Goal: Communication & Community: Answer question/provide support

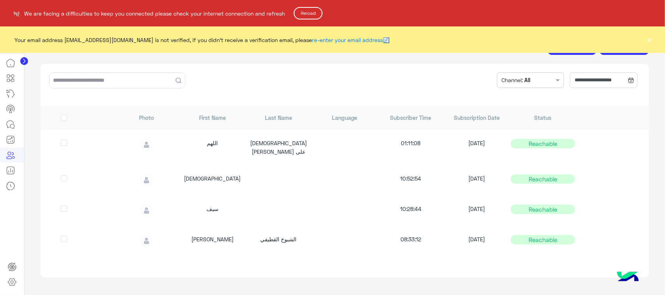
click at [319, 12] on button "Reload" at bounding box center [308, 13] width 29 height 12
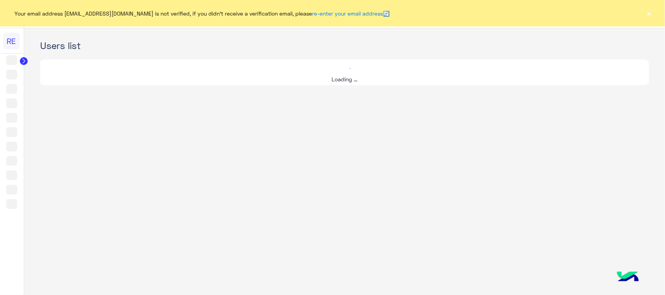
click at [650, 17] on button "×" at bounding box center [650, 13] width 8 height 8
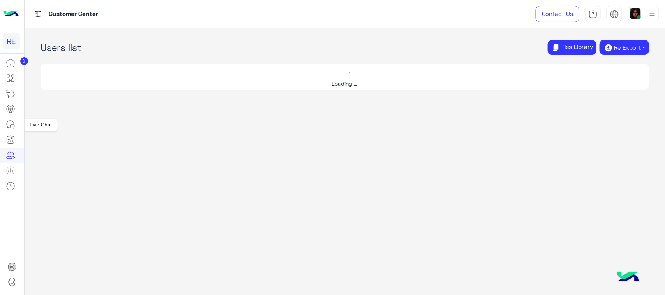
click at [6, 129] on icon at bounding box center [10, 124] width 9 height 9
click at [10, 125] on icon at bounding box center [10, 124] width 9 height 9
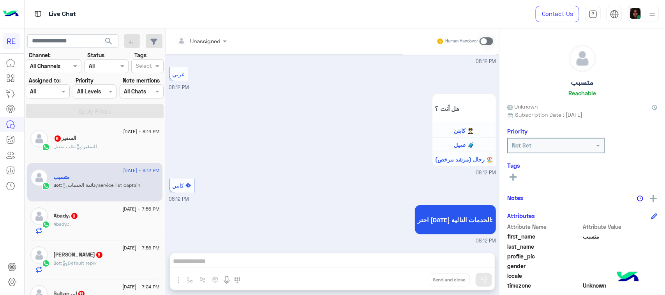
click at [114, 140] on div "السفير 6" at bounding box center [107, 139] width 106 height 8
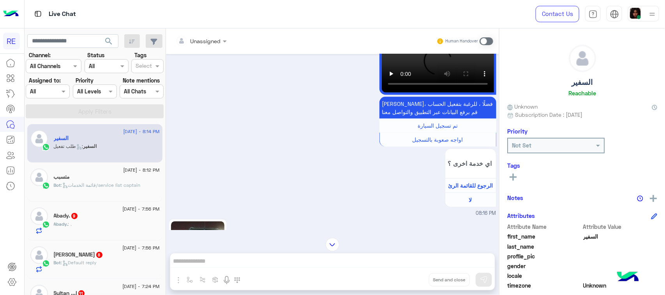
scroll to position [551, 0]
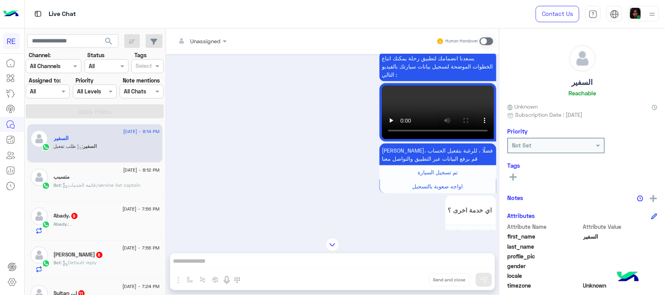
click at [262, 258] on div "Unassigned Human Handover [DATE] اهلًا بك في تطبيق رحلة 👋 Welcome to [GEOGRAPHI…" at bounding box center [332, 163] width 333 height 270
click at [488, 35] on div "Human Handover" at bounding box center [464, 41] width 57 height 14
click at [489, 36] on div "Human Handover" at bounding box center [464, 41] width 57 height 14
click at [491, 45] on div "Human Handover" at bounding box center [464, 41] width 57 height 14
click at [483, 39] on span at bounding box center [487, 41] width 14 height 8
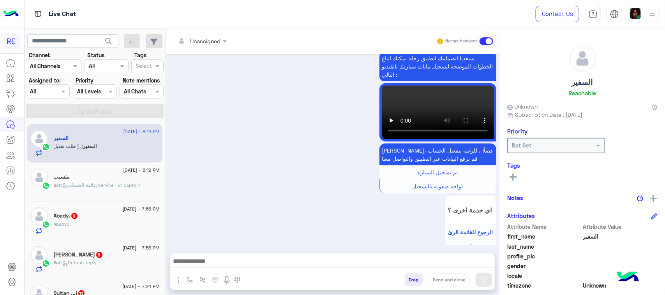
scroll to position [1247, 0]
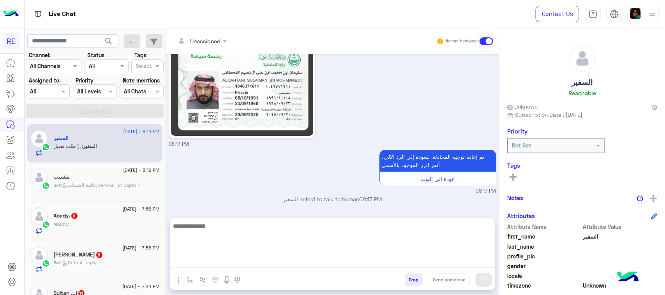
click at [244, 265] on textarea at bounding box center [332, 244] width 325 height 47
type textarea "**********"
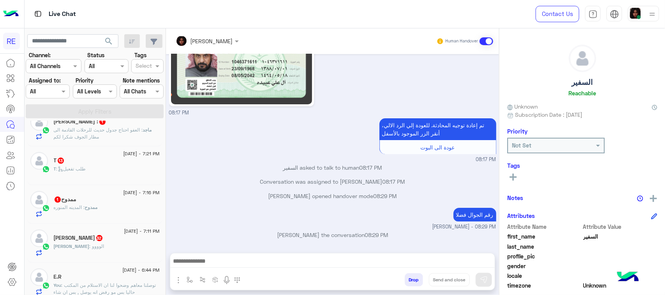
scroll to position [195, 0]
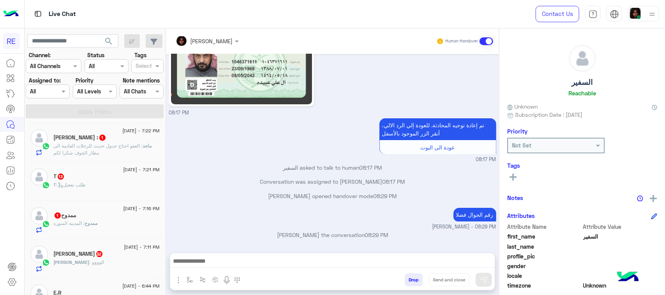
click at [108, 156] on p "ماجد : العفو احتاج جدول حديث للرحلات القادمة الى مطار الجوف شكرا لكم" at bounding box center [107, 150] width 106 height 14
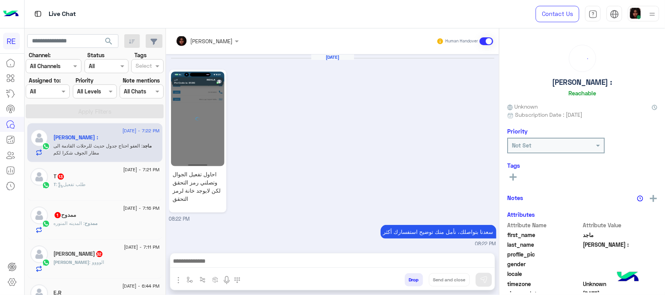
scroll to position [733, 0]
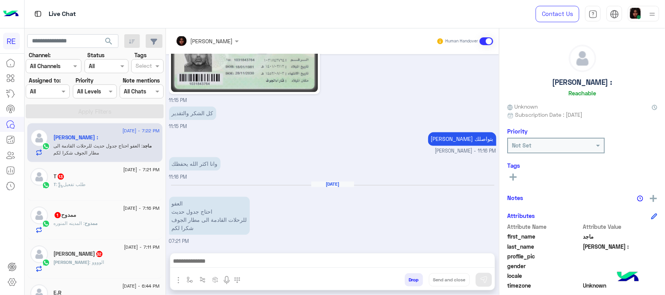
click at [80, 225] on span ": المدينه المنوره" at bounding box center [69, 224] width 31 height 6
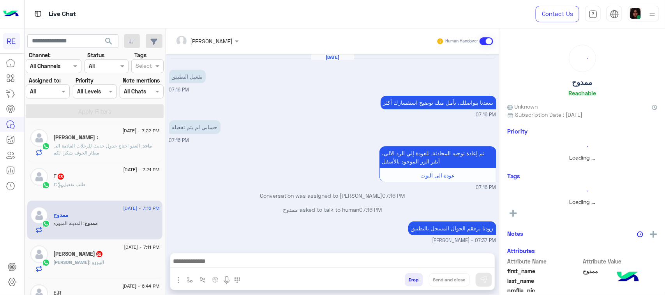
scroll to position [143, 0]
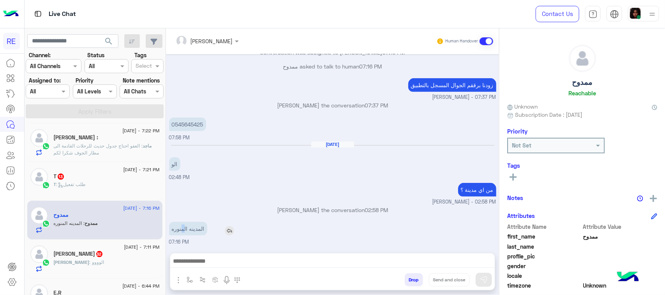
click at [182, 231] on p "المدينه المنوره" at bounding box center [188, 229] width 38 height 14
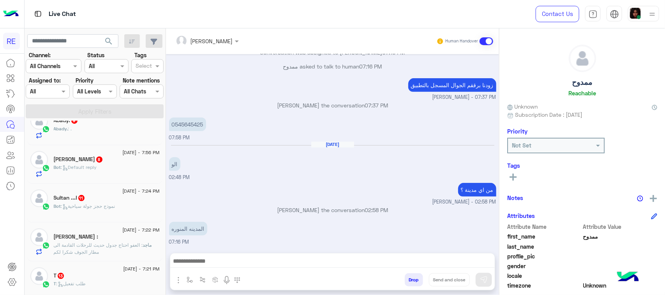
scroll to position [97, 0]
click at [112, 240] on div "[PERSON_NAME] :" at bounding box center [107, 236] width 106 height 8
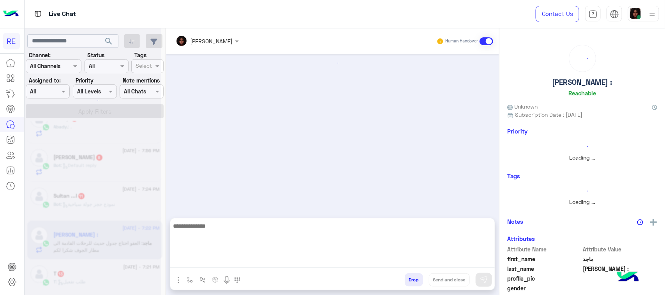
click at [240, 258] on textarea at bounding box center [332, 244] width 325 height 47
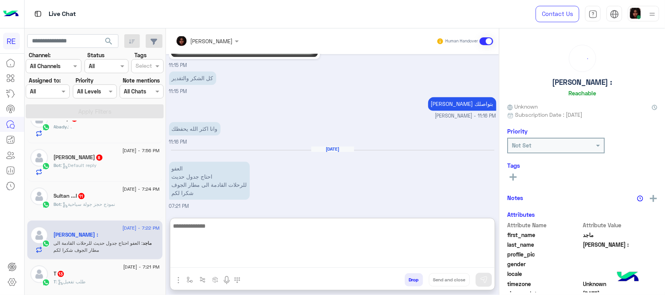
paste textarea "**********"
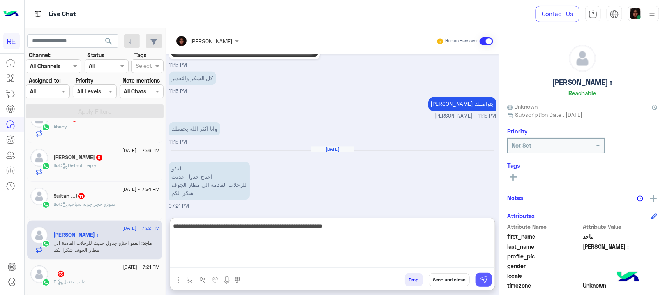
type textarea "**********"
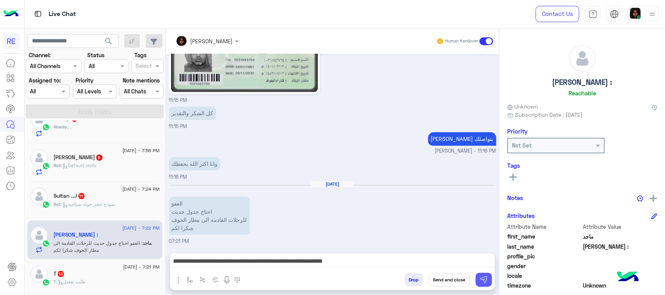
click at [482, 282] on img at bounding box center [484, 280] width 8 height 8
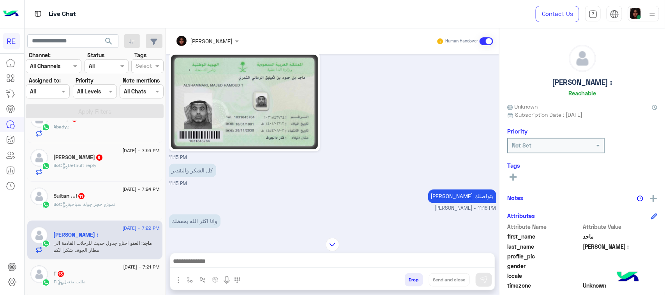
scroll to position [766, 0]
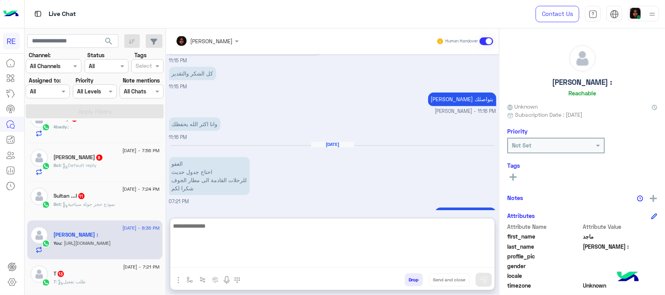
click at [219, 261] on textarea at bounding box center [332, 244] width 325 height 47
type textarea "*"
type textarea "**********"
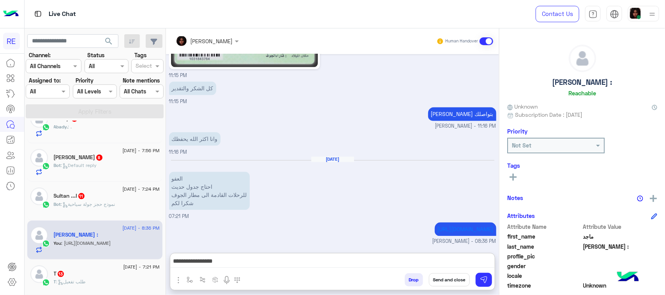
click at [114, 200] on div "Sultan ...! 11" at bounding box center [107, 197] width 106 height 8
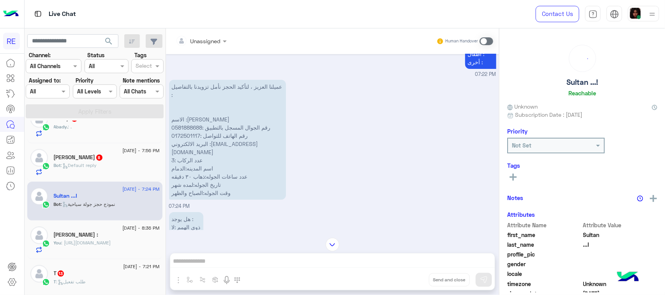
scroll to position [1170, 0]
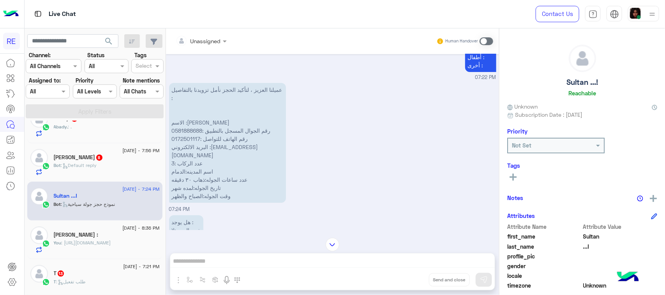
click at [218, 169] on p "عميلنا العزيز ، لتأكيد الحجز نأمل تزويدنا بالتفاصيل : الاسم :[PERSON_NAME] رقم …" at bounding box center [227, 143] width 117 height 120
click at [217, 166] on p "عميلنا العزيز ، لتأكيد الحجز نأمل تزويدنا بالتفاصيل : الاسم :[PERSON_NAME] رقم …" at bounding box center [227, 143] width 117 height 120
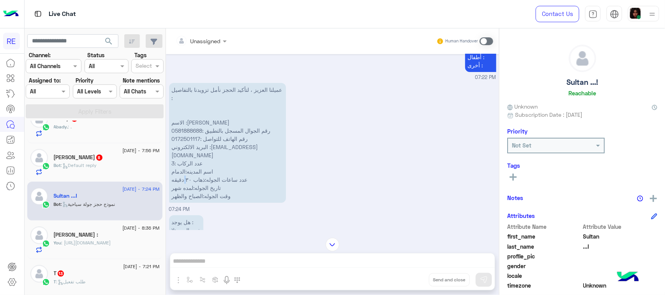
click at [217, 166] on p "عميلنا العزيز ، لتأكيد الحجز نأمل تزويدنا بالتفاصيل : الاسم :[PERSON_NAME] رقم …" at bounding box center [227, 143] width 117 height 120
click at [241, 151] on p "عميلنا العزيز ، لتأكيد الحجز نأمل تزويدنا بالتفاصيل : الاسم :[PERSON_NAME] رقم …" at bounding box center [227, 143] width 117 height 120
click at [240, 165] on p "عميلنا العزيز ، لتأكيد الحجز نأمل تزويدنا بالتفاصيل : الاسم :[PERSON_NAME] رقم …" at bounding box center [227, 143] width 117 height 120
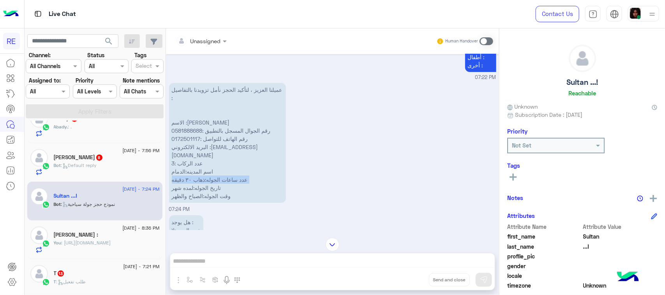
click at [240, 165] on p "عميلنا العزيز ، لتأكيد الحجز نأمل تزويدنا بالتفاصيل : الاسم :[PERSON_NAME] رقم …" at bounding box center [227, 143] width 117 height 120
click at [301, 265] on div "Unassigned Human Handover [DATE] وعليكم السلام ،كيف اقدر اساعدك اهلًا بك في تطب…" at bounding box center [332, 163] width 333 height 270
click at [493, 39] on span at bounding box center [487, 41] width 14 height 8
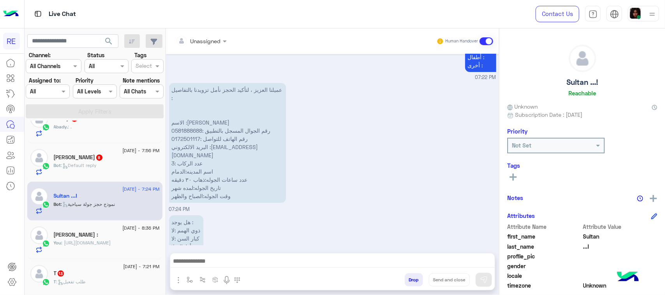
scroll to position [1281, 0]
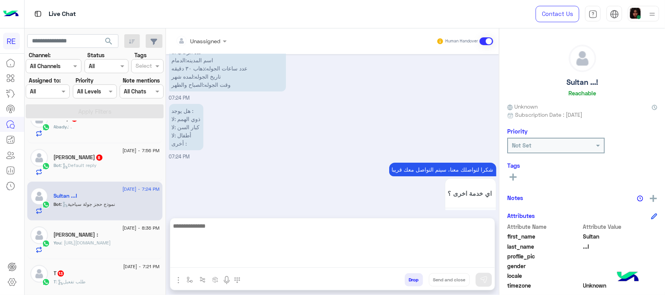
click at [286, 263] on textarea at bounding box center [332, 244] width 325 height 47
type textarea "**********"
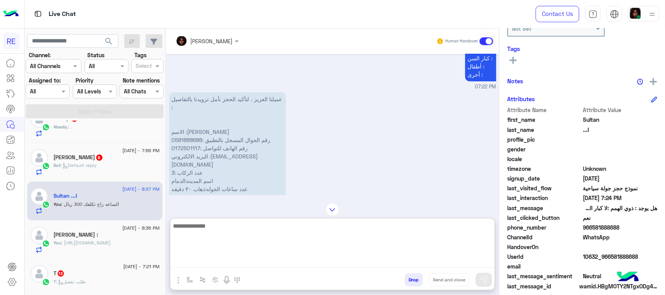
scroll to position [124, 0]
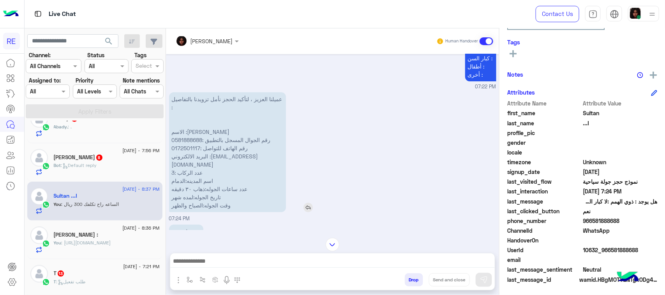
click at [277, 174] on p "عميلنا العزيز ، لتأكيد الحجز نأمل تزويدنا بالتفاصيل : الاسم :[PERSON_NAME] رقم …" at bounding box center [227, 152] width 117 height 120
click at [221, 178] on p "عميلنا العزيز ، لتأكيد الحجز نأمل تزويدنا بالتفاصيل : الاسم :[PERSON_NAME] رقم …" at bounding box center [227, 152] width 117 height 120
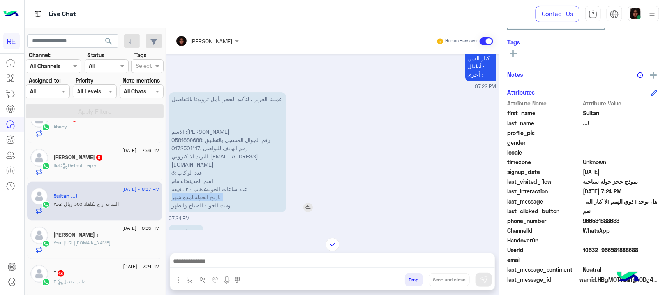
click at [221, 178] on p "عميلنا العزيز ، لتأكيد الحجز نأمل تزويدنا بالتفاصيل : الاسم :[PERSON_NAME] رقم …" at bounding box center [227, 152] width 117 height 120
click at [223, 192] on p "عميلنا العزيز ، لتأكيد الحجز نأمل تزويدنا بالتفاصيل : الاسم :[PERSON_NAME] رقم …" at bounding box center [227, 152] width 117 height 120
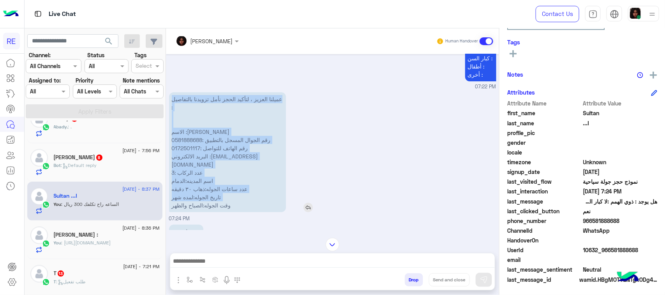
click at [223, 192] on p "عميلنا العزيز ، لتأكيد الحجز نأمل تزويدنا بالتفاصيل : الاسم :[PERSON_NAME] رقم …" at bounding box center [227, 152] width 117 height 120
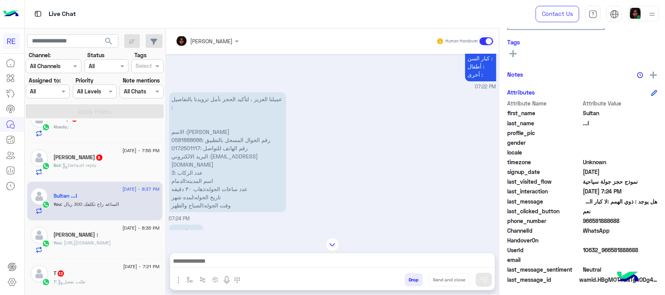
click at [203, 225] on p "هل يوجد : ذوي الهمم :لا كبار السن :لا أطفال :لا أخرى :" at bounding box center [186, 248] width 34 height 46
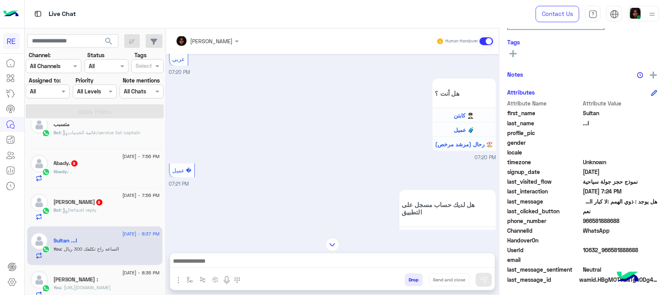
scroll to position [0, 0]
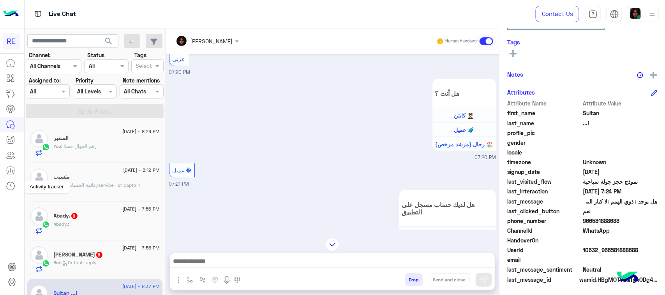
drag, startPoint x: 0, startPoint y: 192, endPoint x: 12, endPoint y: 190, distance: 12.2
click at [0, 192] on link at bounding box center [10, 186] width 21 height 16
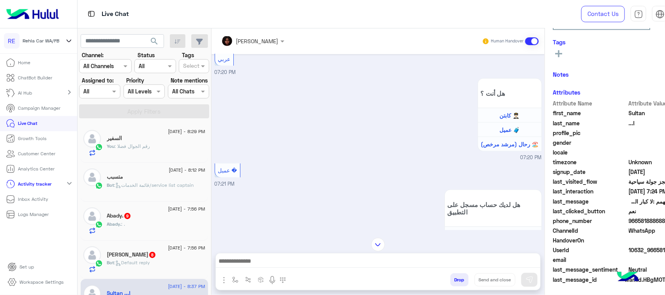
click at [155, 170] on div "[DATE] - 8:12 PM" at bounding box center [156, 171] width 98 height 5
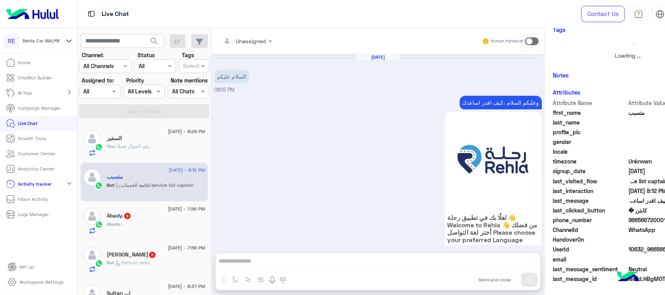
scroll to position [598, 0]
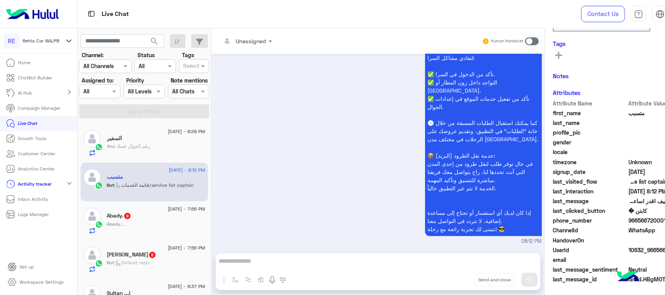
click at [150, 138] on div "السفير" at bounding box center [156, 139] width 98 height 8
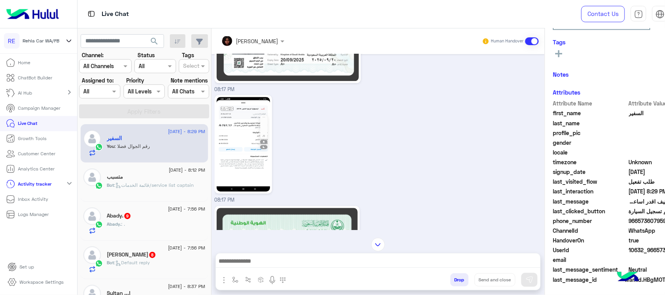
scroll to position [811, 0]
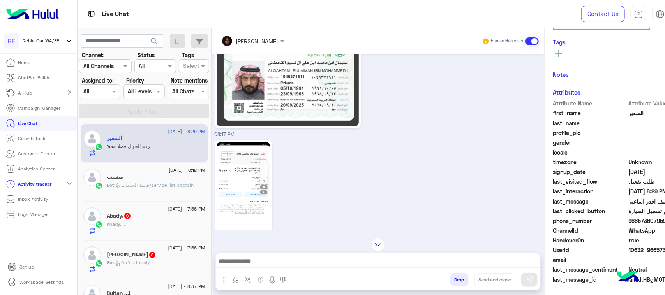
click at [30, 122] on p "Live Chat" at bounding box center [27, 123] width 19 height 7
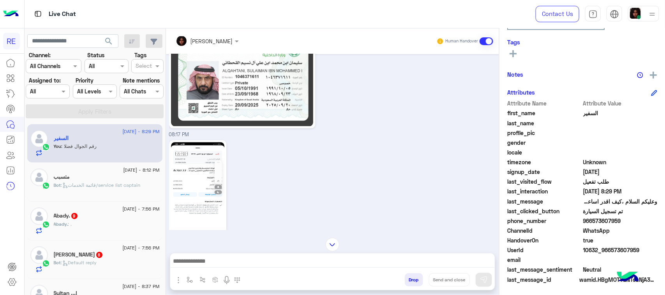
click at [622, 215] on div "last_clicked_button تم تسجيل السيارة" at bounding box center [582, 212] width 150 height 10
click at [624, 220] on span "966573607959" at bounding box center [620, 221] width 74 height 8
click at [622, 221] on span "966573607959" at bounding box center [620, 221] width 74 height 8
click at [617, 221] on span "966573607959" at bounding box center [620, 221] width 74 height 8
drag, startPoint x: 617, startPoint y: 221, endPoint x: 631, endPoint y: 221, distance: 13.6
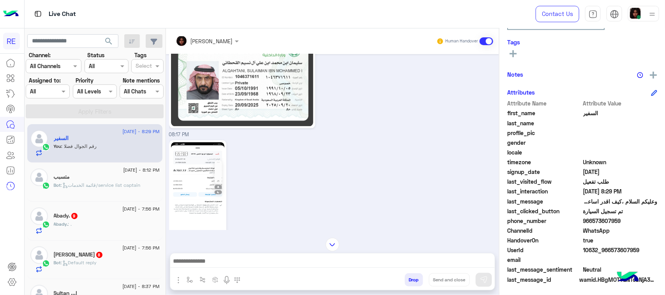
click at [631, 221] on span "966573607959" at bounding box center [620, 221] width 74 height 8
click at [634, 221] on span "966573607959" at bounding box center [620, 221] width 74 height 8
drag, startPoint x: 644, startPoint y: 221, endPoint x: 615, endPoint y: 224, distance: 29.0
click at [615, 224] on span "966573607959" at bounding box center [620, 221] width 74 height 8
copy span "573607959"
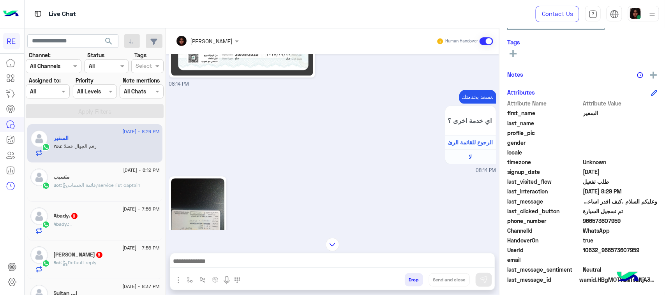
scroll to position [996, 0]
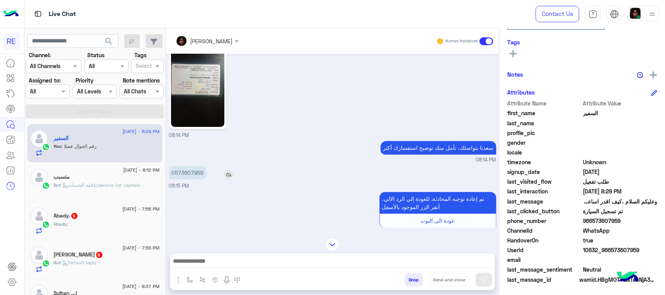
click at [207, 175] on p "0573607959" at bounding box center [187, 173] width 37 height 14
drag, startPoint x: 199, startPoint y: 171, endPoint x: 234, endPoint y: 173, distance: 34.8
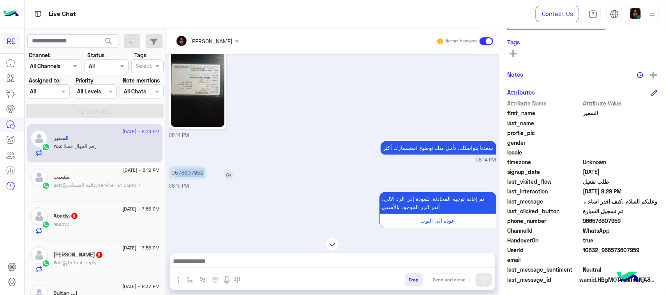
click at [234, 173] on div "0573607959" at bounding box center [210, 173] width 82 height 14
click at [207, 173] on p "0573607959" at bounding box center [187, 173] width 37 height 14
drag, startPoint x: 200, startPoint y: 172, endPoint x: 234, endPoint y: 174, distance: 33.9
click at [234, 174] on div "0573607959" at bounding box center [210, 173] width 82 height 14
copy p "573607959"
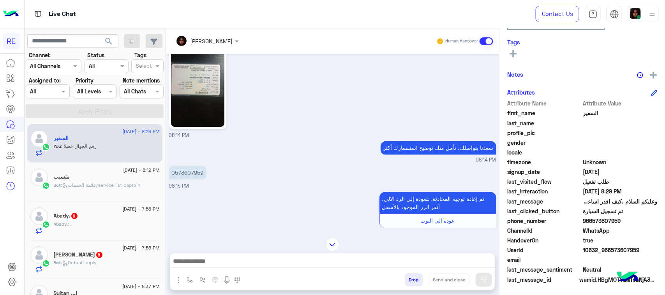
click at [305, 176] on div "0573607959 08:15 PM" at bounding box center [332, 177] width 327 height 26
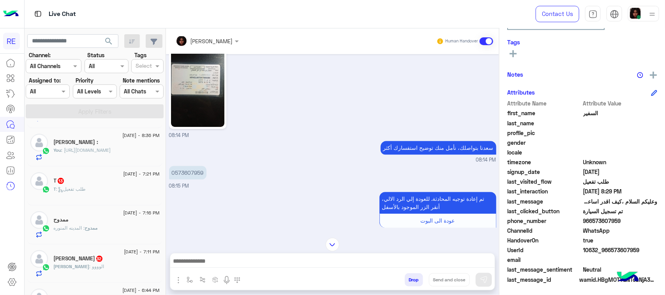
scroll to position [195, 0]
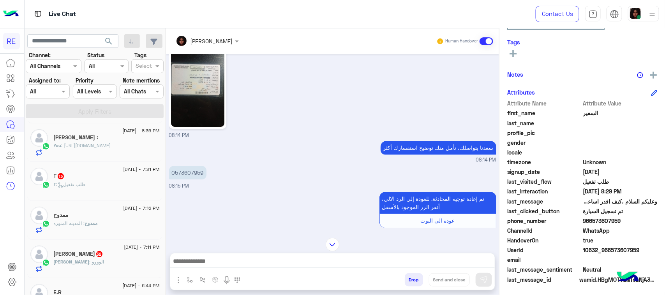
click at [123, 263] on div "[PERSON_NAME] : الوووو" at bounding box center [107, 266] width 106 height 14
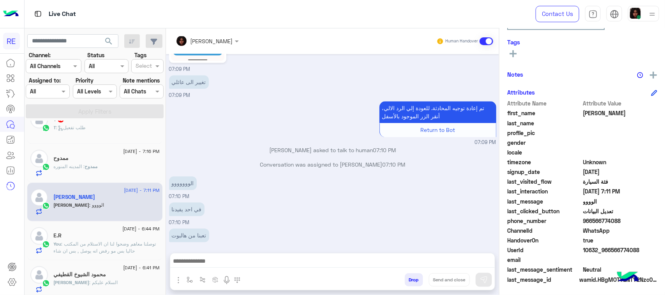
scroll to position [341, 0]
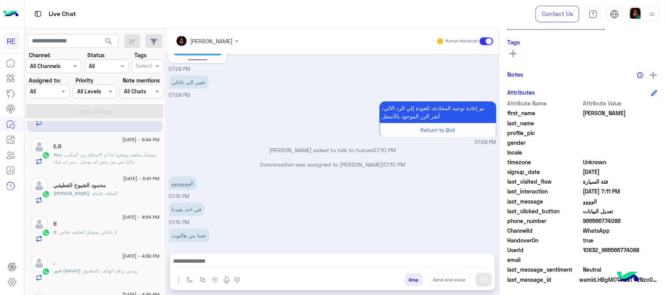
click at [156, 204] on div "[PERSON_NAME] : السلام عليكم" at bounding box center [107, 197] width 106 height 14
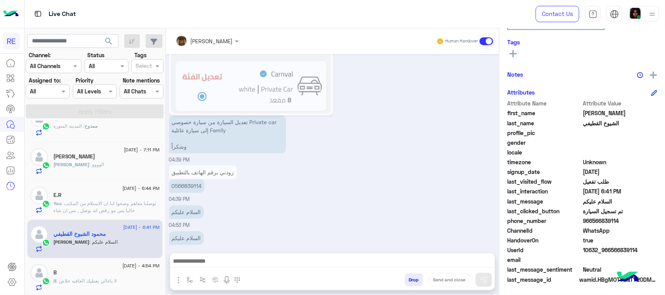
scroll to position [244, 0]
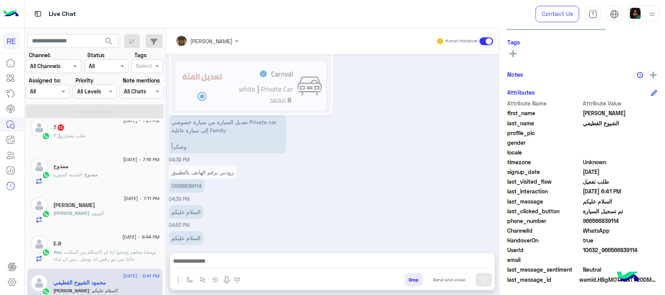
click at [132, 254] on span ": توصلنا معاهم وضحوا لنا ان الاستلام من المكتب حاليا بس مو رفض انه يوصل , بس ان…" at bounding box center [105, 262] width 102 height 27
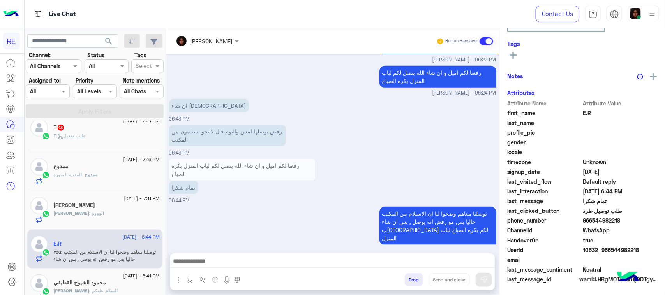
scroll to position [124, 0]
click at [461, 232] on p "توصلنا معاهم وضحوا لنا ان الاستلام من المكتب حاليا بس مو رفض انه يوصل , بس ان ش…" at bounding box center [438, 226] width 117 height 38
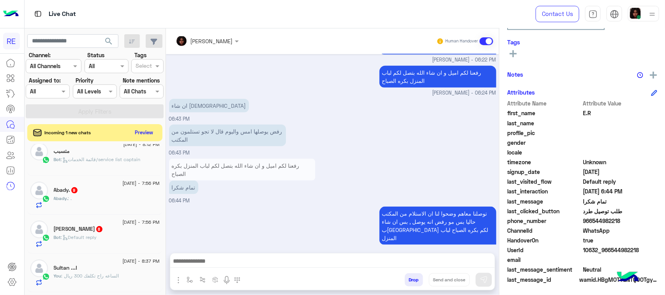
scroll to position [0, 0]
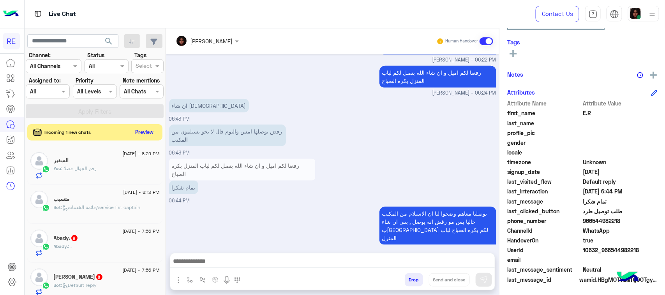
click at [157, 131] on button "Preview" at bounding box center [144, 132] width 24 height 11
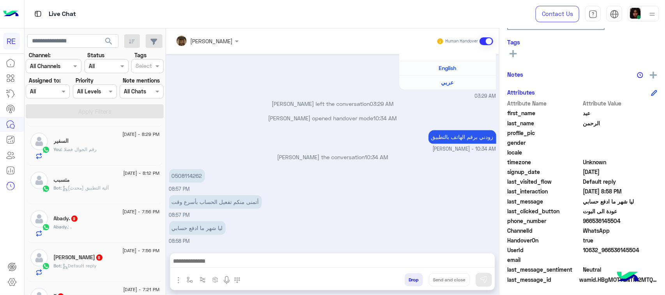
scroll to position [146, 0]
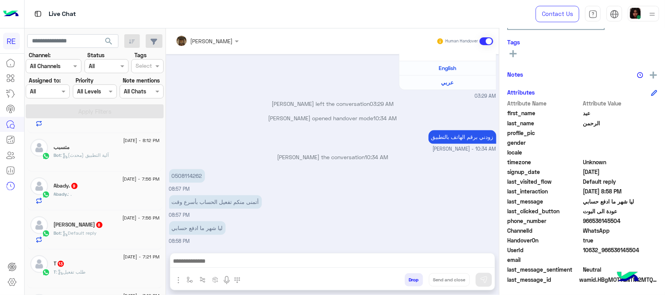
click at [101, 195] on div "Abady. : ." at bounding box center [107, 198] width 106 height 14
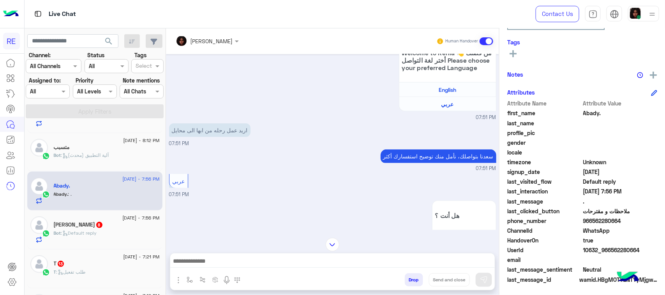
scroll to position [201, 0]
click at [251, 136] on p "اريد عمل رحله من ابها الى محايل" at bounding box center [209, 130] width 81 height 14
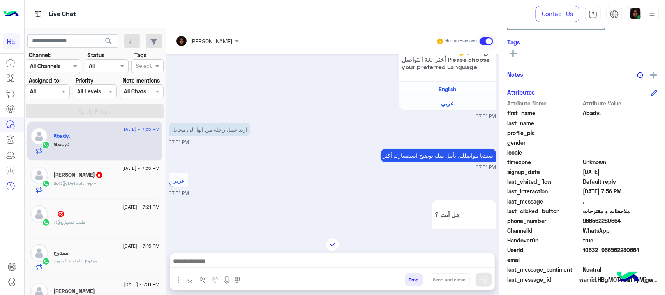
scroll to position [244, 0]
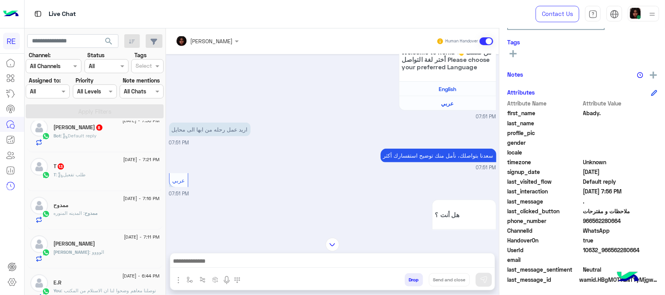
click at [119, 184] on div "T : طلب تفعيل" at bounding box center [107, 178] width 106 height 14
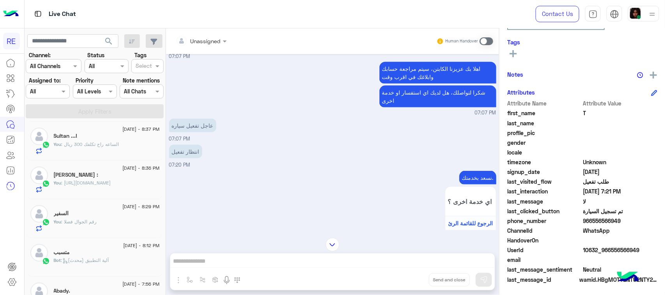
scroll to position [97, 0]
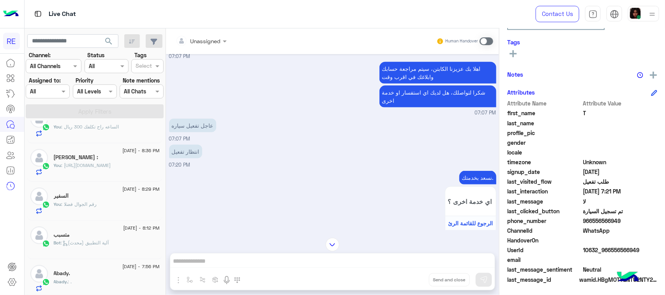
click at [103, 210] on div "You : رقم ال[PERSON_NAME]" at bounding box center [107, 208] width 106 height 14
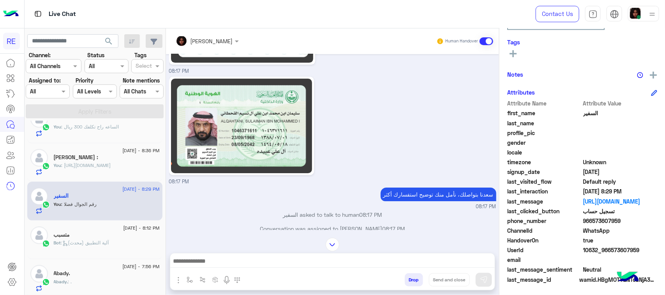
scroll to position [1236, 0]
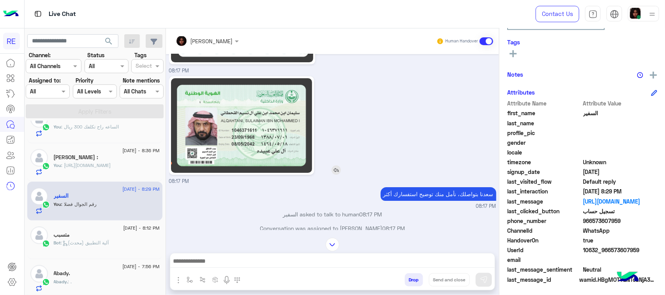
click at [263, 136] on img at bounding box center [241, 125] width 141 height 95
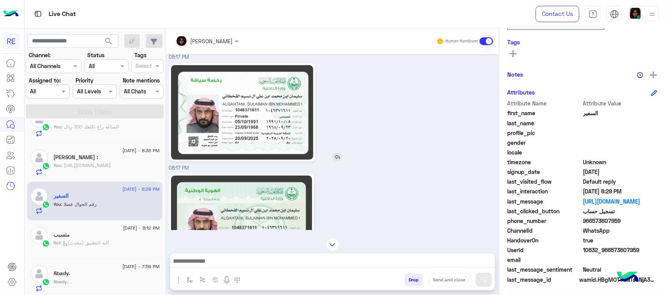
scroll to position [1090, 0]
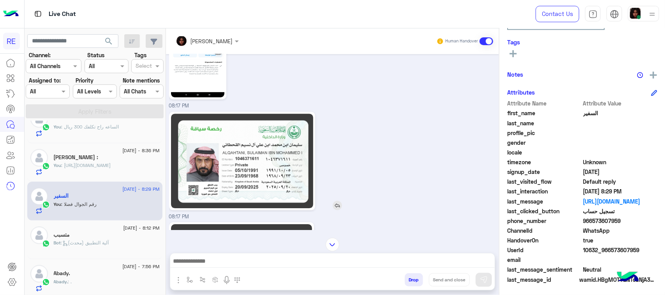
click at [293, 161] on img at bounding box center [242, 161] width 143 height 95
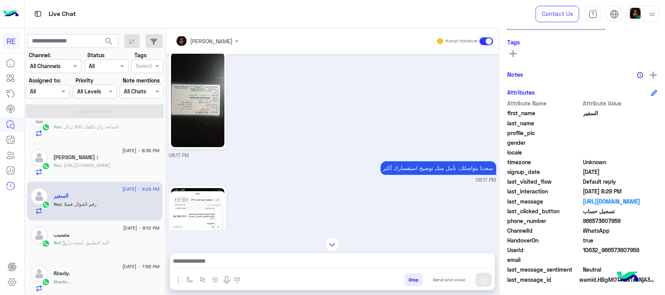
scroll to position [896, 0]
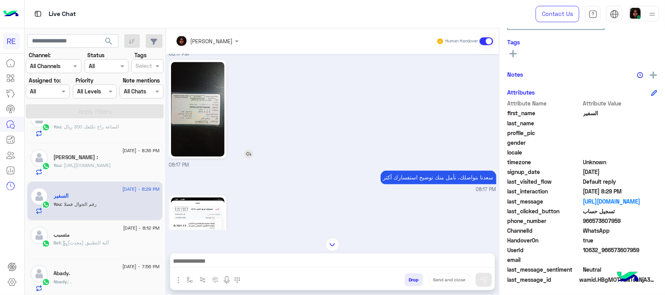
click at [224, 124] on img at bounding box center [197, 109] width 53 height 95
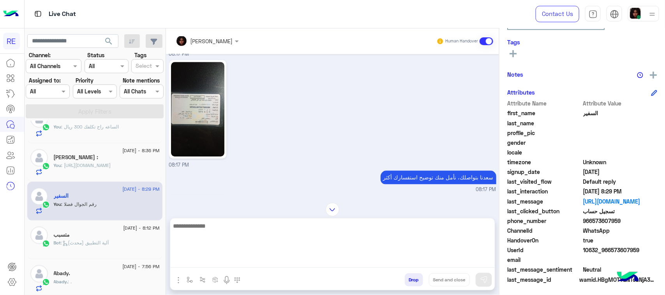
click at [251, 264] on textarea at bounding box center [332, 244] width 325 height 47
type textarea "**********"
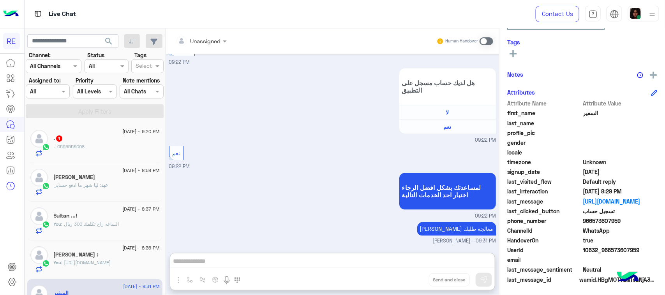
scroll to position [2073, 0]
click at [96, 142] on div ". 1" at bounding box center [107, 139] width 106 height 8
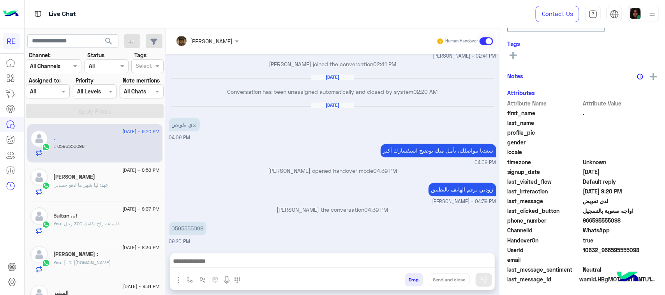
scroll to position [124, 0]
drag, startPoint x: 127, startPoint y: 145, endPoint x: 132, endPoint y: 145, distance: 4.3
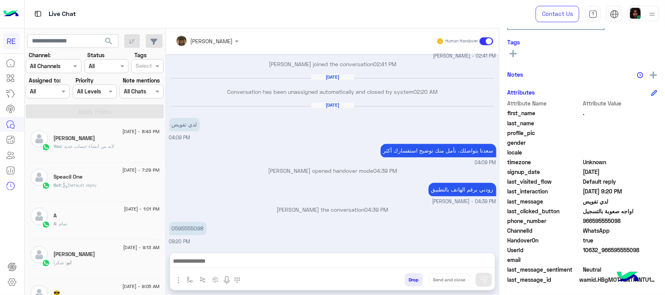
scroll to position [4, 0]
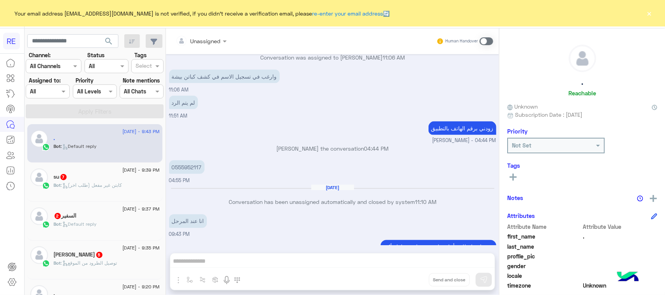
click at [108, 223] on div "Bot : Default reply" at bounding box center [107, 228] width 106 height 14
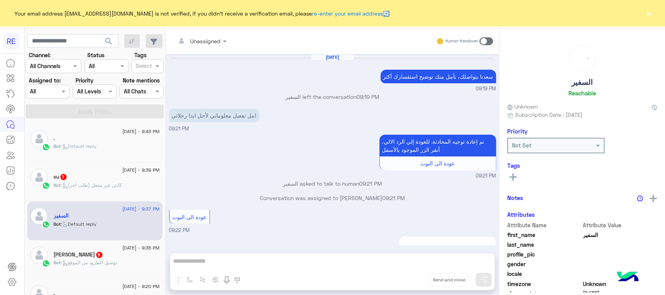
scroll to position [622, 0]
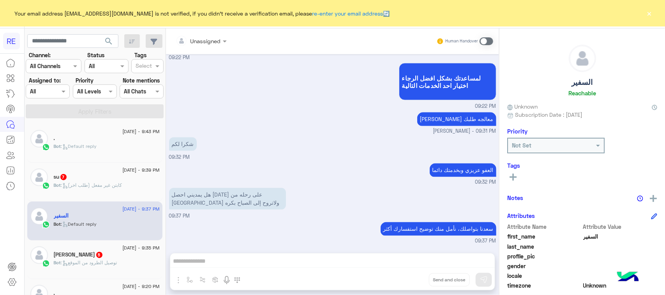
click at [493, 43] on span at bounding box center [487, 41] width 14 height 8
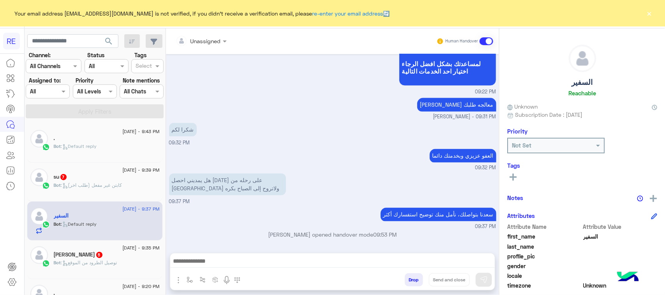
click at [381, 269] on div at bounding box center [332, 263] width 325 height 19
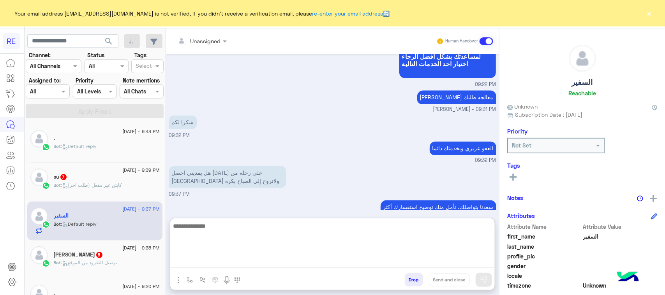
click at [374, 260] on textarea at bounding box center [332, 244] width 325 height 47
type textarea "**********"
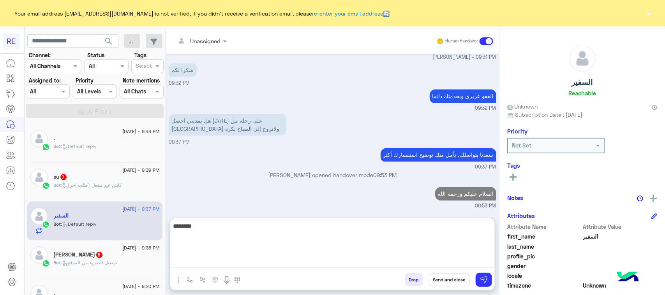
scroll to position [710, 0]
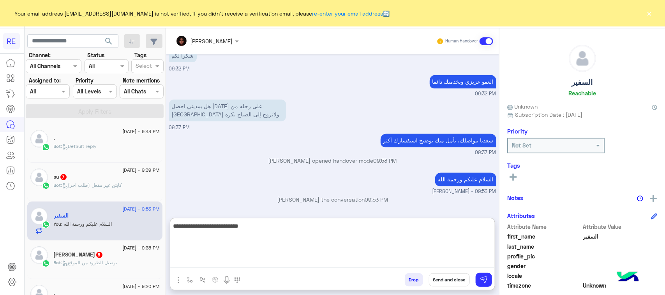
type textarea "**********"
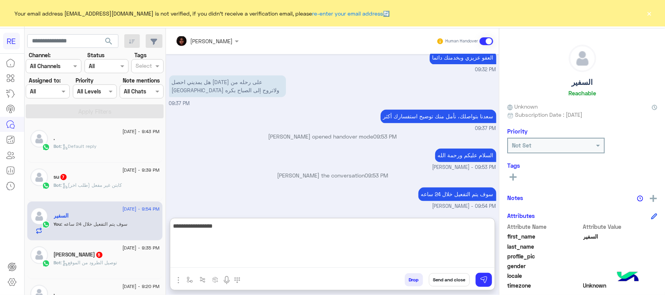
type textarea "**********"
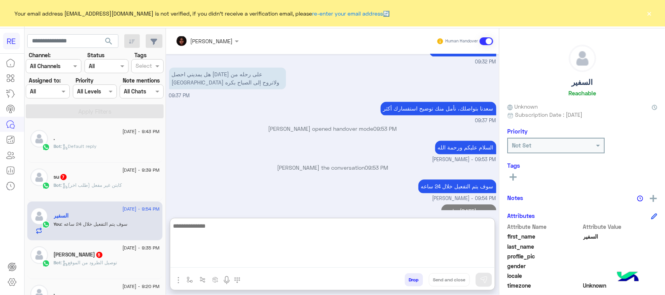
scroll to position [760, 0]
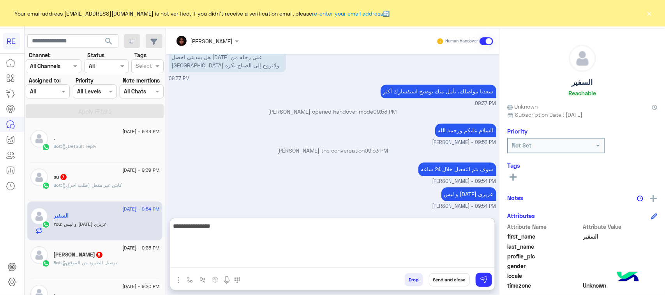
type textarea "**********"
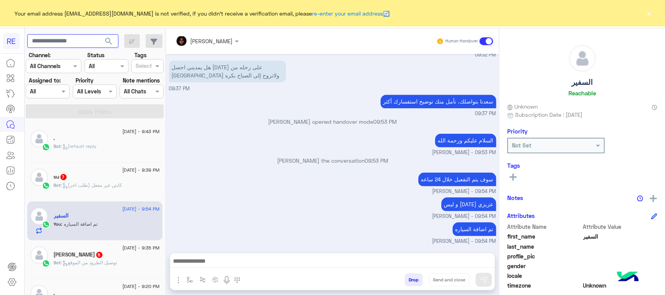
scroll to position [749, 0]
paste input "*********"
type input "*********"
click at [113, 40] on span "search" at bounding box center [108, 41] width 9 height 9
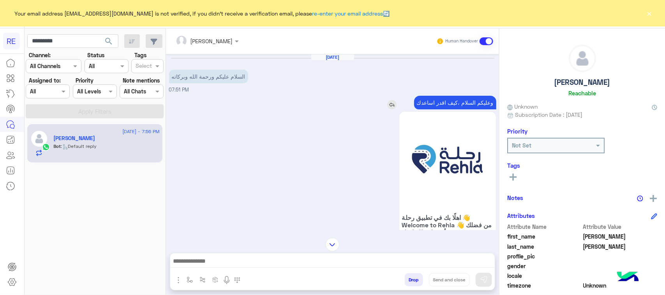
click at [470, 102] on p "وعليكم السلام ،كيف اقدر اساعدك" at bounding box center [455, 103] width 82 height 14
copy app-msgs-text
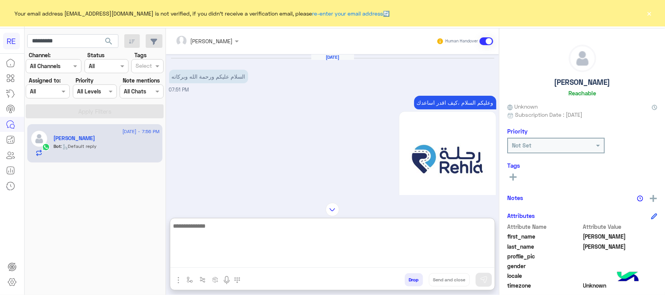
click at [341, 258] on textarea at bounding box center [332, 244] width 325 height 47
paste textarea "**********"
drag, startPoint x: 456, startPoint y: 226, endPoint x: 373, endPoint y: 226, distance: 83.4
click at [373, 226] on textarea "**********" at bounding box center [332, 244] width 325 height 47
type textarea "**********"
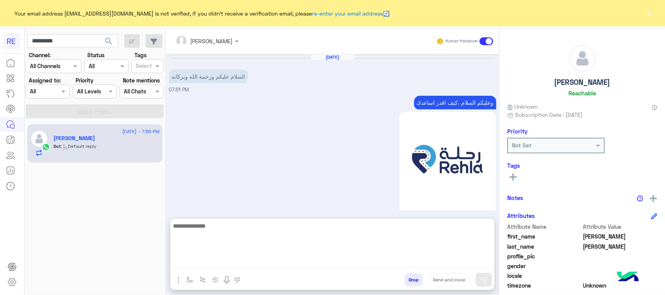
scroll to position [885, 0]
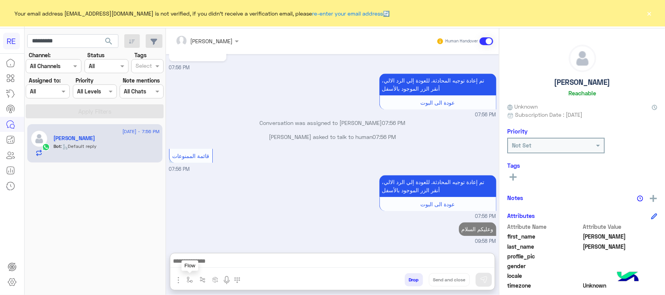
click at [187, 283] on button "button" at bounding box center [190, 280] width 13 height 13
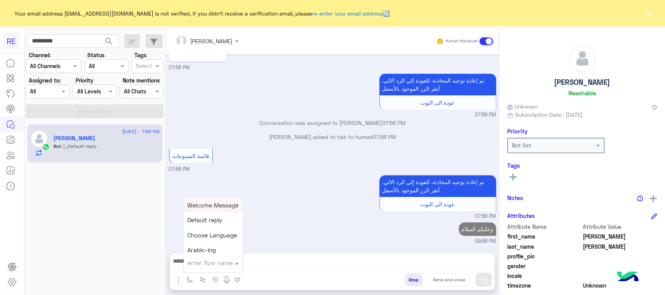
click at [226, 264] on div at bounding box center [213, 263] width 59 height 10
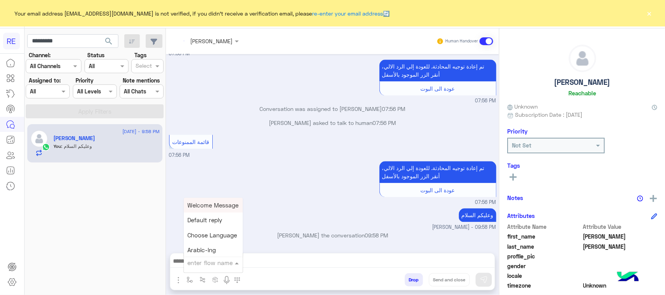
scroll to position [864, 0]
type input "**"
click at [206, 245] on div "بيانات الطرد" at bounding box center [213, 250] width 58 height 15
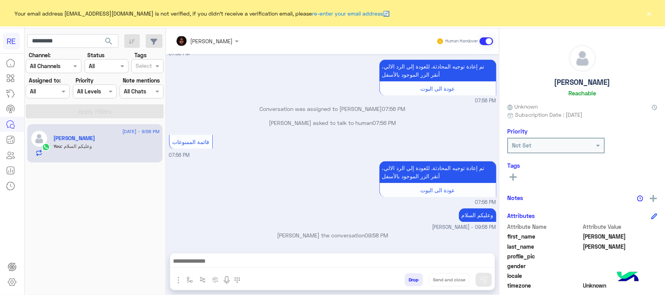
type textarea "**********"
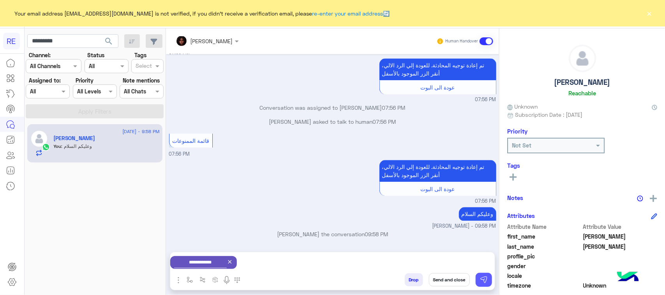
click at [480, 279] on img at bounding box center [484, 280] width 8 height 8
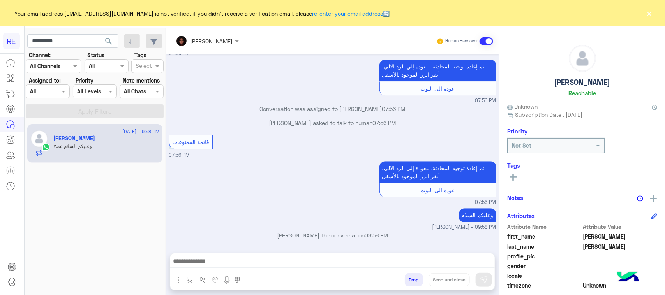
scroll to position [864, 0]
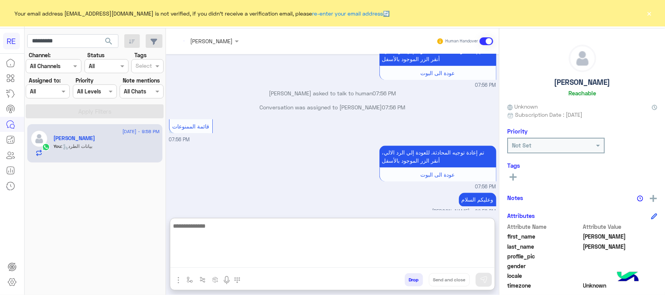
click at [276, 261] on textarea at bounding box center [332, 244] width 325 height 47
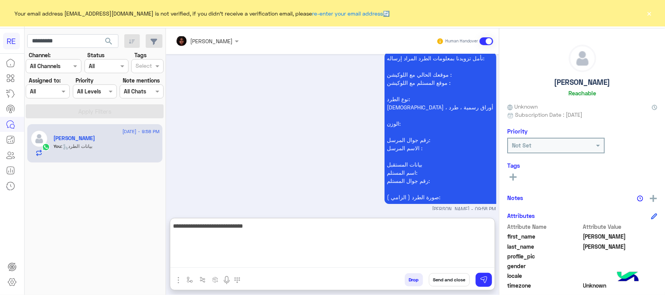
type textarea "**********"
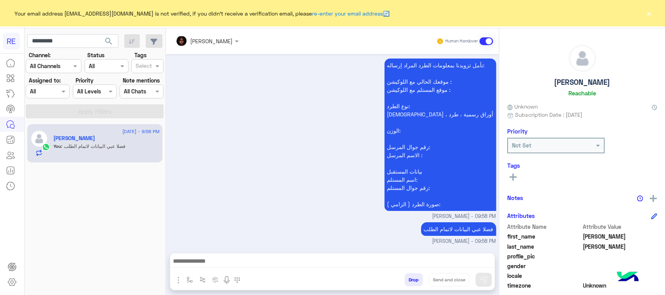
scroll to position [1070, 0]
click at [79, 39] on input "*********" at bounding box center [72, 41] width 91 height 14
paste input "text"
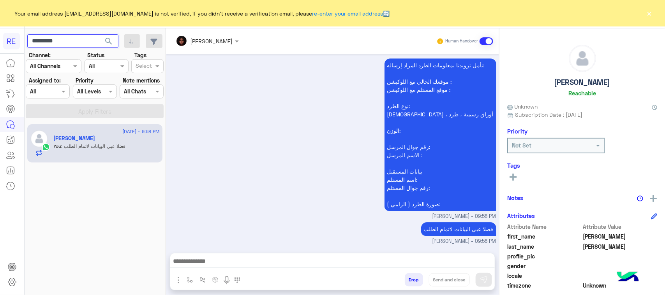
type input "*********"
click at [107, 43] on span "search" at bounding box center [108, 41] width 9 height 9
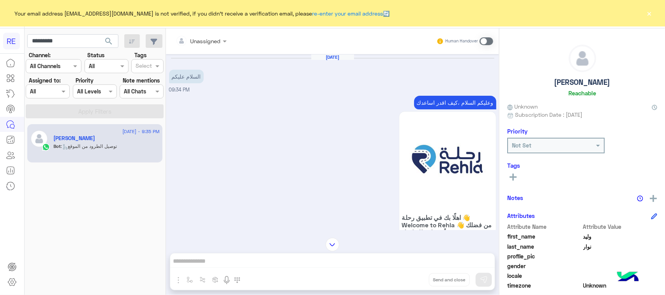
click at [463, 101] on p "وعليكم السلام ،كيف اقدر اساعدك" at bounding box center [455, 103] width 82 height 14
drag, startPoint x: 455, startPoint y: 102, endPoint x: 489, endPoint y: 105, distance: 34.0
click at [489, 105] on p "وعليكم السلام ،كيف اقدر اساعدك" at bounding box center [455, 103] width 82 height 14
click at [484, 105] on p "وعليكم السلام ،كيف اقدر اساعدك" at bounding box center [455, 103] width 82 height 14
click at [461, 104] on p "وعليكم السلام ،كيف اقدر اساعدك" at bounding box center [455, 103] width 82 height 14
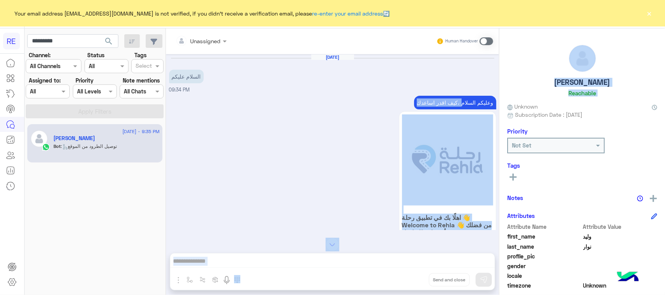
drag, startPoint x: 459, startPoint y: 104, endPoint x: 490, endPoint y: 106, distance: 31.2
click at [498, 106] on div "Aug 31, 2025 السلام عليكم 09:34 PM وعليكم السلام ،كيف اقدر اساعدك اهلًا بك في ت…" at bounding box center [332, 142] width 333 height 176
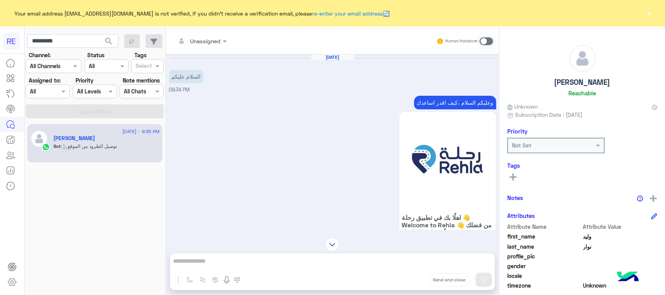
click at [489, 41] on span at bounding box center [487, 41] width 14 height 8
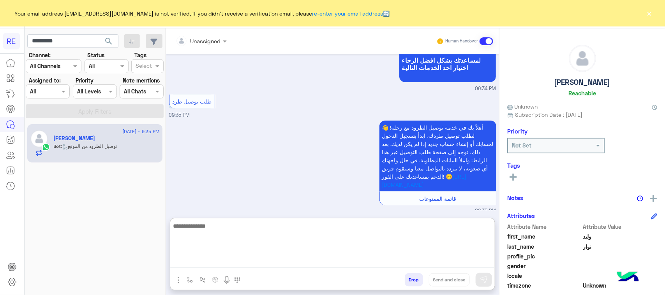
paste textarea "**********"
type textarea "**********"
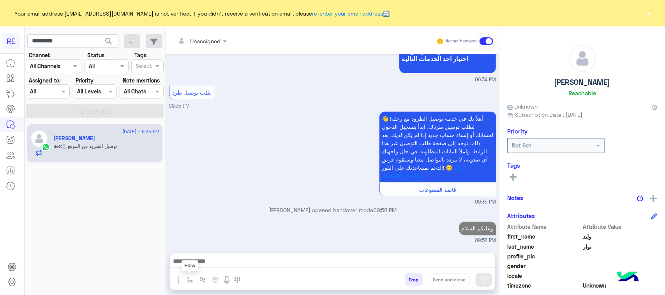
scroll to position [518, 0]
click at [189, 286] on button "button" at bounding box center [190, 280] width 13 height 13
click at [198, 263] on input "text" at bounding box center [204, 263] width 32 height 9
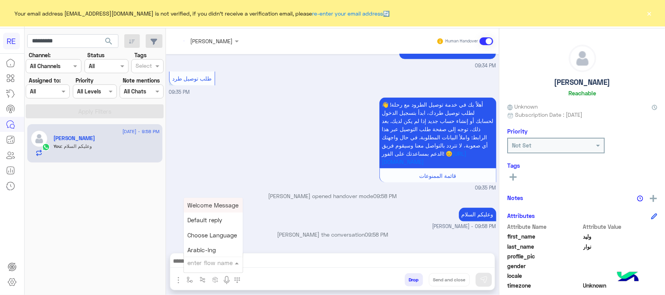
scroll to position [532, 0]
type input "**"
click at [214, 248] on span "بيانات الطرد" at bounding box center [203, 250] width 30 height 7
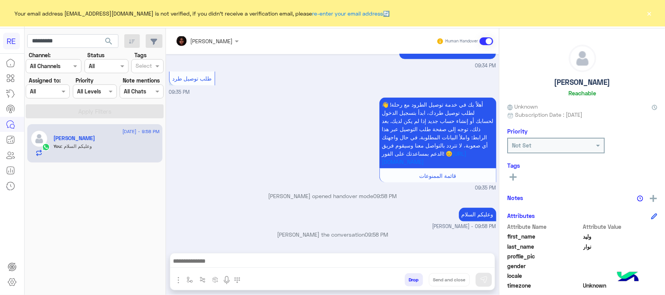
type textarea "**********"
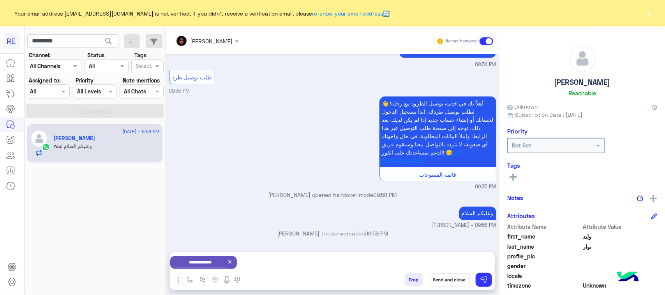
scroll to position [533, 0]
click at [492, 287] on div "Drop Send and close" at bounding box center [370, 281] width 249 height 17
click at [484, 283] on img at bounding box center [484, 280] width 8 height 8
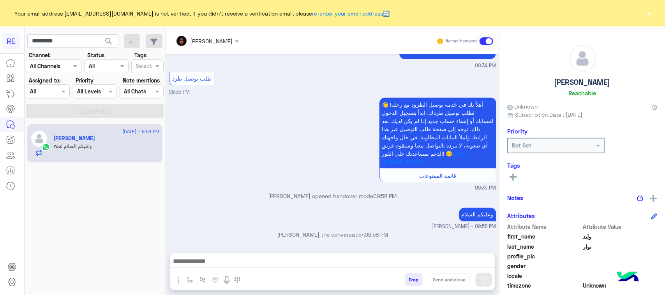
scroll to position [532, 0]
click at [80, 35] on input "*********" at bounding box center [72, 41] width 91 height 14
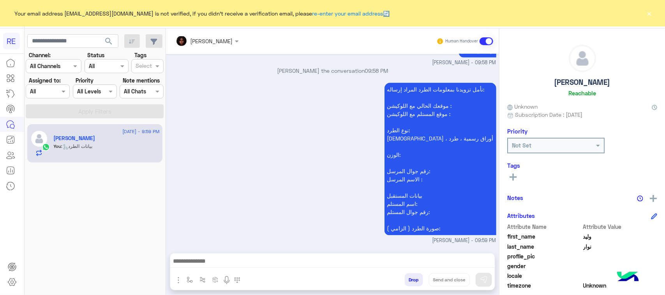
click at [108, 45] on span "search" at bounding box center [108, 41] width 9 height 9
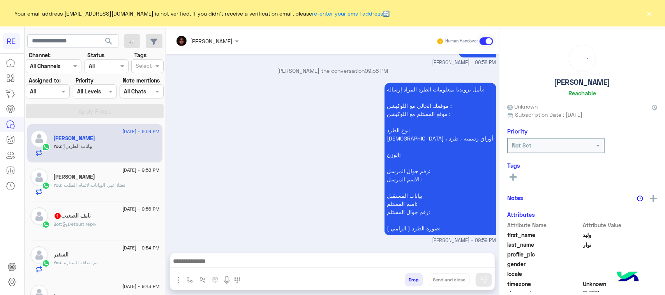
click at [99, 186] on span ": فضلا عبي البيانات لاتمام الطلب" at bounding box center [94, 185] width 64 height 6
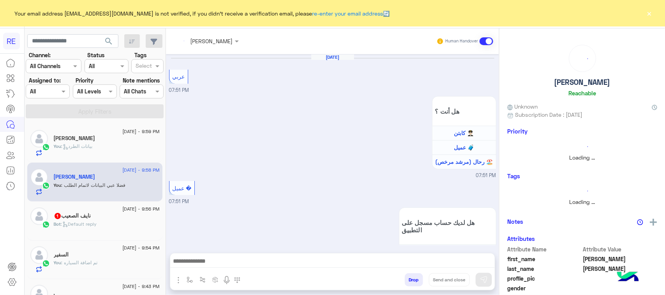
scroll to position [820, 0]
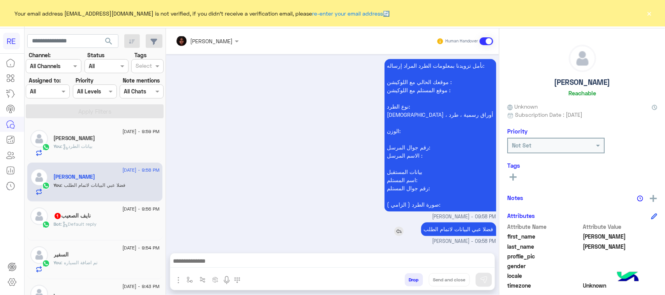
click at [460, 232] on p "فضلا عبي البيانات لاتمام الطلب" at bounding box center [458, 230] width 75 height 14
click at [460, 233] on p "فضلا عبي البيانات لاتمام الطلب" at bounding box center [458, 230] width 75 height 14
copy app-msgs-text
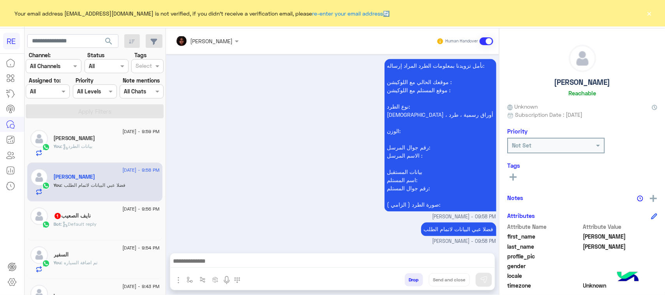
click at [90, 147] on span ": بيانات الطرد" at bounding box center [77, 146] width 31 height 6
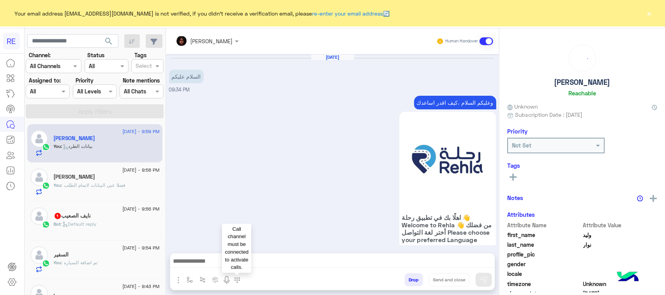
scroll to position [696, 0]
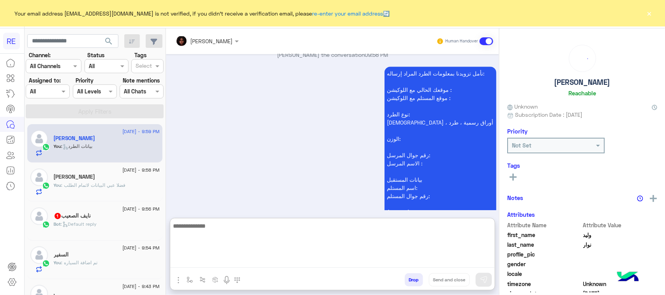
paste textarea "**********"
type textarea "**********"
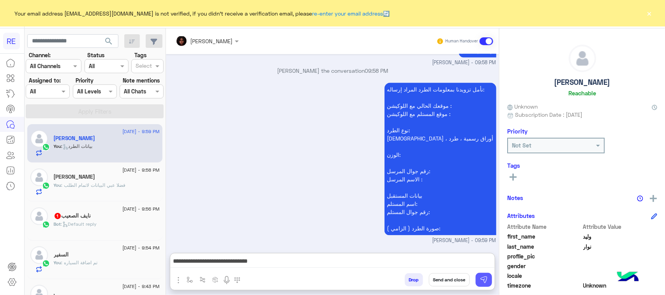
click at [492, 277] on button at bounding box center [484, 280] width 16 height 14
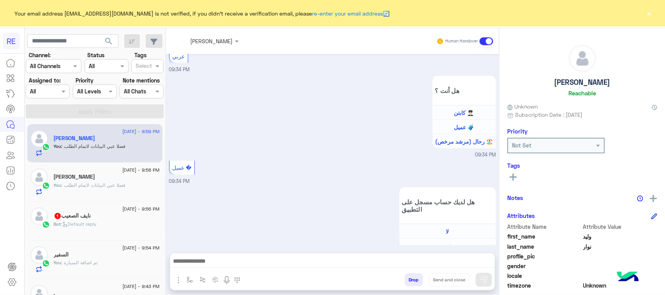
scroll to position [721, 0]
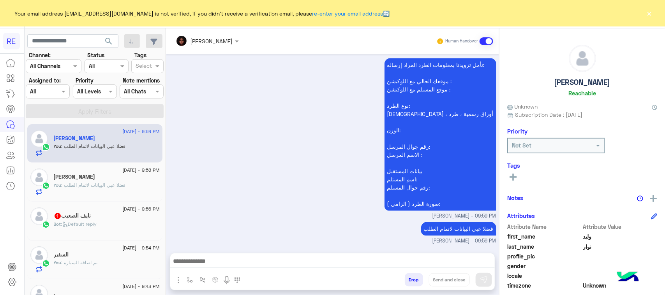
click at [80, 178] on div "[PERSON_NAME]" at bounding box center [107, 178] width 106 height 8
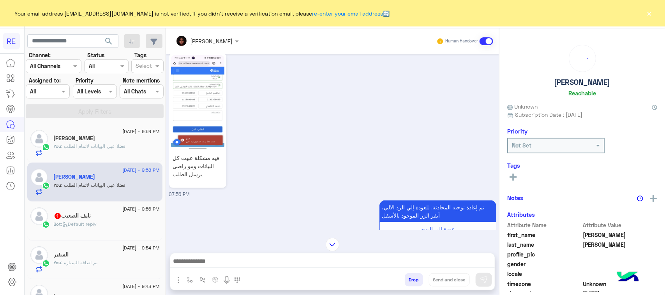
scroll to position [479, 0]
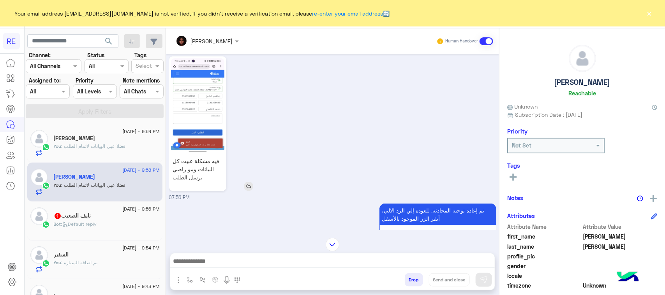
click at [212, 114] on img at bounding box center [197, 105] width 53 height 95
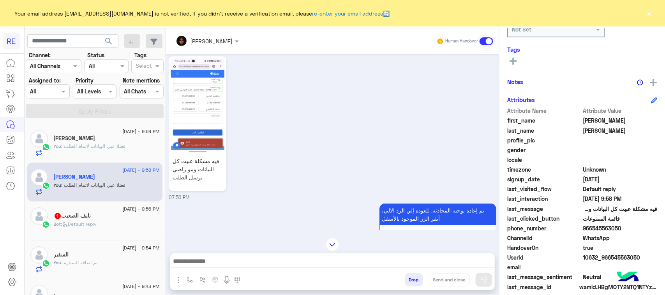
scroll to position [124, 0]
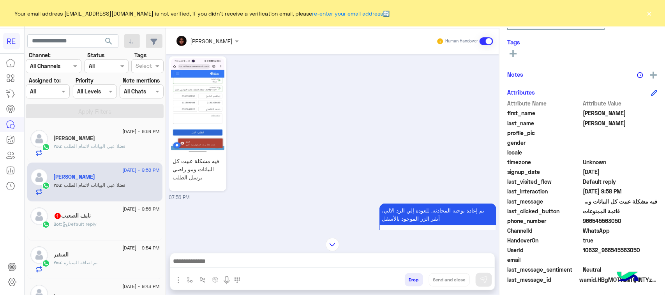
drag, startPoint x: 649, startPoint y: 219, endPoint x: 618, endPoint y: 219, distance: 31.6
click at [618, 219] on span "966545563050" at bounding box center [620, 221] width 74 height 8
drag, startPoint x: 628, startPoint y: 223, endPoint x: 624, endPoint y: 229, distance: 7.0
click at [624, 229] on span "WhatsApp" at bounding box center [620, 231] width 74 height 8
drag, startPoint x: 665, startPoint y: 216, endPoint x: 628, endPoint y: 217, distance: 36.6
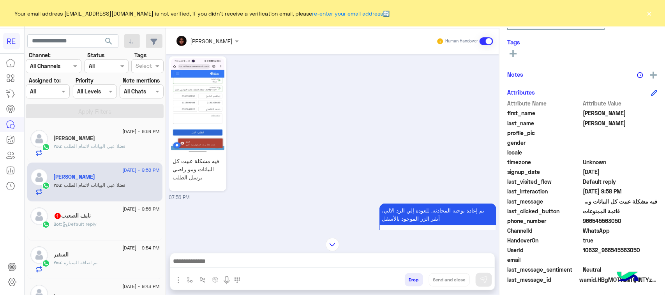
click at [628, 217] on span "966545563050" at bounding box center [620, 221] width 74 height 8
click at [632, 220] on span "966545563050" at bounding box center [620, 221] width 74 height 8
drag, startPoint x: 650, startPoint y: 220, endPoint x: 616, endPoint y: 221, distance: 33.9
click at [616, 221] on span "966545563050" at bounding box center [620, 221] width 74 height 8
copy span "545563050"
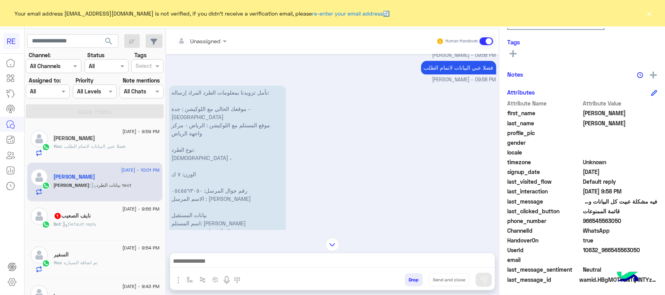
scroll to position [986, 0]
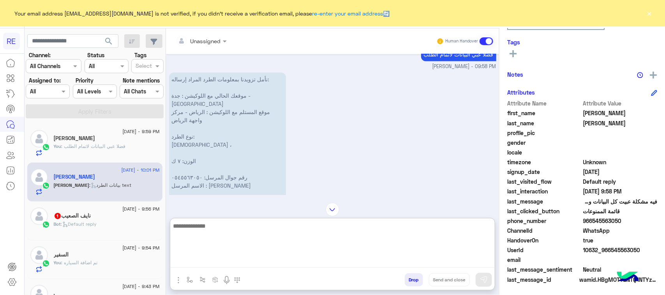
click at [408, 263] on textarea at bounding box center [332, 244] width 325 height 47
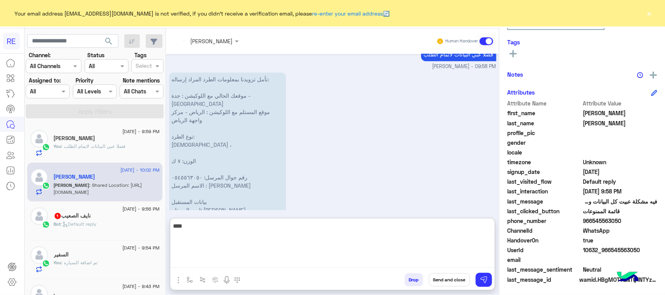
scroll to position [1113, 0]
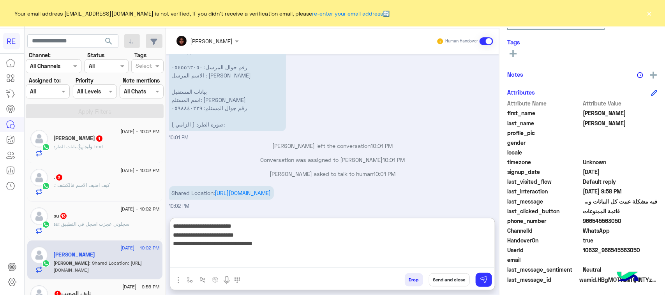
type textarea "**********"
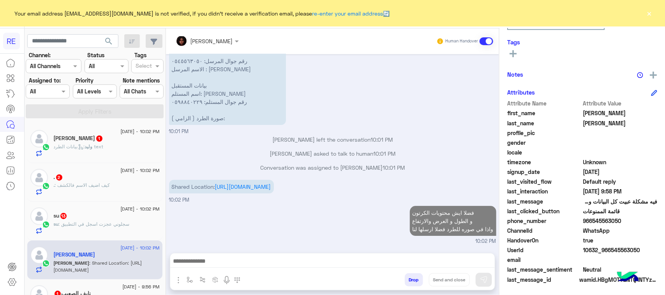
scroll to position [0, 0]
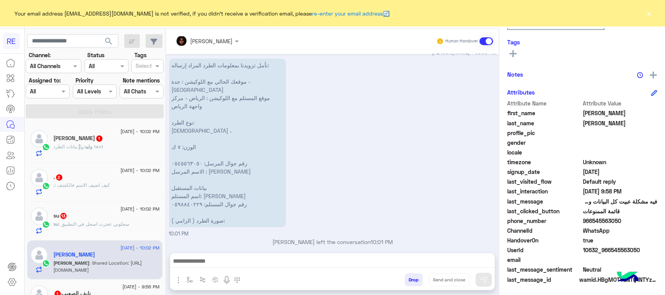
click at [131, 153] on div "وليد : بيانات الطرد text" at bounding box center [107, 150] width 106 height 14
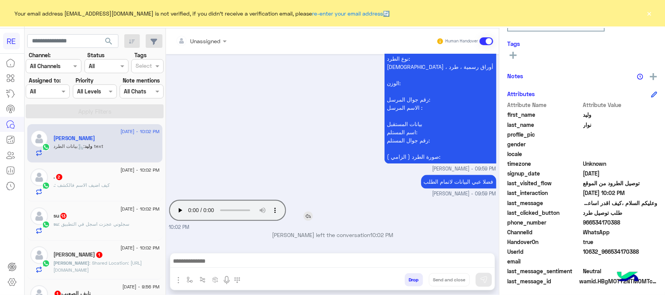
scroll to position [124, 0]
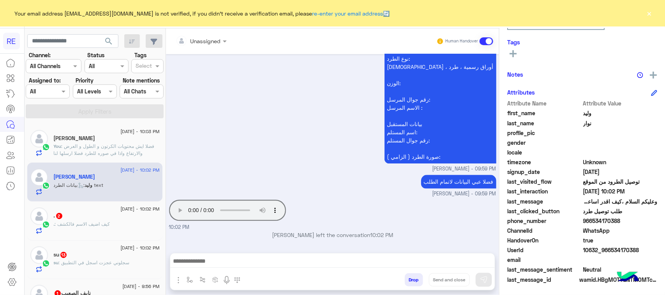
click at [116, 229] on div ". : كيف اضيف الاسم فالكشف" at bounding box center [107, 228] width 106 height 14
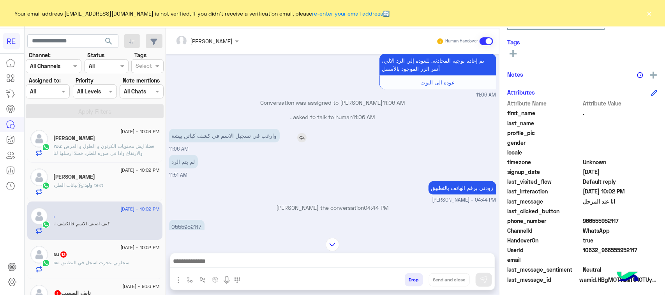
scroll to position [530, 0]
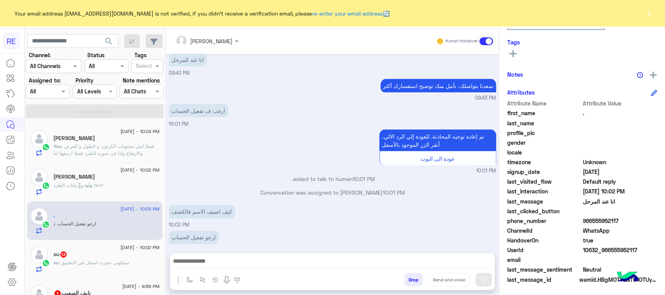
click at [256, 131] on div "Aug 30, 2025 وعليكم السلام ،كيف اقدر اساعدك اهلًا بك في تطبيق رحلة 👋 Welcome to…" at bounding box center [332, 149] width 333 height 191
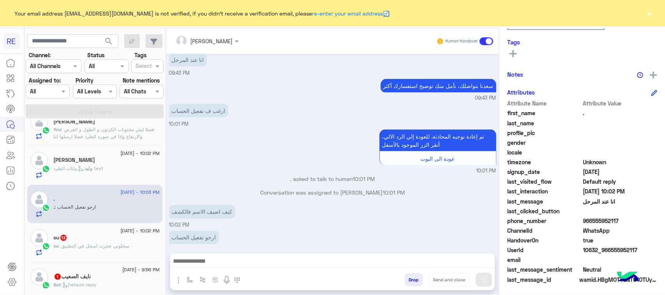
scroll to position [0, 0]
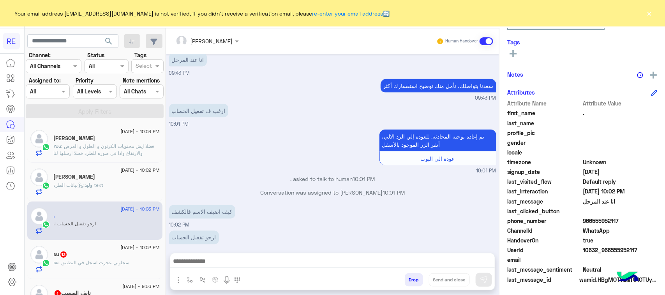
click at [121, 177] on div "وليد نوار" at bounding box center [107, 178] width 106 height 8
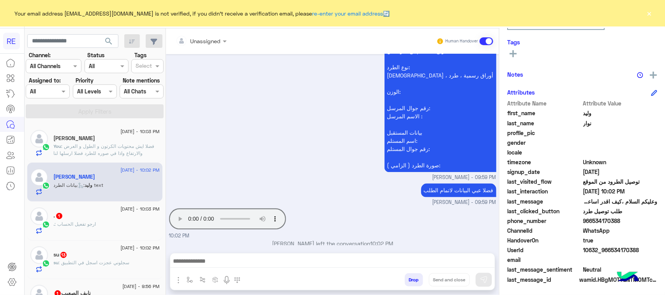
scroll to position [768, 0]
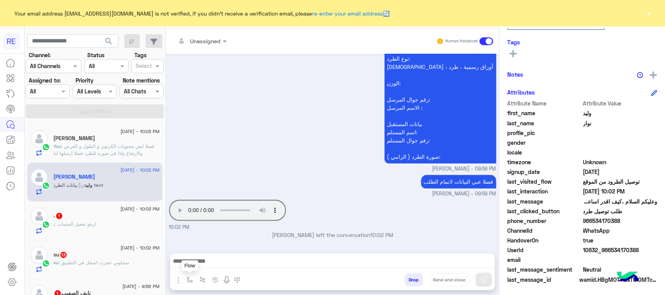
click at [193, 282] on img "button" at bounding box center [190, 280] width 6 height 6
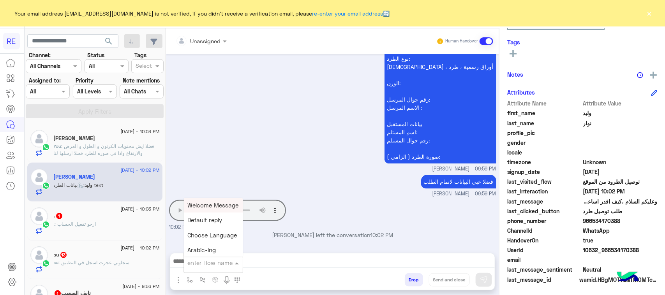
click at [220, 266] on input "text" at bounding box center [204, 263] width 32 height 9
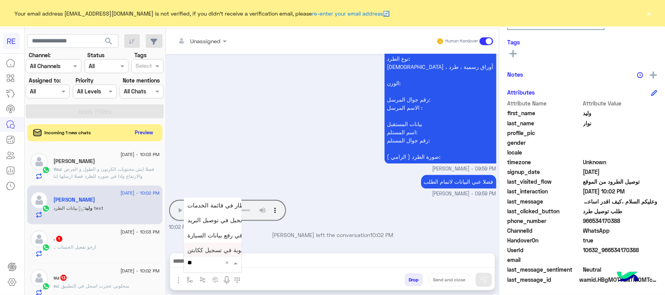
type input "*"
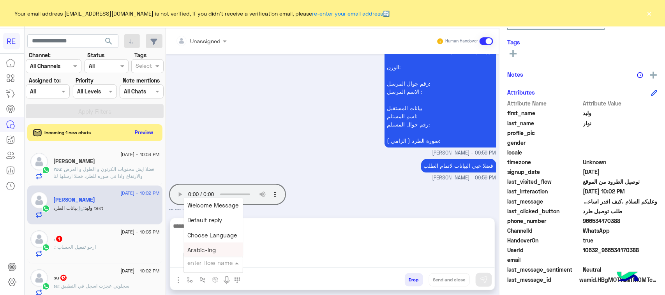
click at [283, 260] on textarea at bounding box center [332, 244] width 325 height 47
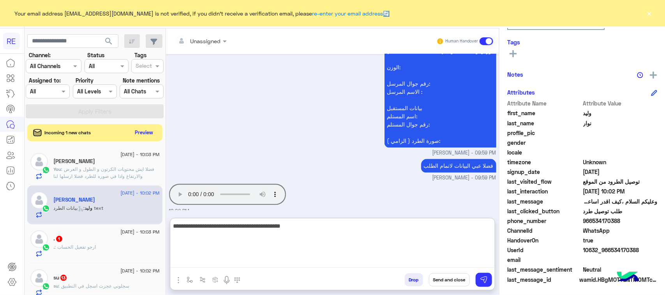
type textarea "**********"
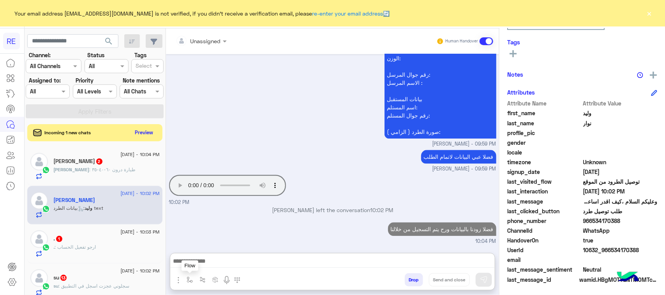
click at [196, 283] on button "button" at bounding box center [190, 280] width 13 height 13
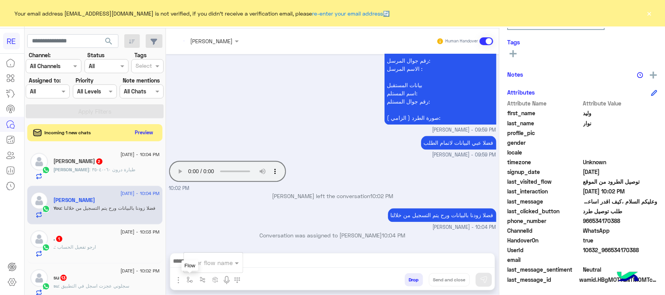
scroll to position [807, 0]
click at [193, 281] on img "button" at bounding box center [190, 280] width 6 height 6
click at [193, 283] on img "button" at bounding box center [190, 280] width 6 height 6
click at [228, 267] on div "enter flow name" at bounding box center [210, 263] width 45 height 9
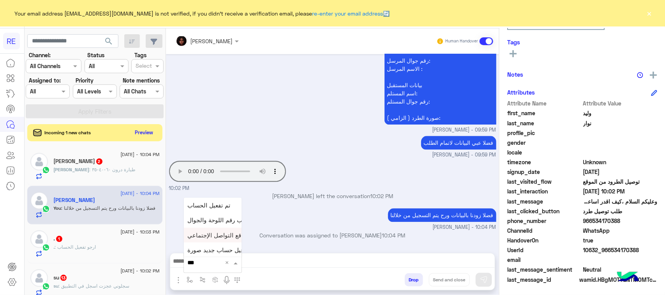
type input "****"
click at [240, 242] on div "حساب حجم الشحنة" at bounding box center [213, 249] width 58 height 15
type textarea "**********"
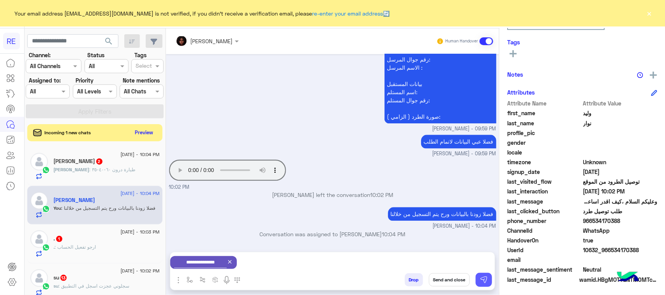
click at [492, 285] on button at bounding box center [484, 280] width 16 height 14
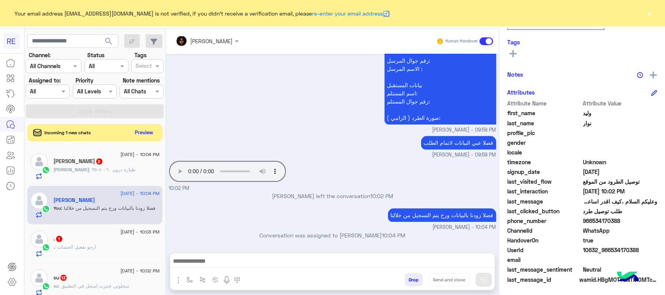
scroll to position [977, 0]
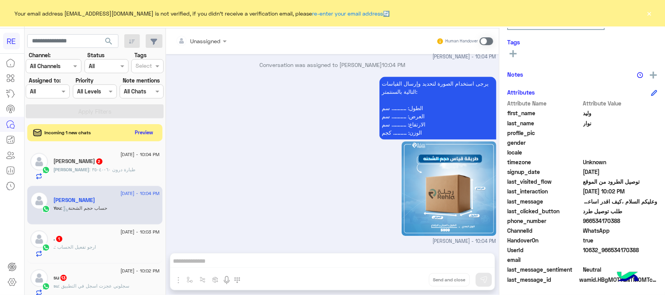
click at [150, 175] on div "Ibrahim : طيارة درون ٦٠-٤٠-٣٥" at bounding box center [107, 173] width 106 height 14
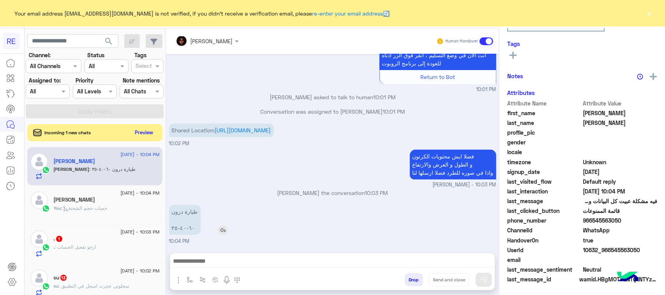
scroll to position [124, 0]
click at [201, 232] on p "طيارة درون ٦٠-٤٠-٣٥" at bounding box center [185, 220] width 32 height 30
click at [321, 142] on div "Shared Location: https://maps.google.com/maps?q=21.599766,39.2536431 10:02 PM" at bounding box center [332, 135] width 327 height 26
click at [301, 230] on div "طيارة درون ٦٠-٤٠-٣٥ 10:04 PM" at bounding box center [332, 224] width 327 height 42
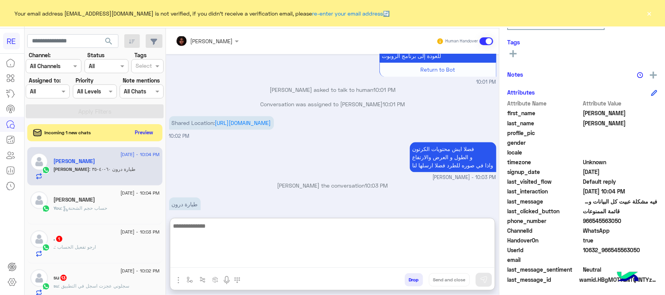
click at [303, 262] on textarea at bounding box center [332, 244] width 325 height 47
type textarea "*"
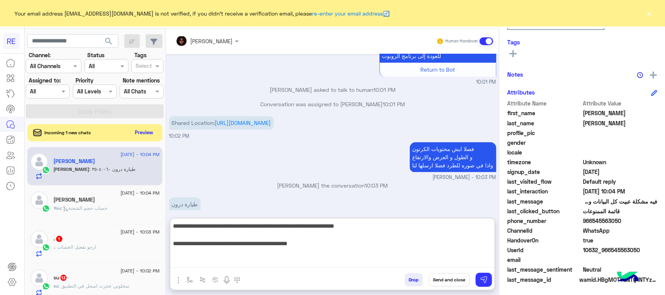
click at [420, 246] on textarea "**********" at bounding box center [332, 244] width 325 height 47
type textarea "**********"
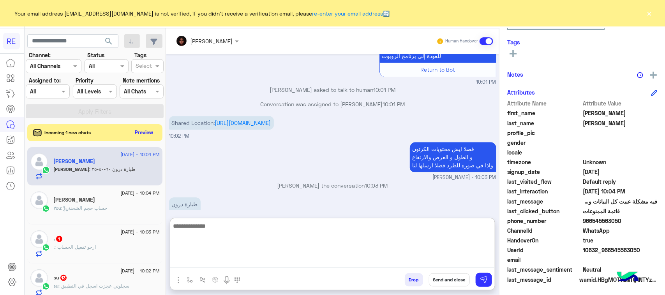
scroll to position [952, 0]
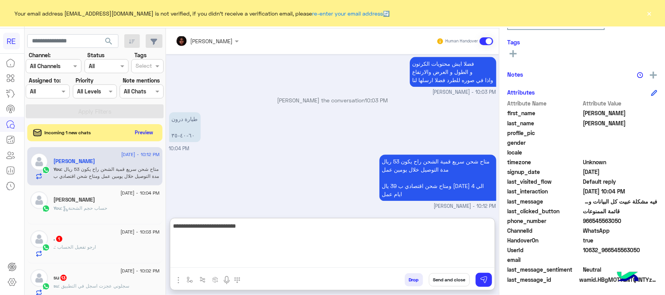
type textarea "**********"
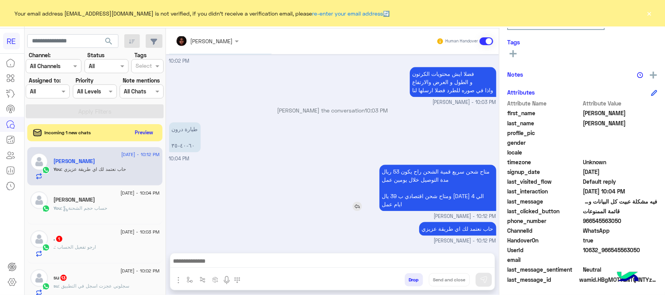
scroll to position [941, 0]
click at [452, 165] on p "متاح شحن سريع قمية الشحن راح يكون 53 ريال مدة التوصيل خلال يومين عمل ومتاح شحن …" at bounding box center [438, 188] width 117 height 46
click at [452, 162] on div "Aug 31, 2025 فيه مشكلة عبيت كل البيانات ومو راضي يرسل الطلب 07:56 PM تم إعادة ت…" at bounding box center [332, 149] width 333 height 191
click at [450, 189] on p "متاح شحن سريع قمية الشحن راح يكون 53 ريال مدة التوصيل خلال يومين عمل ومتاح شحن …" at bounding box center [438, 188] width 117 height 46
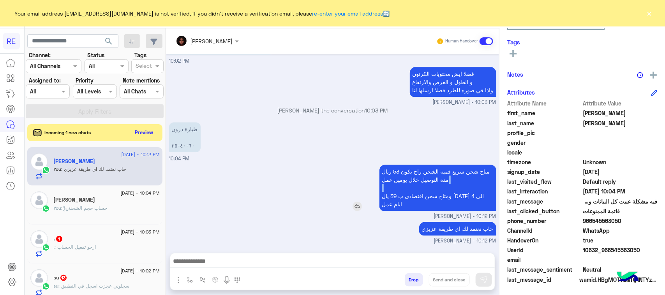
click at [450, 189] on p "متاح شحن سريع قمية الشحن راح يكون 53 ريال مدة التوصيل خلال يومين عمل ومتاح شحن …" at bounding box center [438, 188] width 117 height 46
click at [449, 189] on p "متاح شحن سريع قمية الشحن راح يكون 53 ريال مدة التوصيل خلال يومين عمل ومتاح شحن …" at bounding box center [438, 188] width 117 height 46
click at [440, 196] on p "متاح شحن سريع قمية الشحن راح يكون 53 ريال مدة التوصيل خلال يومين عمل ومتاح شحن …" at bounding box center [438, 188] width 117 height 46
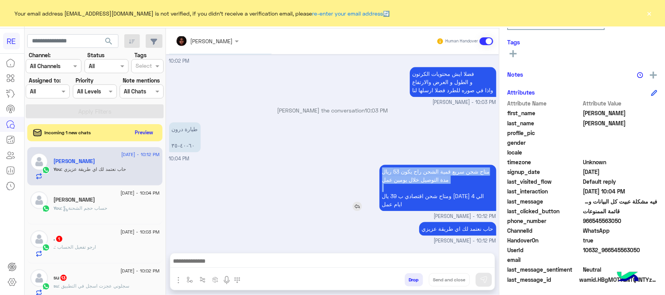
click at [469, 197] on p "متاح شحن سريع قمية الشحن راح يكون 53 ريال مدة التوصيل خلال يومين عمل ومتاح شحن …" at bounding box center [438, 188] width 117 height 46
click at [468, 197] on p "متاح شحن سريع قمية الشحن راح يكون 53 ريال مدة التوصيل خلال يومين عمل ومتاح شحن …" at bounding box center [438, 188] width 117 height 46
click at [362, 192] on div "متاح شحن سريع قمية الشحن راح يكون 53 ريال مدة التوصيل خلال يومين عمل ومتاح شحن …" at bounding box center [415, 188] width 161 height 46
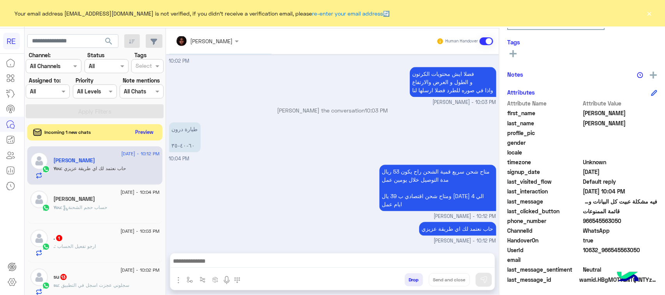
click at [157, 132] on button "Preview" at bounding box center [144, 132] width 24 height 11
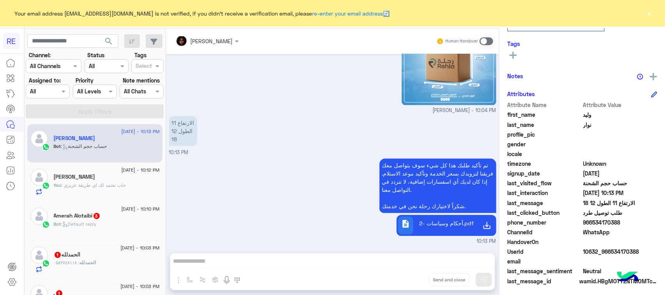
scroll to position [124, 0]
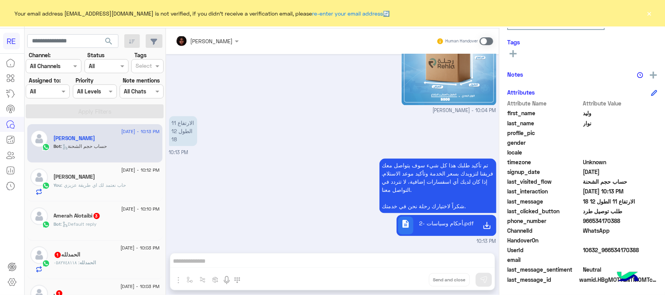
click at [197, 133] on p "الارتفاع 11 الطول 12 18" at bounding box center [183, 131] width 28 height 30
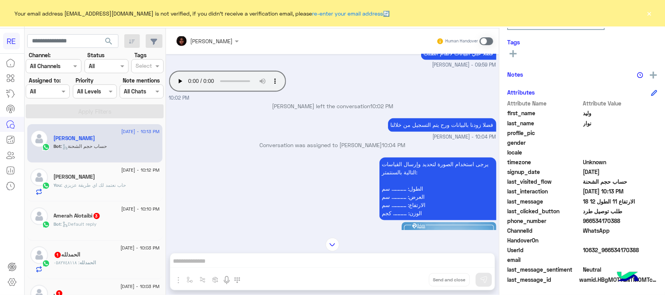
scroll to position [632, 0]
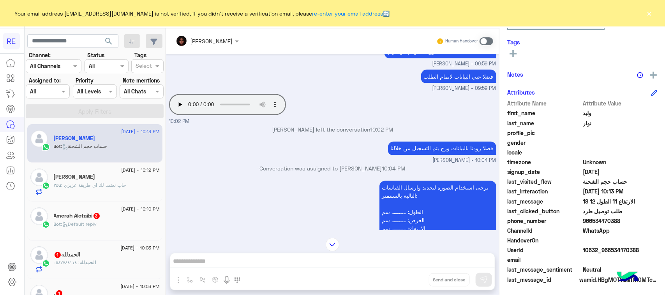
click at [252, 262] on div "مروه احمد Human Handover Aug 31, 2025 عربي 09:34 PM هل أنت ؟ كابتن 👨🏻‍✈️ عميل 🧳…" at bounding box center [332, 163] width 333 height 270
click at [493, 44] on span at bounding box center [487, 41] width 14 height 8
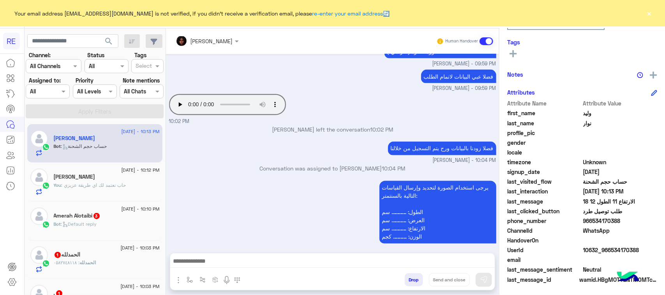
scroll to position [889, 0]
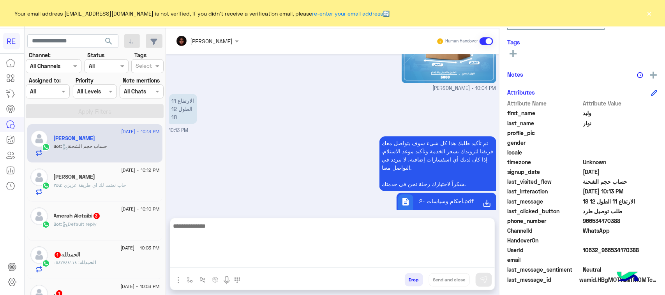
click at [215, 260] on textarea at bounding box center [332, 244] width 325 height 47
type textarea "**********"
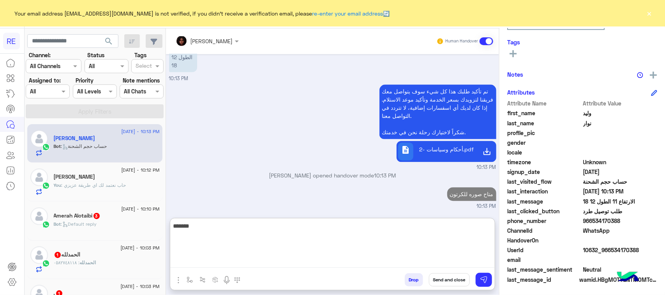
scroll to position [963, 0]
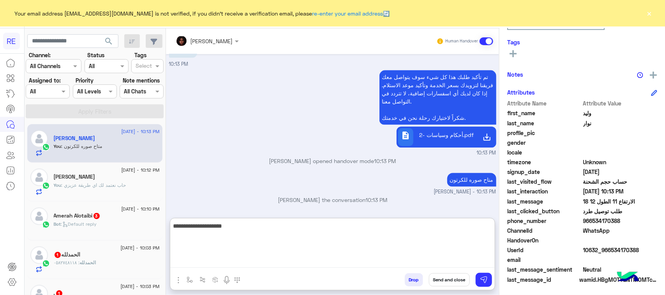
type textarea "**********"
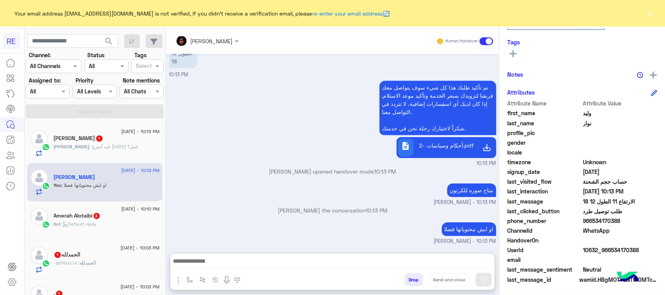
scroll to position [970, 0]
click at [134, 150] on div "Ibrahim : فيه أسرع من يومين عمل؟" at bounding box center [107, 150] width 106 height 14
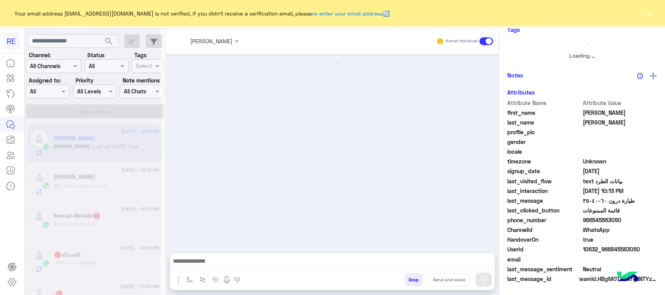
scroll to position [759, 0]
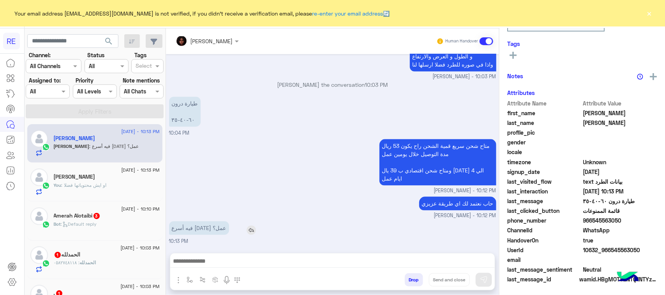
click at [215, 231] on p "فيه أسرع من يومين عمل؟" at bounding box center [199, 228] width 60 height 14
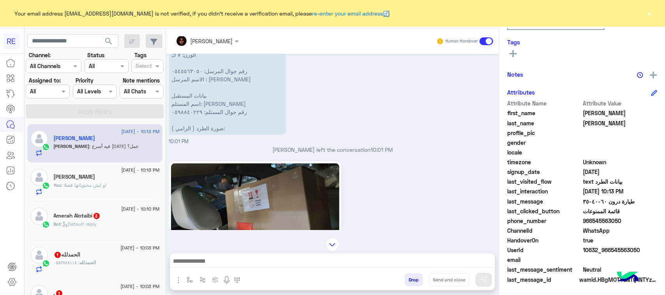
scroll to position [418, 0]
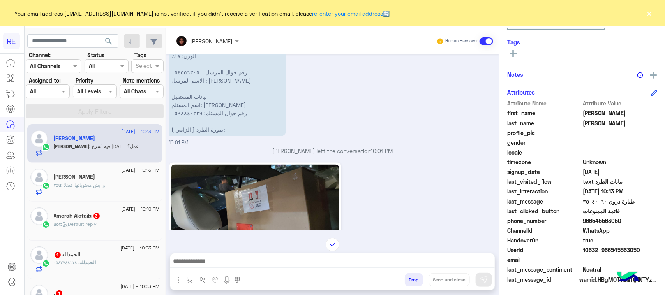
click at [307, 168] on img at bounding box center [255, 212] width 168 height 95
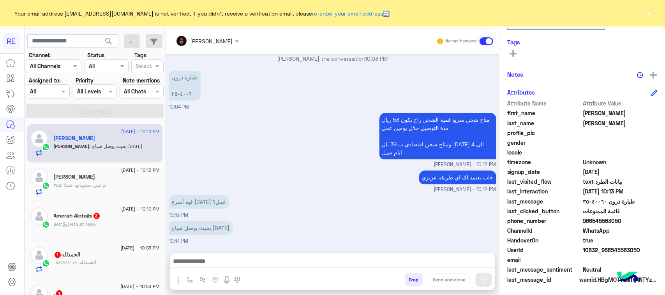
scroll to position [784, 0]
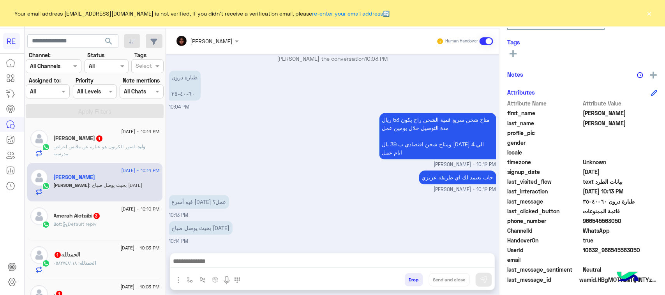
click at [138, 149] on span ": اصور الكرتون هو عباره عن ملابس اعراض مدرسيه" at bounding box center [96, 150] width 84 height 13
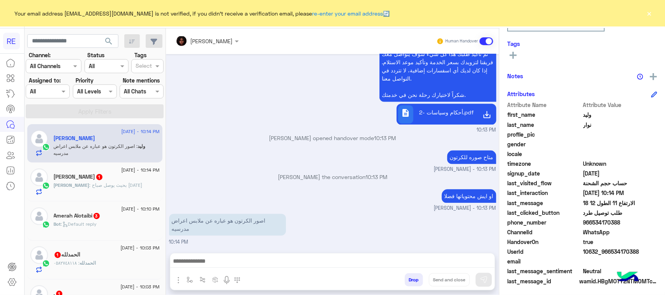
scroll to position [124, 0]
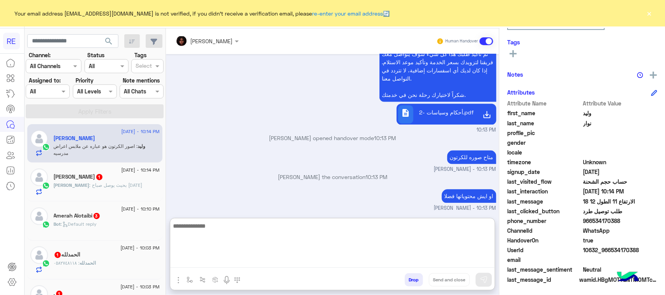
click at [297, 267] on textarea at bounding box center [332, 244] width 325 height 47
type textarea "**********"
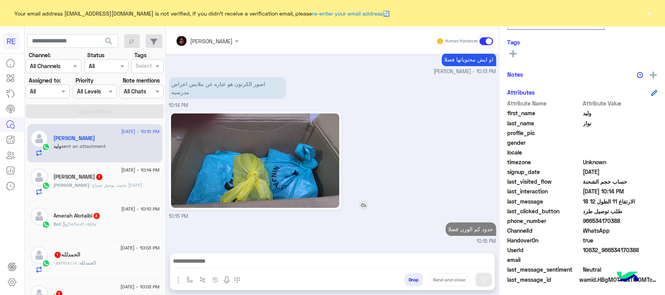
click at [312, 113] on img at bounding box center [255, 160] width 168 height 95
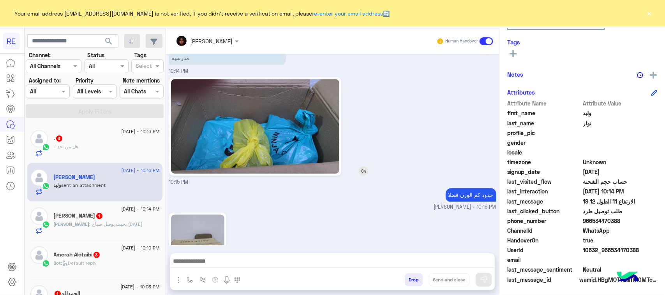
scroll to position [982, 0]
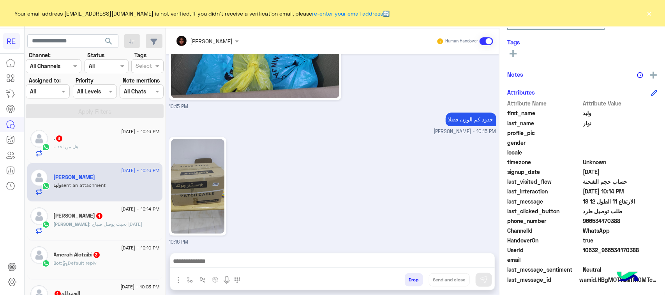
click at [136, 151] on div ". : هل من احد" at bounding box center [107, 150] width 106 height 14
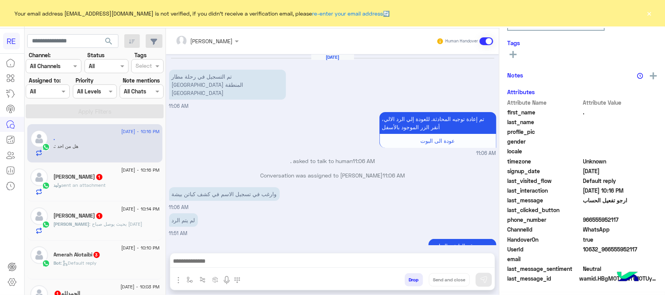
scroll to position [324, 0]
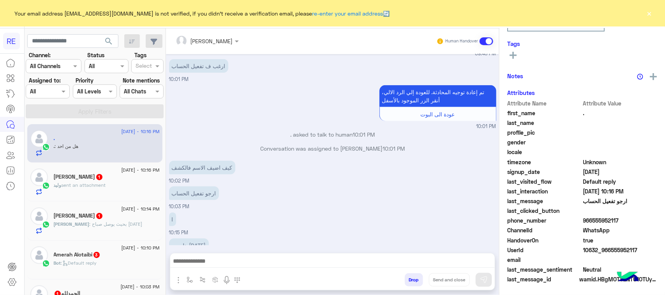
click at [115, 176] on div "وليد نوار 1" at bounding box center [107, 178] width 106 height 8
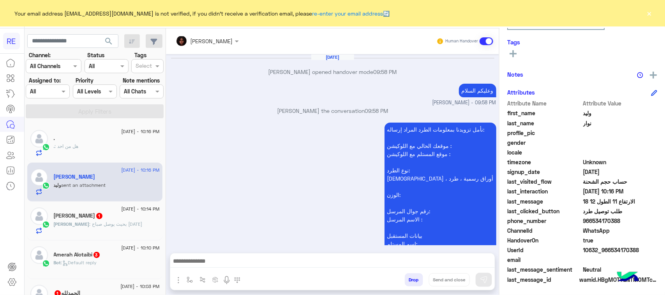
scroll to position [803, 0]
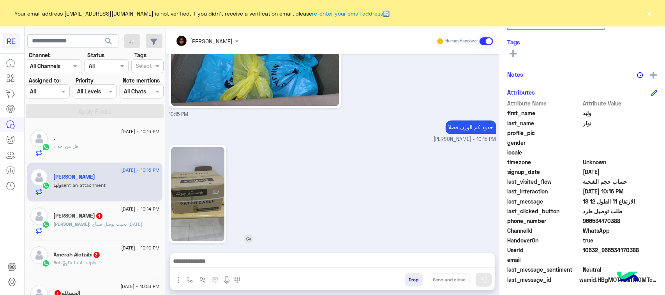
click at [220, 192] on img at bounding box center [197, 194] width 53 height 95
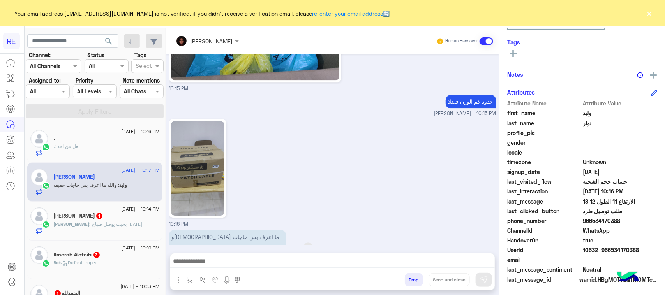
click at [203, 230] on p "والله ما اعرف بس حاجات خفيفه" at bounding box center [227, 241] width 117 height 22
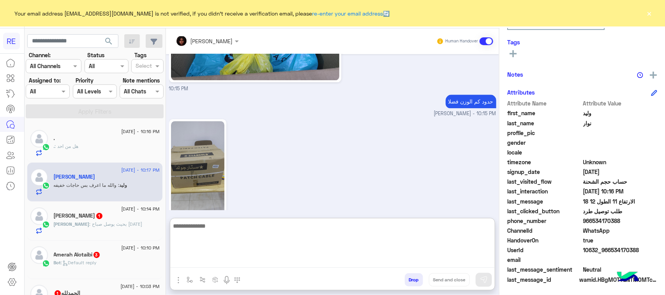
click at [258, 265] on textarea at bounding box center [332, 244] width 325 height 47
type textarea "**********"
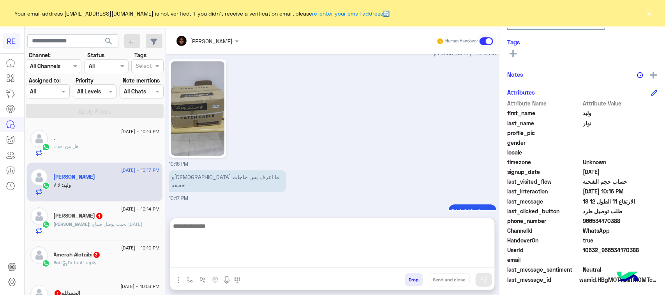
scroll to position [888, 0]
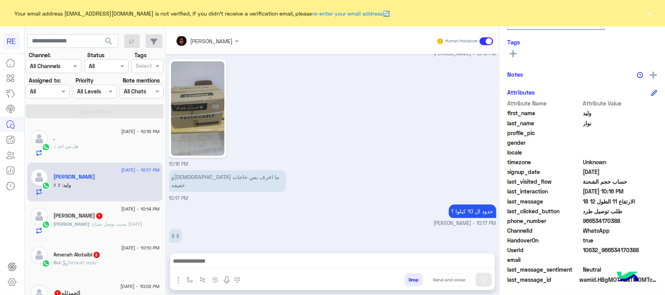
click at [139, 208] on span "31 August - 10:14 PM" at bounding box center [140, 209] width 38 height 7
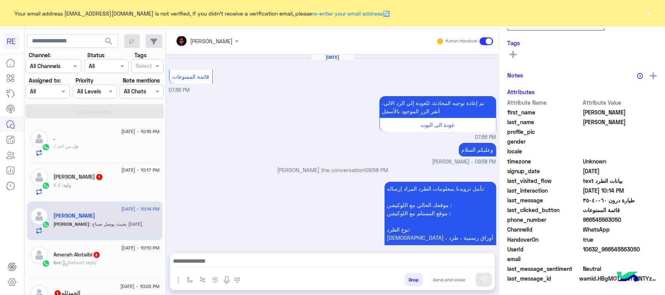
scroll to position [770, 0]
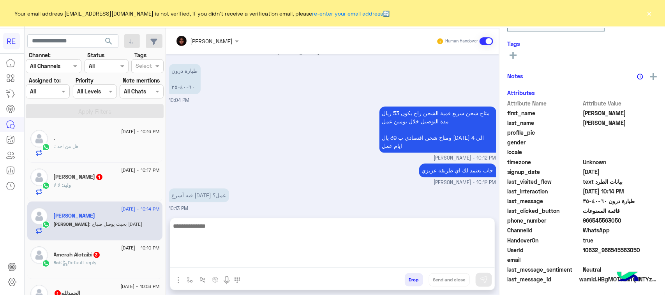
click at [242, 262] on textarea at bounding box center [332, 244] width 325 height 47
type textarea "*"
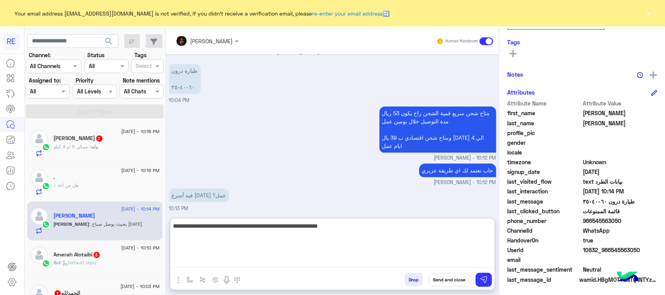
type textarea "**********"
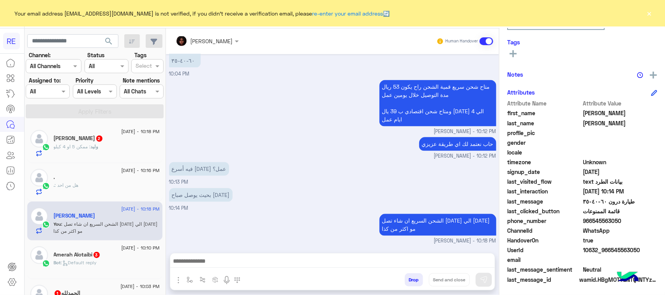
scroll to position [0, 0]
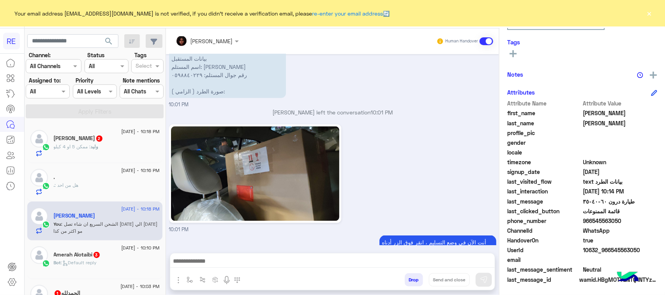
click at [110, 141] on div "وليد نوار 2" at bounding box center [107, 139] width 106 height 8
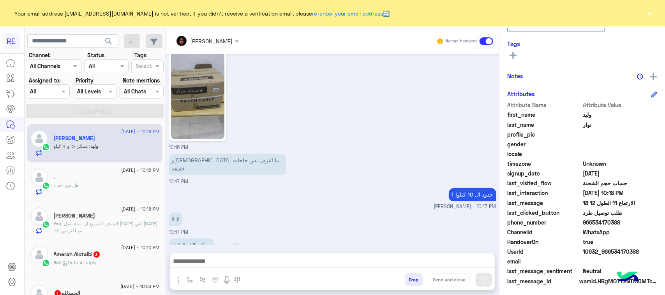
scroll to position [124, 0]
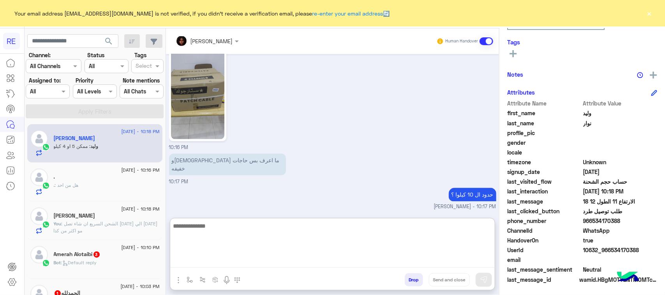
click at [242, 262] on textarea at bounding box center [332, 244] width 325 height 47
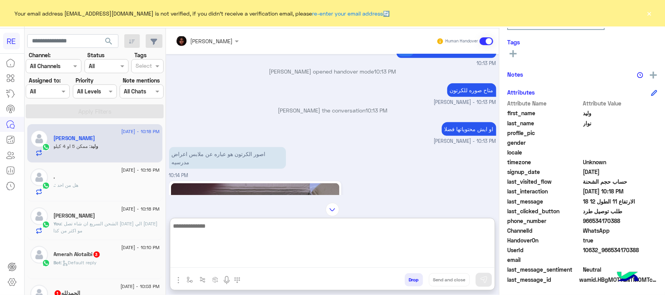
scroll to position [431, 0]
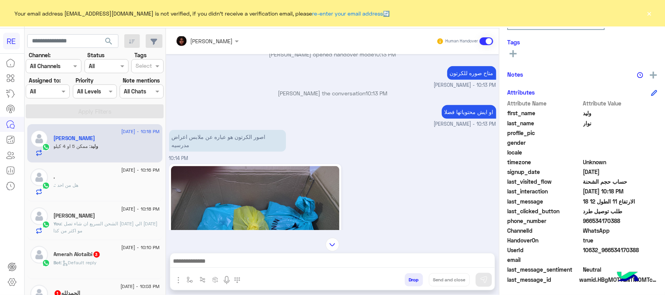
click at [159, 190] on div ". : هل من احد" at bounding box center [107, 189] width 106 height 14
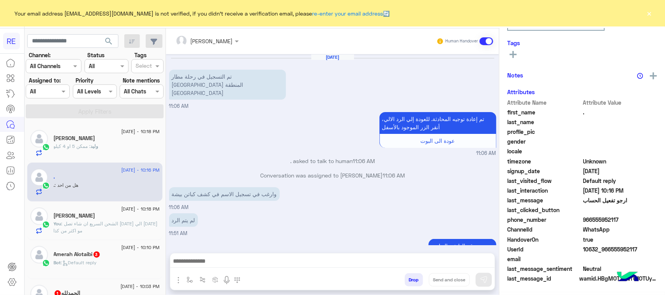
scroll to position [324, 0]
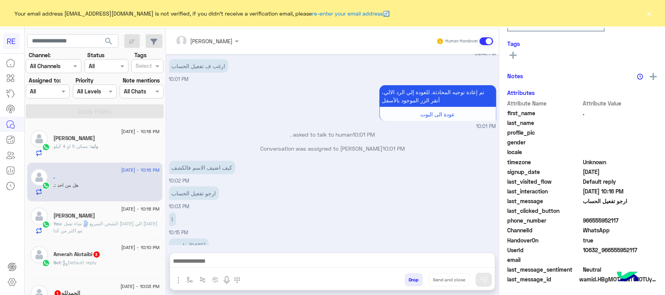
click at [144, 223] on span ": الشحن السريع ان شاء تصل الثلاثاء الي الاربعاء مو اكثر من كذا" at bounding box center [106, 227] width 104 height 13
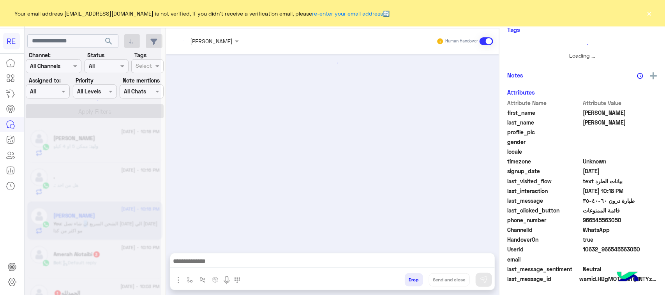
scroll to position [777, 0]
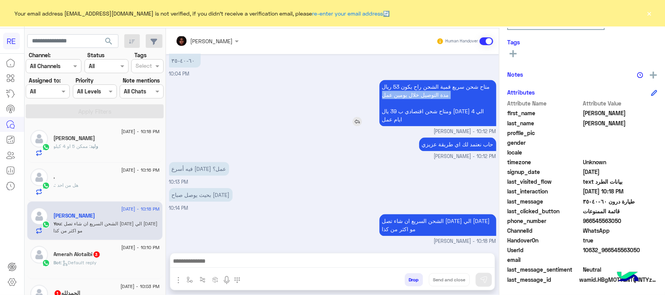
drag, startPoint x: 516, startPoint y: 81, endPoint x: 407, endPoint y: 104, distance: 110.7
click at [406, 104] on p "متاح شحن سريع قمية الشحن راح يكون 53 ريال مدة التوصيل خلال يومين عمل ومتاح شحن …" at bounding box center [438, 103] width 117 height 46
click at [420, 94] on p "متاح شحن سريع قمية الشحن راح يكون 53 ريال مدة التوصيل خلال يومين عمل ومتاح شحن …" at bounding box center [438, 103] width 117 height 46
click at [421, 94] on p "متاح شحن سريع قمية الشحن راح يكون 53 ريال مدة التوصيل خلال يومين عمل ومتاح شحن …" at bounding box center [438, 103] width 117 height 46
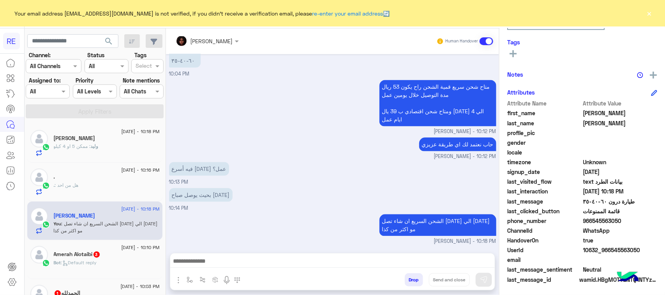
click at [107, 149] on div "وليد : ممكن 5 او 4 كيلو" at bounding box center [107, 150] width 106 height 14
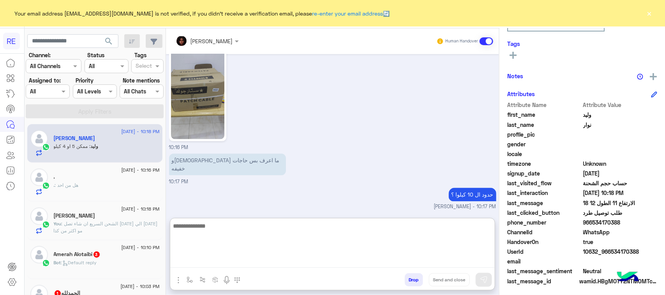
scroll to position [124, 0]
paste textarea "**********"
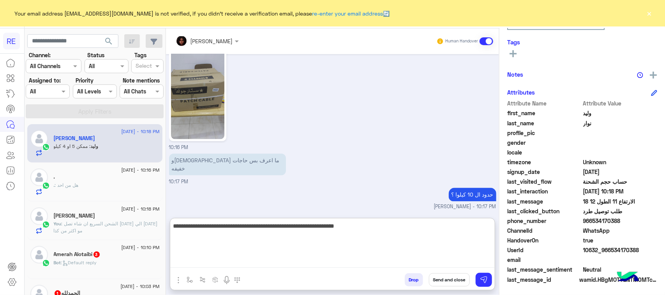
type textarea "**********"
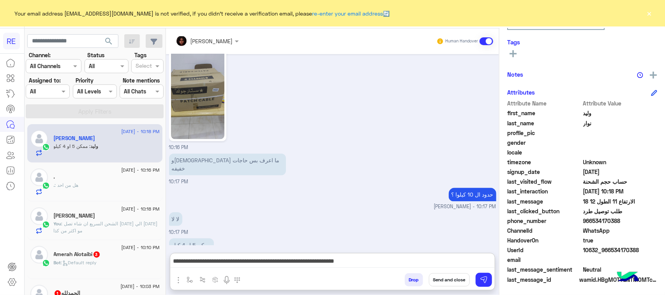
click at [94, 190] on div ". : هل من احد" at bounding box center [107, 189] width 106 height 14
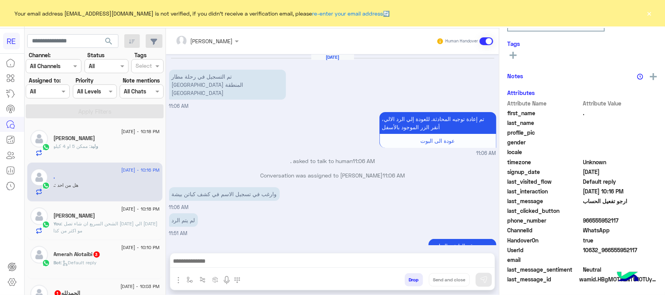
scroll to position [324, 0]
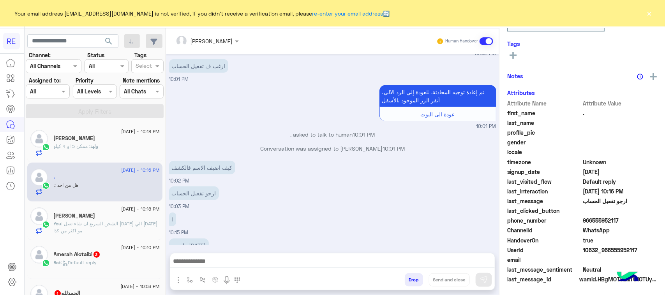
click at [115, 215] on div "[PERSON_NAME]" at bounding box center [107, 217] width 106 height 8
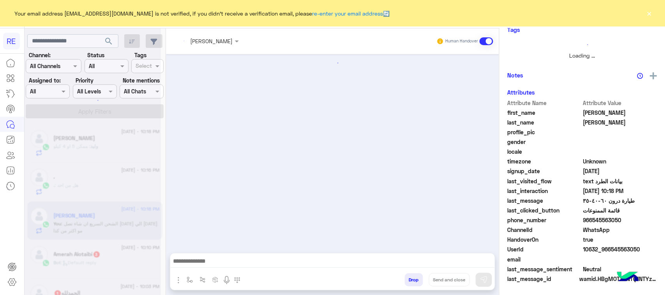
scroll to position [777, 0]
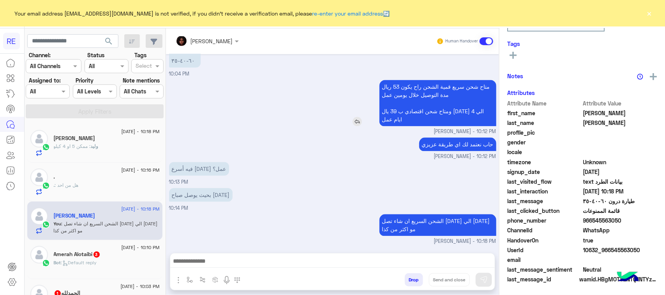
click at [434, 113] on p "متاح شحن سريع قمية الشحن راح يكون 53 ريال مدة التوصيل خلال يومين عمل ومتاح شحن …" at bounding box center [438, 103] width 117 height 46
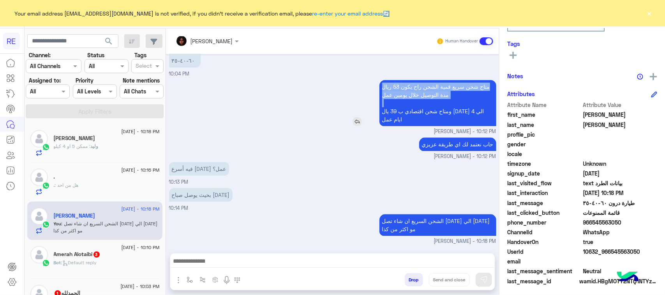
scroll to position [124, 0]
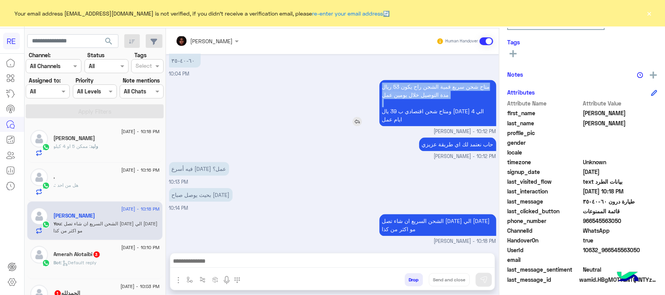
copy app-msgs-text "متاح شحن سريع قمية الشحن راح يكون 53 ريال مدة التوصيل خلال يومين عمل"
click at [96, 131] on div "31 August - 10:18 PM" at bounding box center [107, 132] width 106 height 5
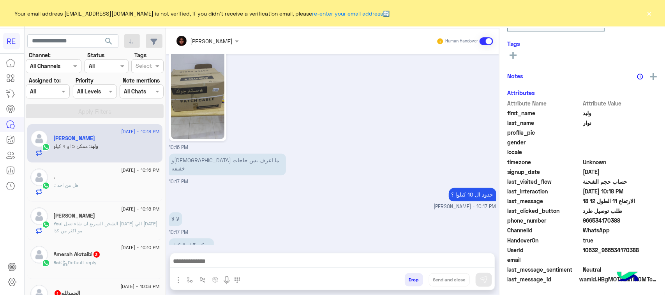
click at [307, 256] on div at bounding box center [332, 263] width 325 height 19
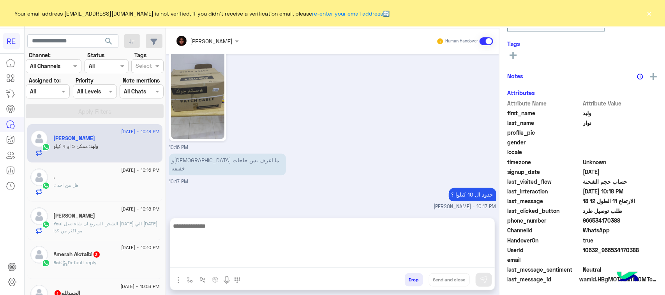
click at [311, 260] on textarea at bounding box center [332, 244] width 325 height 47
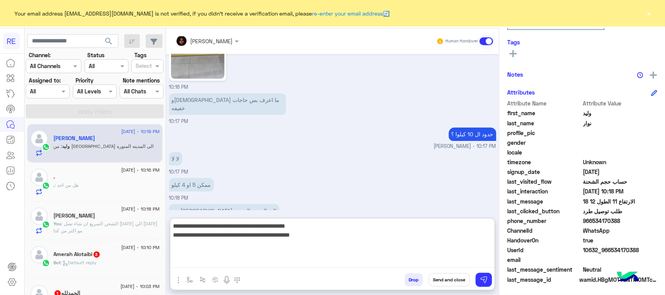
type textarea "**********"
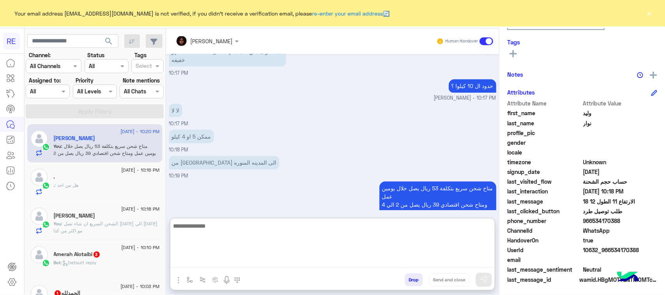
scroll to position [798, 0]
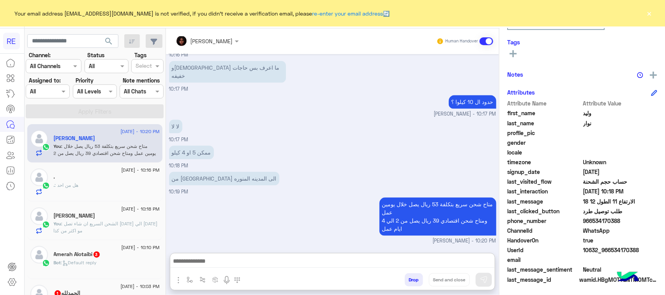
click at [119, 227] on p "You : الشحن السريع ان شاء تصل الثلاثاء الي الاربعاء مو اكثر من كذا" at bounding box center [107, 228] width 106 height 14
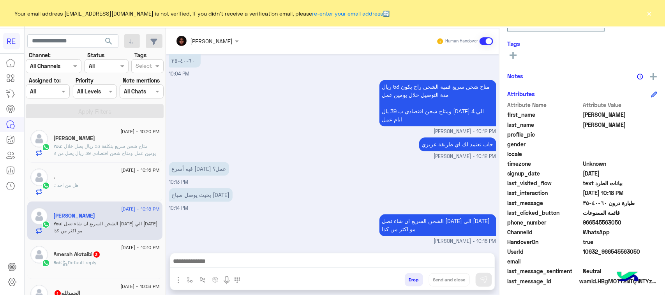
scroll to position [124, 0]
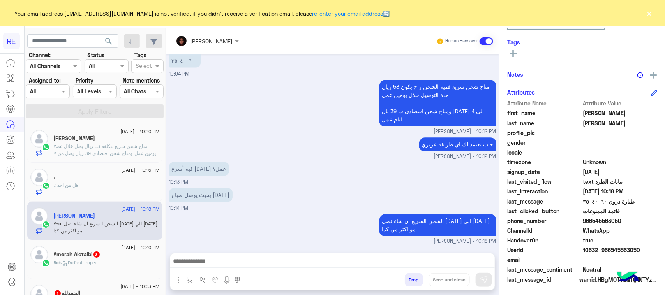
click at [151, 144] on span ": متاح شحن سريع بتكلفة 53 ريال يصل خلال يومين عمل ومتاح شحن اقتصادي 39 ريال يصل…" at bounding box center [105, 153] width 102 height 20
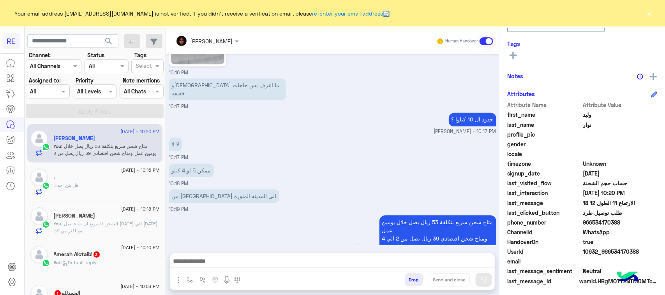
scroll to position [124, 0]
click at [496, 216] on p "متاح شحن سريع بتكلفة 53 ريال يصل خلال يومين عمل ومتاح شحن اقتصادي 39 ريال يصل م…" at bounding box center [438, 235] width 117 height 38
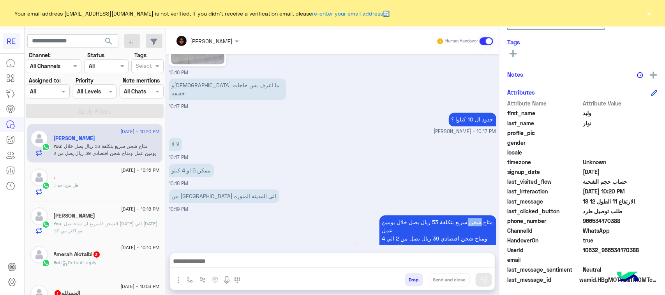
click at [496, 216] on p "متاح شحن سريع بتكلفة 53 ريال يصل خلال يومين عمل ومتاح شحن اقتصادي 39 ريال يصل م…" at bounding box center [438, 235] width 117 height 38
click at [455, 216] on p "متاح شحن سريع بتكلفة 53 ريال يصل خلال يومين عمل ومتاح شحن اقتصادي 39 ريال يصل م…" at bounding box center [438, 235] width 117 height 38
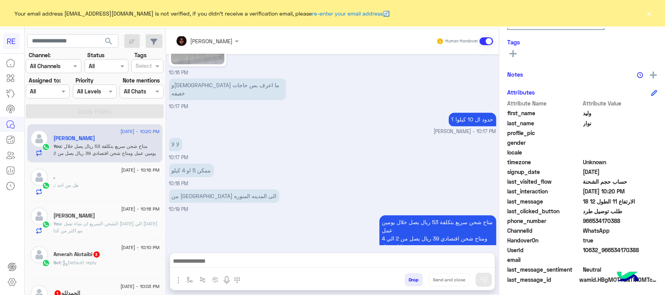
click at [152, 212] on span "31 August - 10:18 PM" at bounding box center [140, 209] width 38 height 7
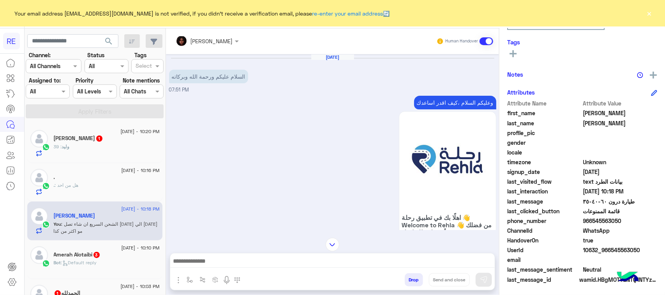
scroll to position [938, 0]
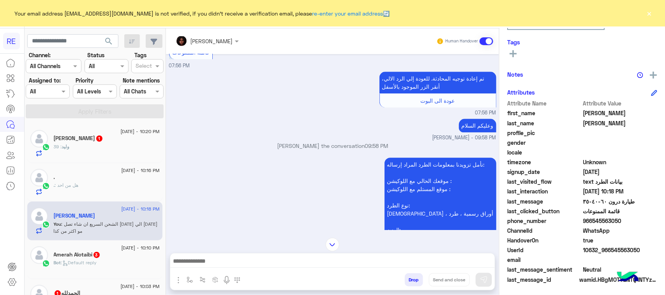
click at [136, 143] on div "وليد نوار 1" at bounding box center [107, 139] width 106 height 8
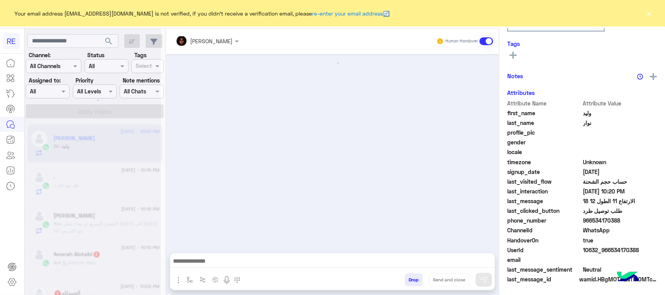
scroll to position [716, 0]
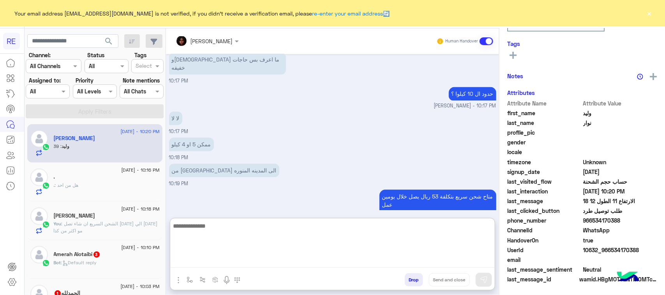
click at [313, 261] on textarea at bounding box center [332, 244] width 325 height 47
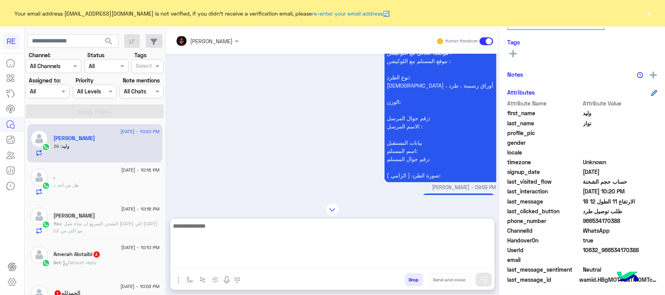
scroll to position [685, 0]
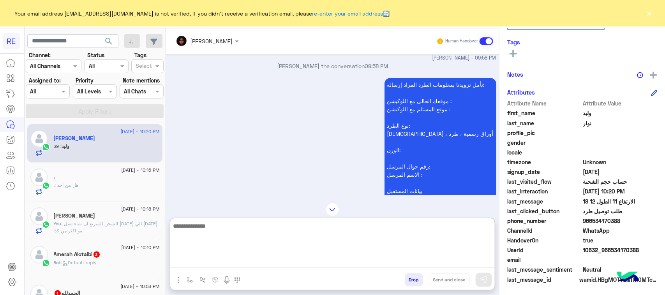
click at [365, 251] on textarea at bounding box center [332, 244] width 325 height 47
type textarea "**********"
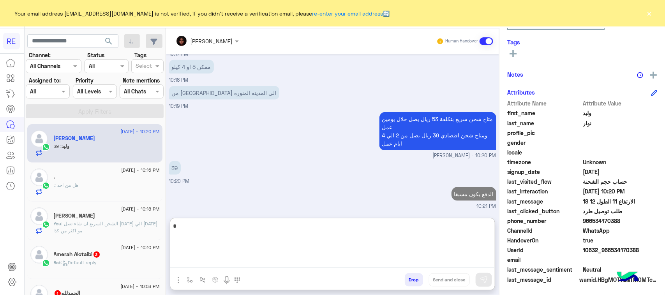
scroll to position [1722, 0]
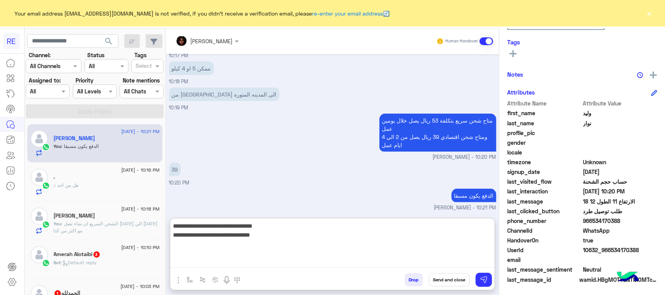
type textarea "**********"
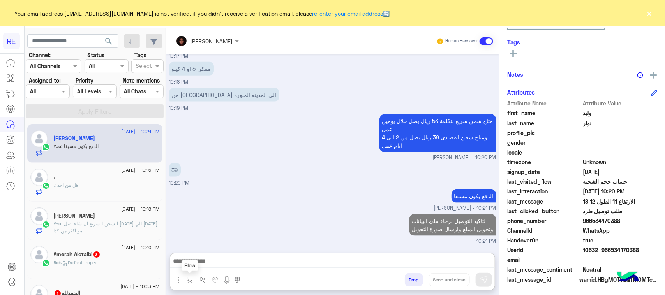
scroll to position [1720, 0]
click at [193, 279] on img "button" at bounding box center [190, 280] width 6 height 6
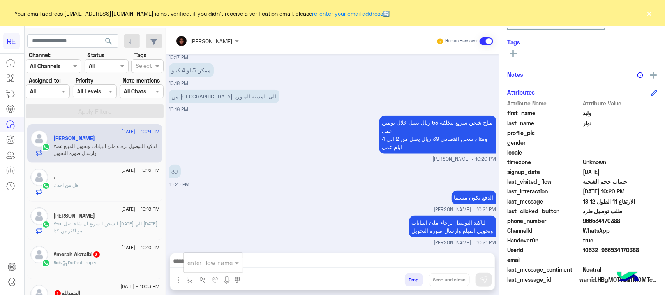
click at [220, 261] on input "text" at bounding box center [204, 263] width 32 height 9
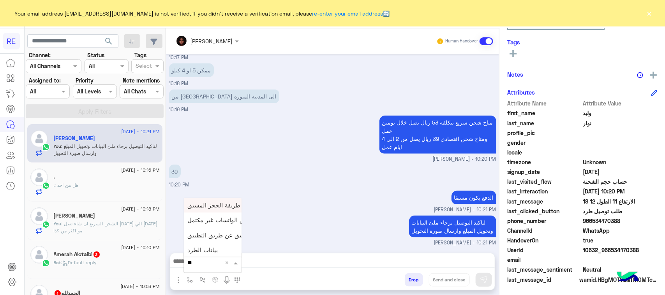
type input "***"
click at [218, 222] on span "بيانات الطرد" at bounding box center [203, 218] width 30 height 7
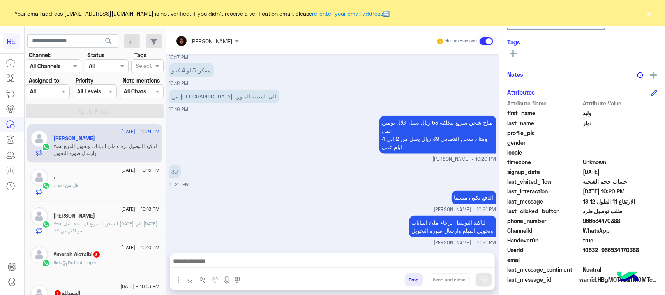
type textarea "**********"
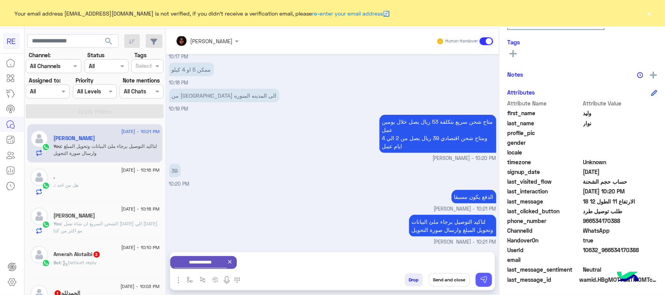
click at [492, 274] on button at bounding box center [484, 280] width 16 height 14
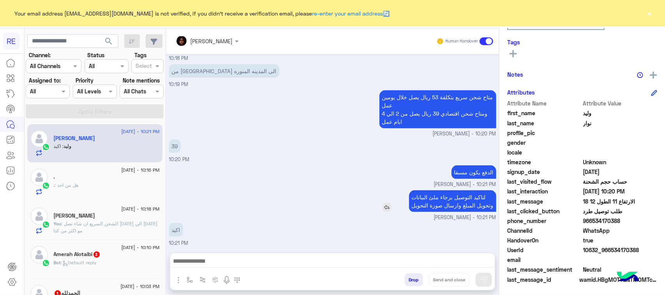
scroll to position [1910, 0]
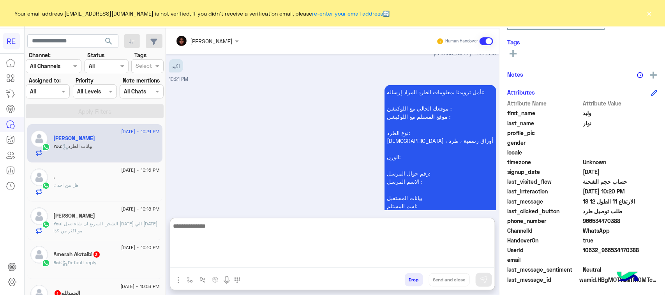
click at [256, 266] on textarea at bounding box center [332, 244] width 325 height 47
paste textarea "**********"
type textarea "**********"
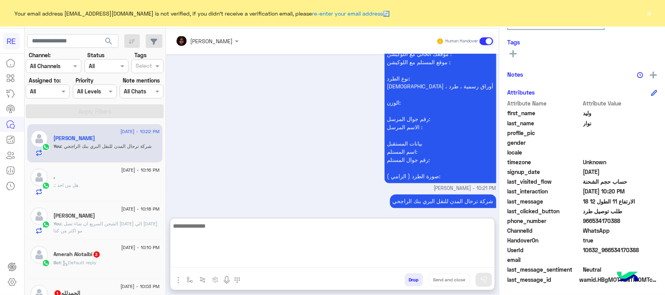
scroll to position [1970, 0]
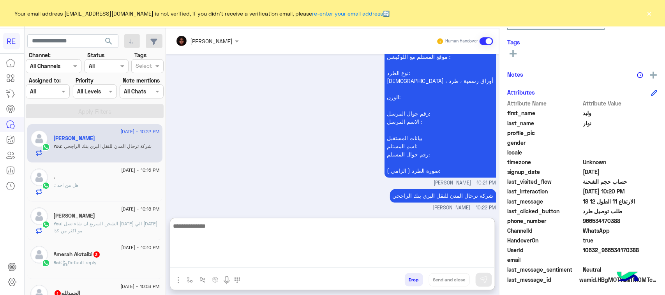
paste textarea "**********"
type textarea "**********"
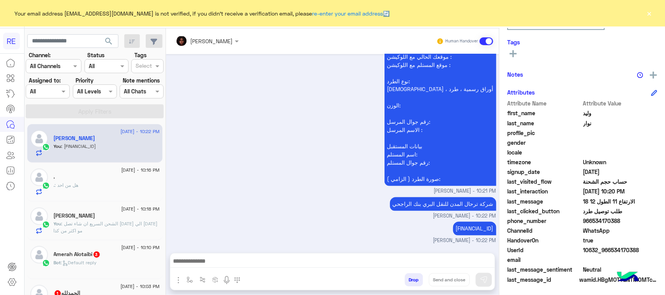
scroll to position [1984, 0]
click at [117, 219] on div "[PERSON_NAME]" at bounding box center [107, 217] width 106 height 8
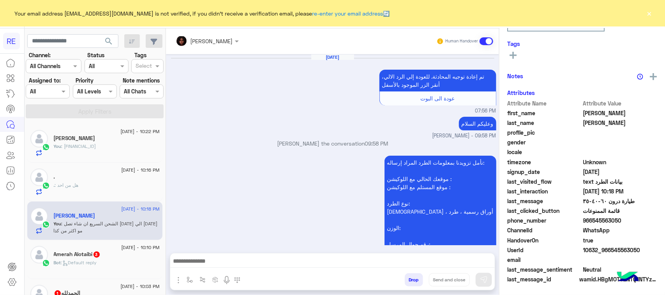
scroll to position [777, 0]
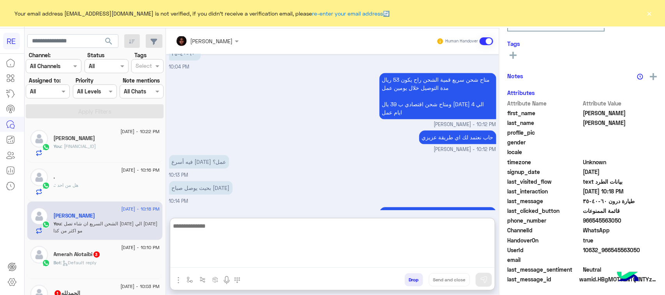
click at [219, 261] on textarea at bounding box center [332, 244] width 325 height 47
type textarea "**********"
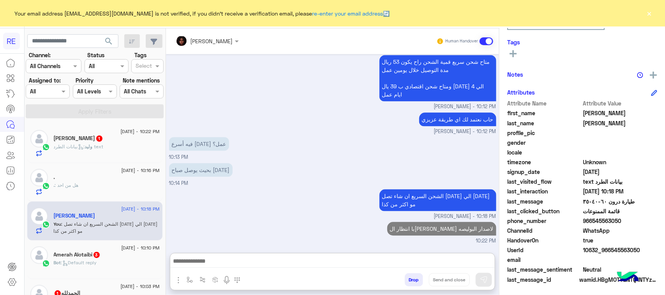
scroll to position [819, 0]
click at [79, 149] on icon at bounding box center [81, 147] width 6 height 6
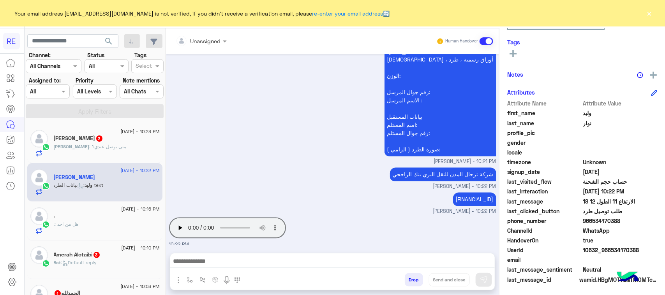
scroll to position [696, 0]
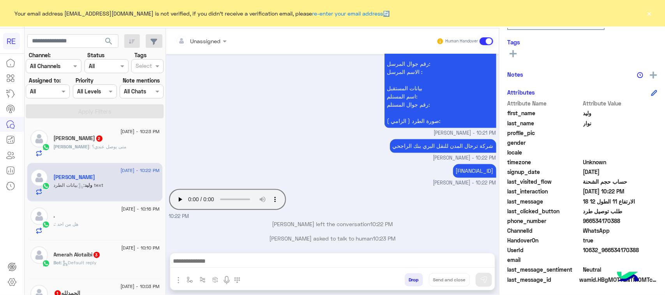
click at [118, 153] on div "Ibrahim : متى يوصل عندي؟" at bounding box center [107, 150] width 106 height 14
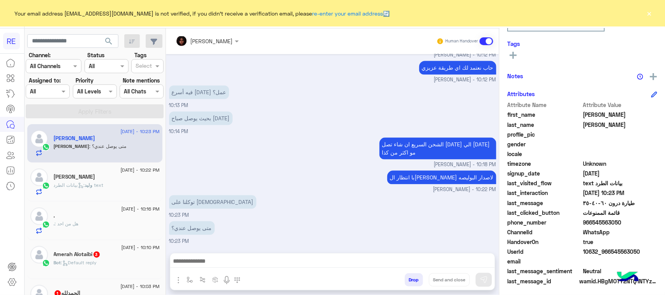
scroll to position [124, 0]
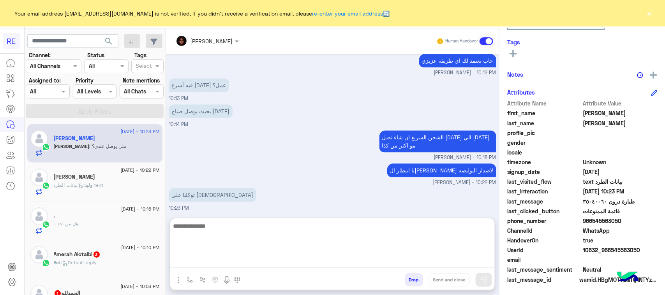
click at [267, 258] on textarea at bounding box center [332, 244] width 325 height 47
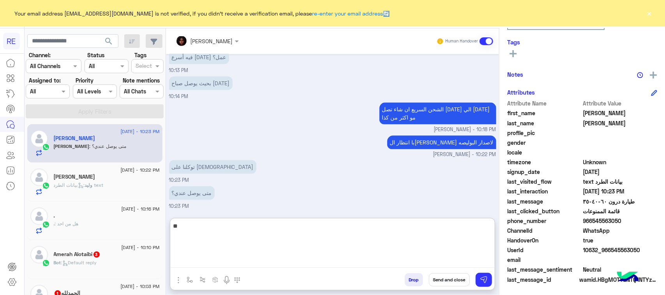
type textarea "*"
paste textarea "**********"
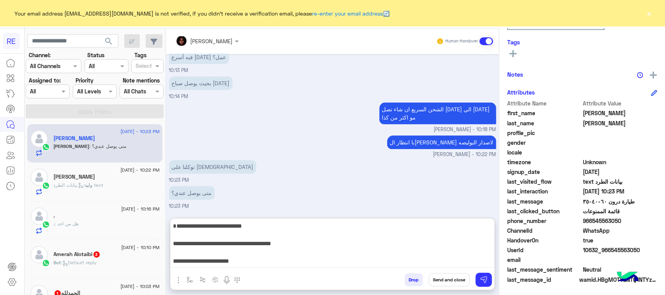
click at [359, 230] on textarea "**********" at bounding box center [332, 244] width 325 height 47
click at [316, 235] on textarea "**********" at bounding box center [332, 244] width 325 height 47
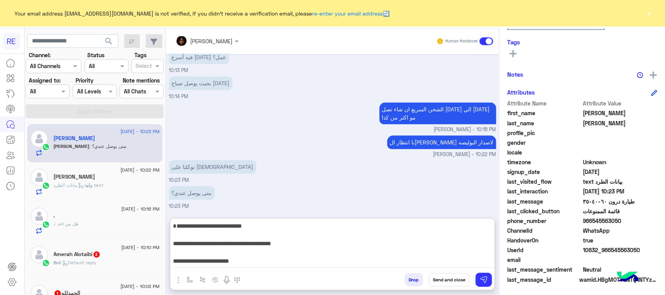
click at [316, 235] on textarea "**********" at bounding box center [332, 244] width 325 height 47
click at [456, 261] on textarea "**********" at bounding box center [332, 244] width 325 height 47
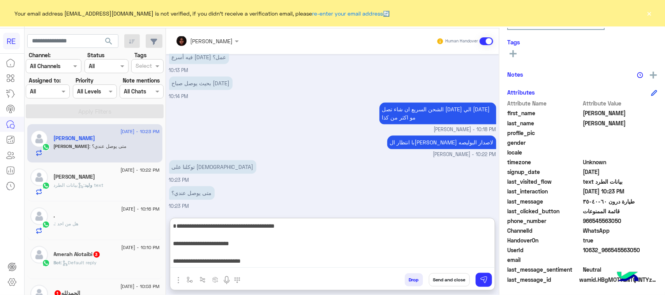
click at [456, 261] on textarea "**********" at bounding box center [332, 244] width 325 height 47
type textarea "**********"
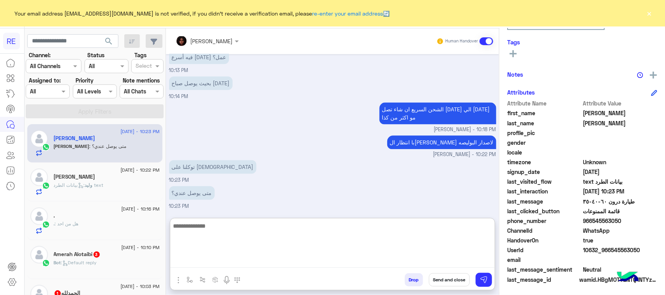
scroll to position [844, 0]
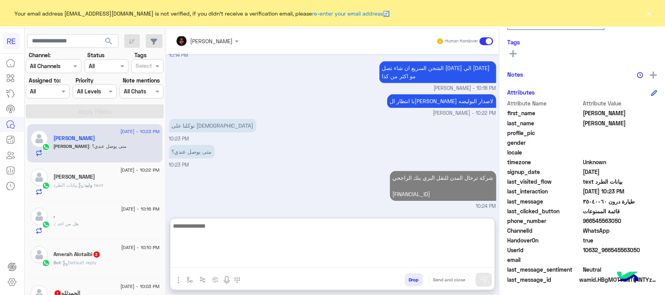
click at [456, 261] on textarea at bounding box center [332, 244] width 325 height 47
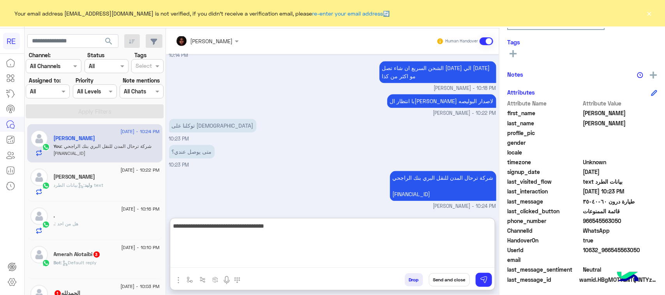
type textarea "**********"
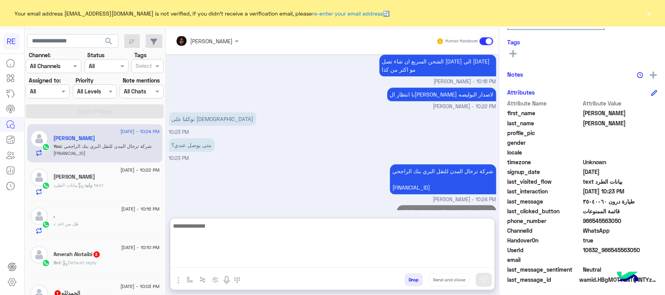
scroll to position [869, 0]
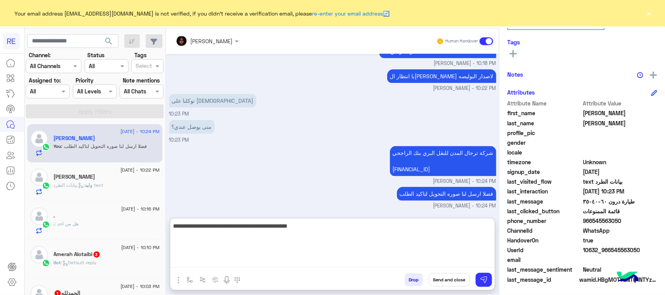
type textarea "**********"
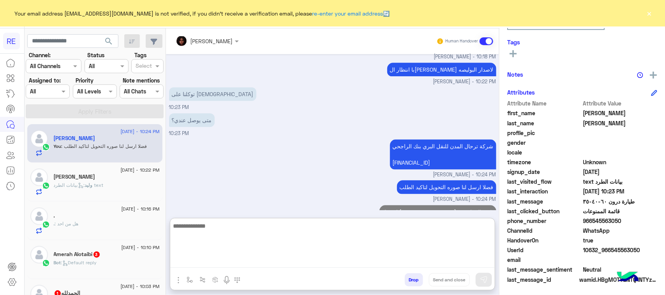
scroll to position [902, 0]
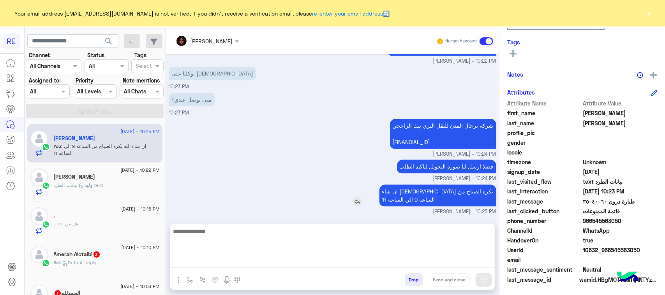
click at [466, 193] on p "ان شاء الله بكره الصباح من الساعه 9 الي الساعه 11" at bounding box center [438, 196] width 117 height 22
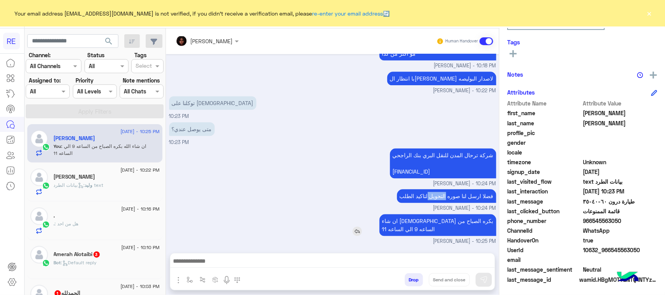
click at [466, 193] on p "فضلا ارسل لنا صوره التحويل لتاكيد الطلب" at bounding box center [446, 196] width 99 height 14
click at [447, 217] on p "ان شاء الله بكره الصباح من الساعه 9 الي الساعه 11" at bounding box center [438, 225] width 117 height 22
click at [457, 194] on p "فضلا ارسل لنا صوره التحويل لتاكيد الطلب" at bounding box center [446, 196] width 99 height 14
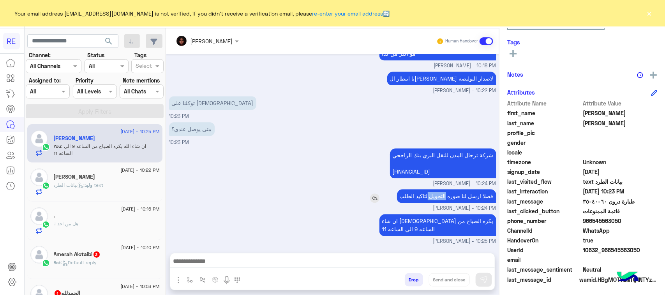
click at [457, 194] on p "فضلا ارسل لنا صوره التحويل لتاكيد الطلب" at bounding box center [446, 196] width 99 height 14
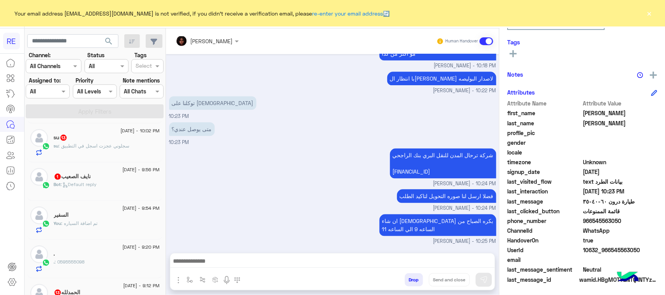
scroll to position [0, 0]
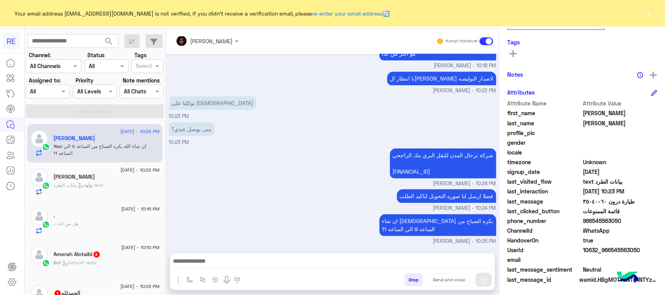
click at [118, 180] on div "وليد نوار" at bounding box center [107, 178] width 106 height 8
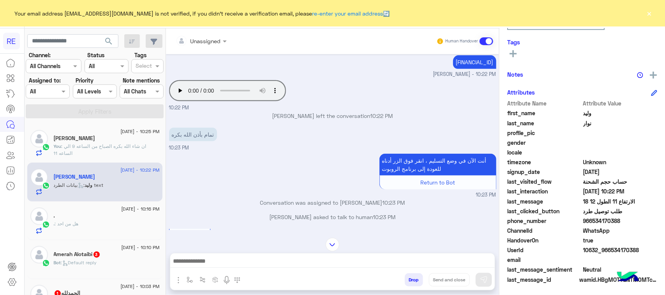
scroll to position [296, 0]
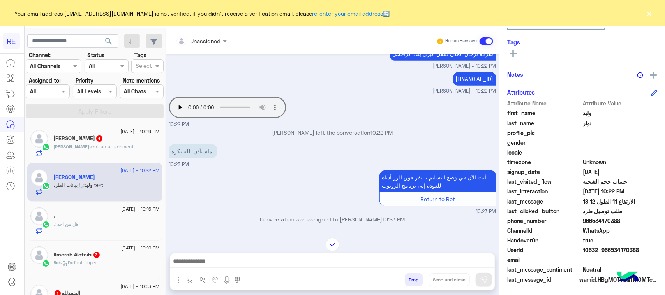
click at [108, 149] on span "sent an attachment" at bounding box center [112, 147] width 44 height 6
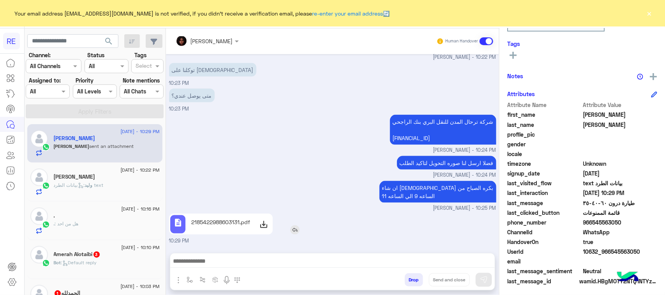
scroll to position [124, 0]
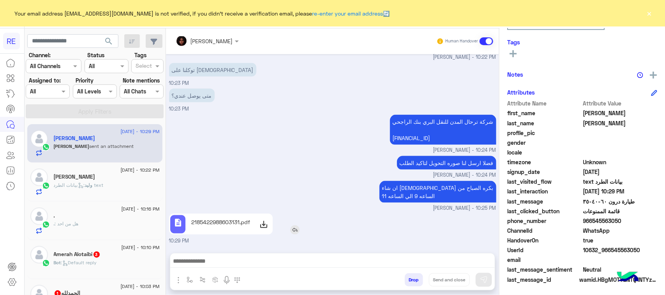
click at [268, 229] on icon at bounding box center [263, 224] width 9 height 9
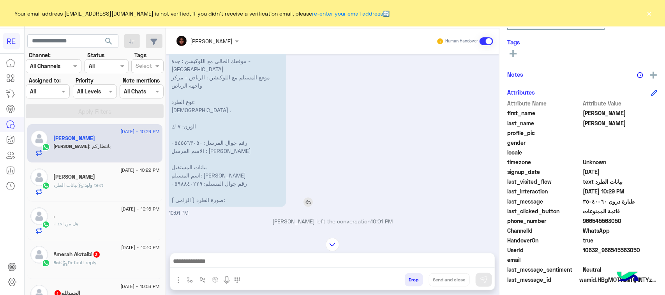
scroll to position [804, 0]
click at [275, 268] on div at bounding box center [332, 263] width 325 height 19
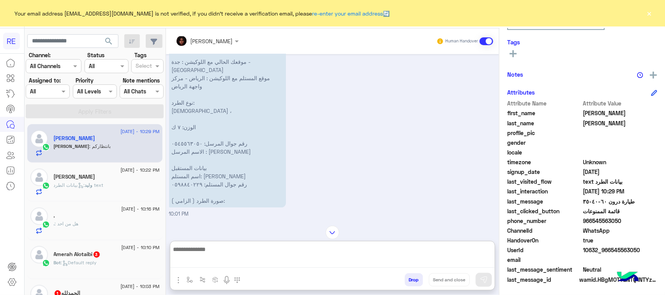
click at [273, 263] on textarea at bounding box center [332, 257] width 325 height 24
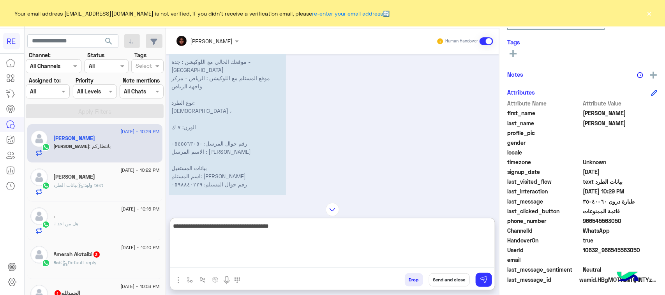
type textarea "**********"
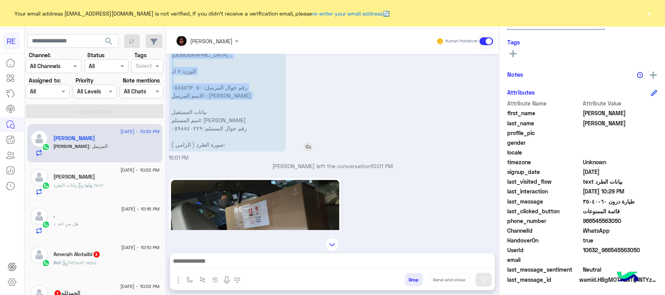
scroll to position [866, 0]
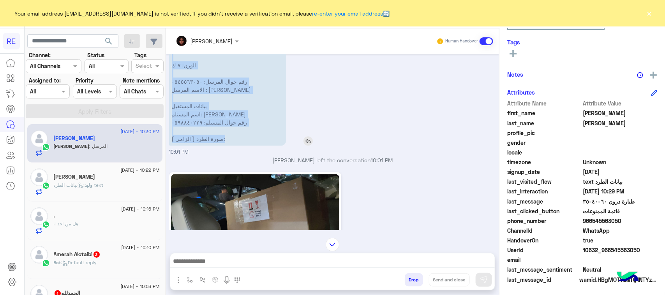
drag, startPoint x: 290, startPoint y: 85, endPoint x: 258, endPoint y: 140, distance: 63.7
click at [258, 140] on p "نأمل تزويدنا بمعلومات الطرد المراد إرساله: موقعك الحالي مع اللوكيشن : جدة - حي …" at bounding box center [227, 61] width 117 height 169
copy p "نأمل تزويدنا بمعلومات الطرد المراد إرساله: موقعك الحالي مع اللوكيشن : جدة - حي …"
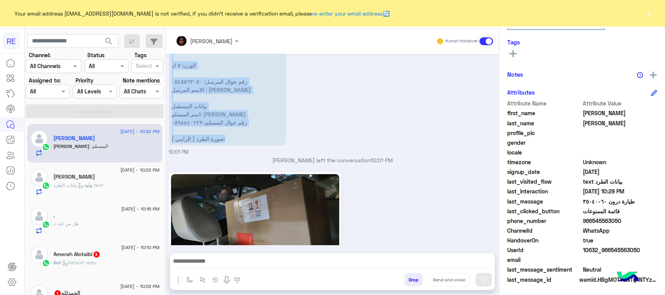
scroll to position [1749, 0]
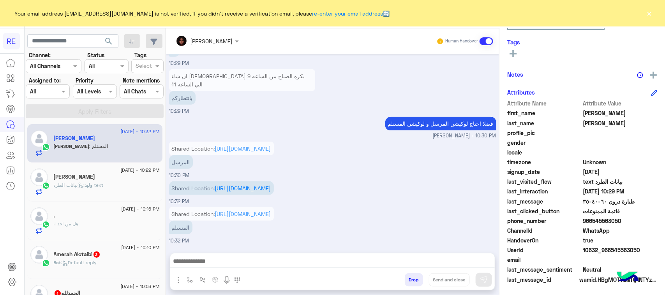
click at [218, 142] on p "Shared Location: https://maps.google.com/maps?q=21.599766,39.2536431" at bounding box center [221, 149] width 105 height 14
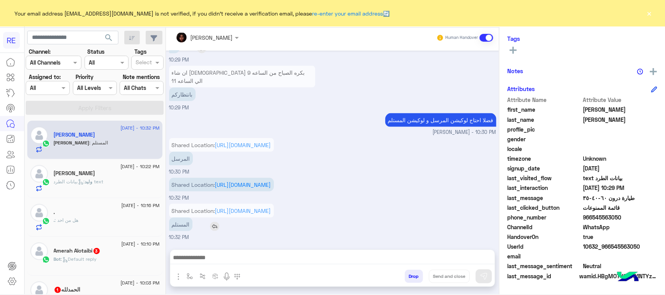
scroll to position [512, 0]
click at [242, 182] on link "https://maps.google.com/maps?q=24.83380801,46.72689745" at bounding box center [243, 185] width 56 height 7
click at [256, 142] on link "https://maps.google.com/maps?q=21.599766,39.2536431" at bounding box center [243, 145] width 56 height 7
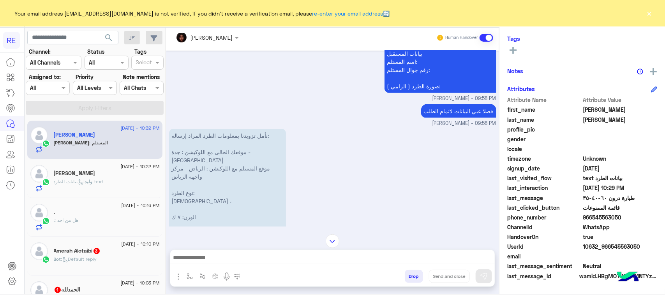
scroll to position [868, 0]
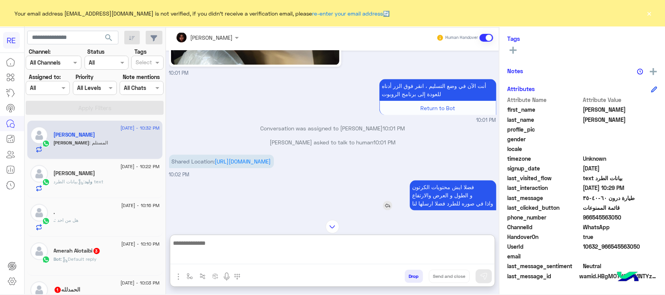
click at [244, 256] on textarea at bounding box center [332, 251] width 325 height 26
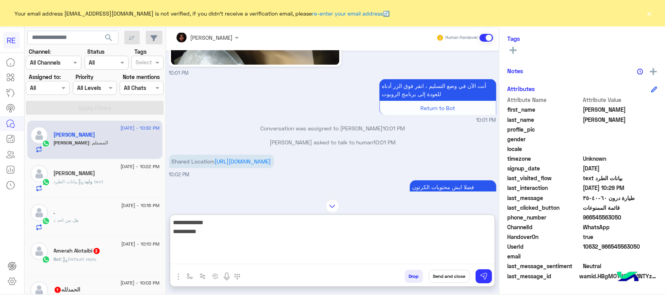
type textarea "**********"
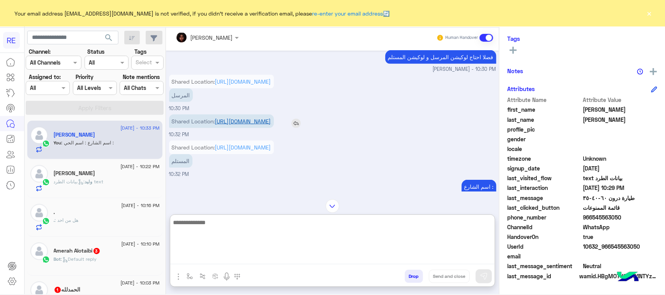
scroll to position [1562, 0]
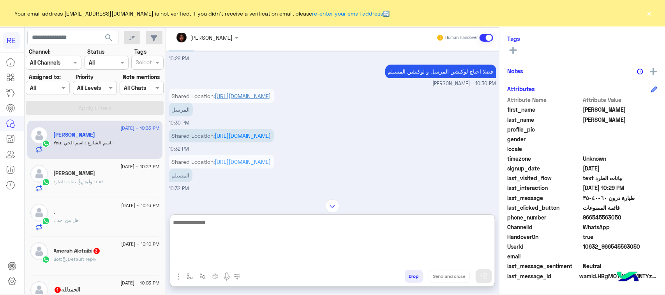
click at [236, 99] on link "https://maps.google.com/maps?q=21.599766,39.2536431" at bounding box center [243, 96] width 56 height 7
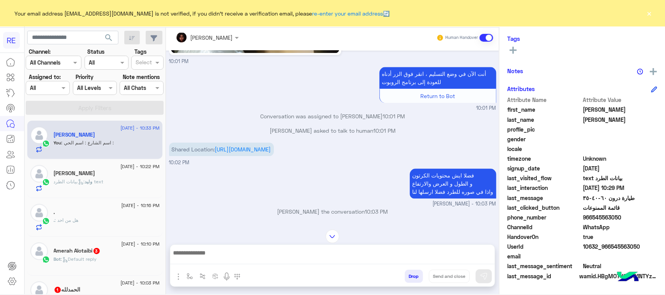
scroll to position [0, 0]
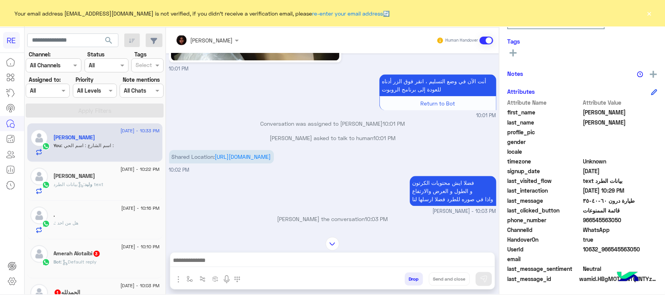
click at [339, 244] on img at bounding box center [333, 244] width 14 height 14
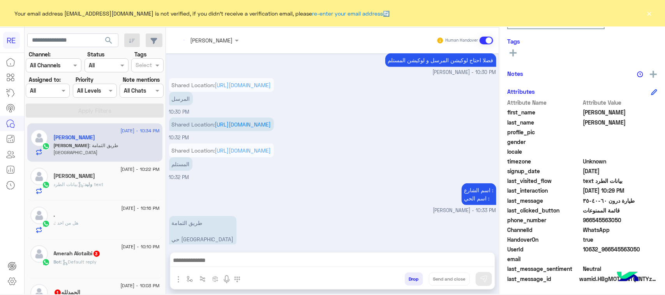
scroll to position [1592, 0]
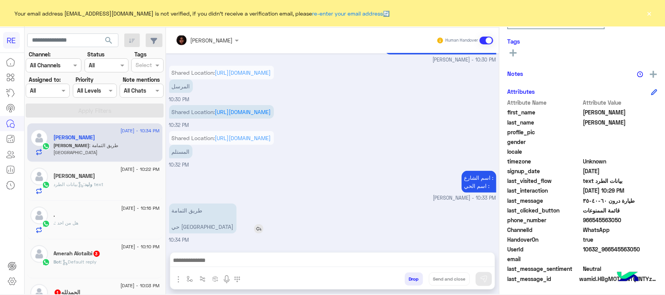
click at [209, 209] on p "طريق الثمامة حي قرطبة" at bounding box center [202, 219] width 67 height 30
click at [231, 263] on textarea at bounding box center [332, 262] width 325 height 12
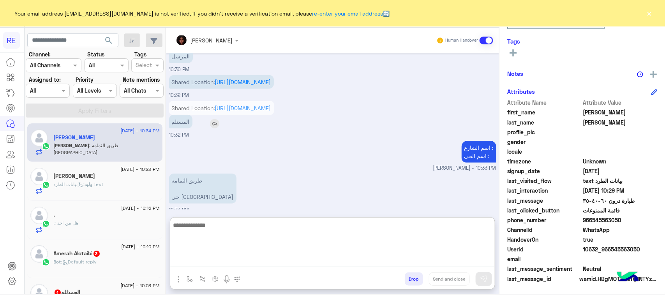
scroll to position [1627, 0]
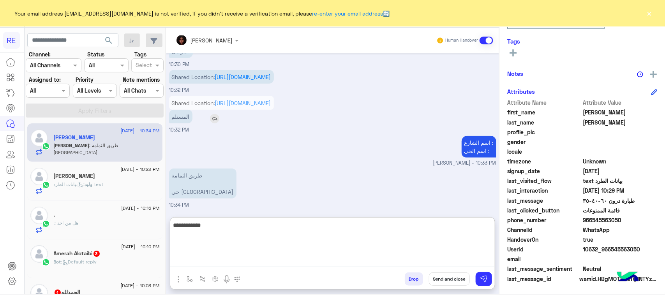
type textarea "**********"
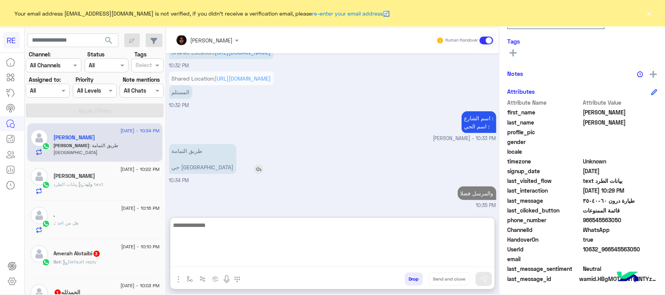
click at [221, 152] on p "طريق الثمامة حي قرطبة" at bounding box center [202, 159] width 67 height 30
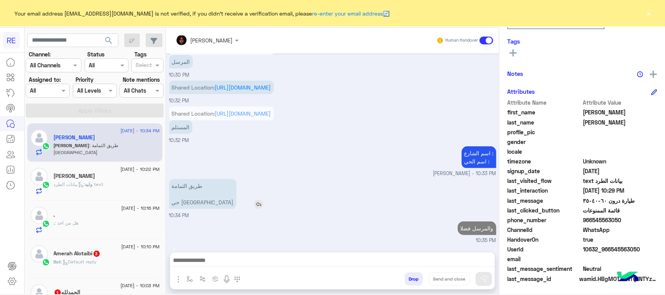
scroll to position [1617, 0]
click at [221, 152] on div "اسم الشارع : اسم الحي : مروه احمد - 10:33 PM" at bounding box center [332, 161] width 327 height 33
click at [215, 189] on p "طريق الثمامة حي قرطبة" at bounding box center [202, 194] width 67 height 30
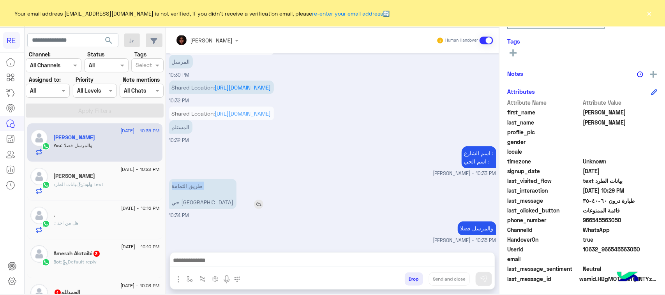
copy p "طريق الثمامة"
click at [210, 203] on p "طريق الثمامة حي قرطبة" at bounding box center [202, 194] width 67 height 30
copy app-msgs-text "طريق الثمامة"
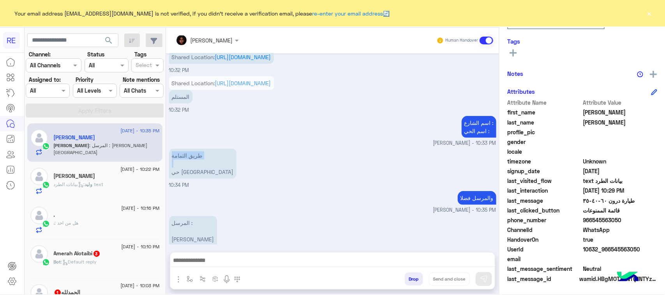
scroll to position [1676, 0]
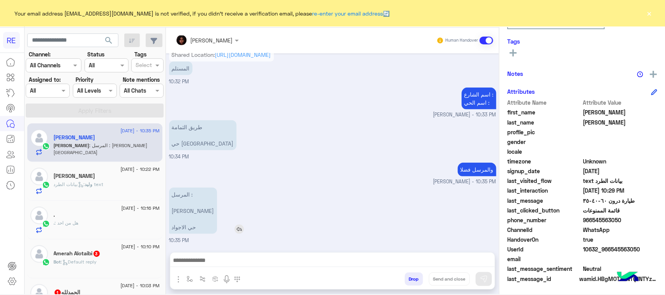
drag, startPoint x: 244, startPoint y: 211, endPoint x: 235, endPoint y: 211, distance: 9.4
click at [240, 211] on div "المرسل : أبي محمد الشاطبي حي الاجواد" at bounding box center [215, 211] width 92 height 46
click at [217, 211] on p "المرسل : أبي محمد الشاطبي حي الاجواد" at bounding box center [193, 211] width 48 height 46
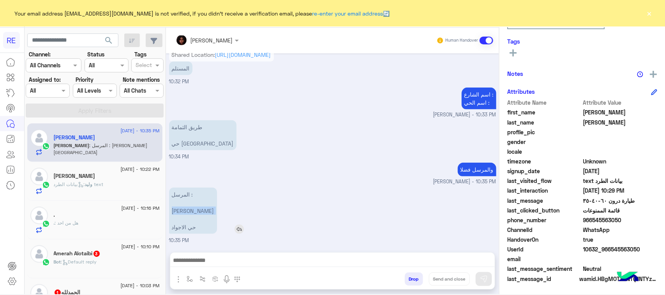
copy p "أبي محمد الشاطبي"
click at [325, 295] on div "RE Your email address marwnfsahmed24.ydf1@gmail.com is not verified, if you did…" at bounding box center [332, 147] width 665 height 295
click at [217, 223] on p "المرسل : أبي محمد الشاطبي حي الاجواد" at bounding box center [193, 211] width 48 height 46
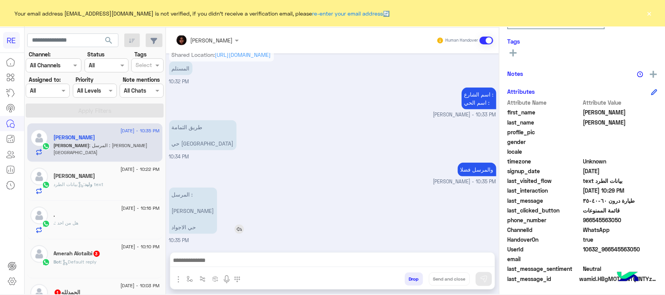
click at [215, 225] on p "المرسل : أبي محمد الشاطبي حي الاجواد" at bounding box center [193, 211] width 48 height 46
copy app-msgs-text "المرسل : أبي محمد الشاطبي"
click at [455, 113] on small "مروه احمد - 10:33 PM" at bounding box center [332, 114] width 327 height 7
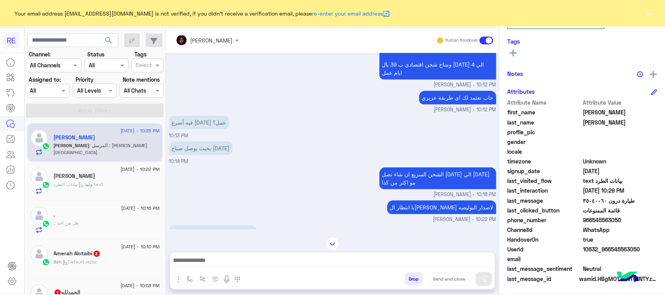
scroll to position [994, 0]
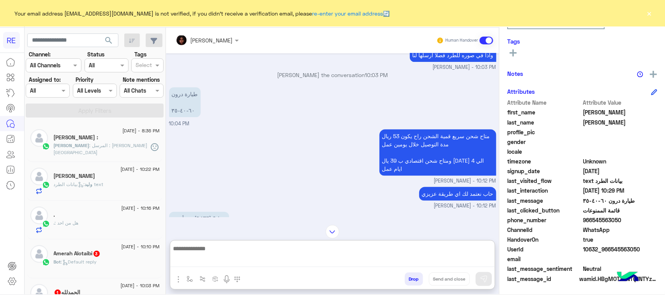
click at [290, 266] on textarea at bounding box center [332, 256] width 325 height 24
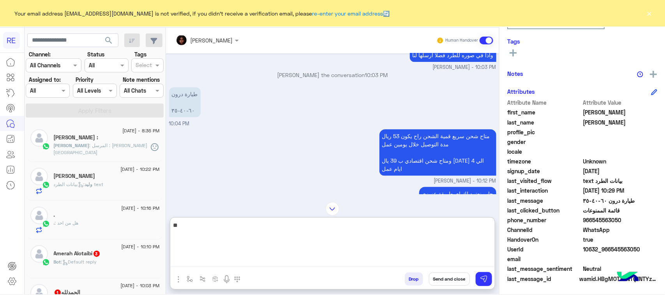
type textarea "*"
type textarea "**********"
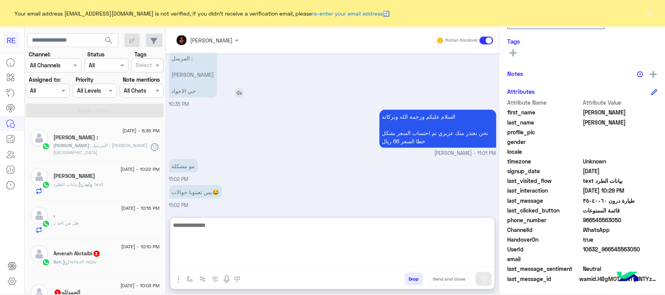
scroll to position [1811, 0]
click at [232, 229] on textarea "****" at bounding box center [332, 244] width 325 height 47
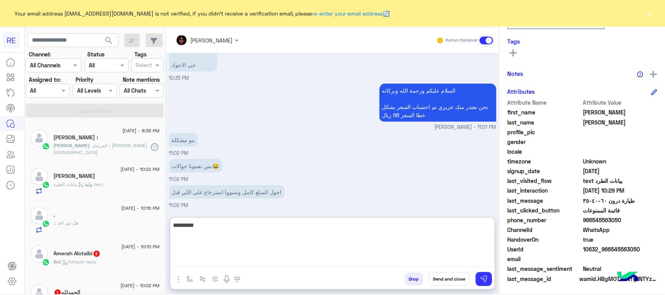
scroll to position [1864, 0]
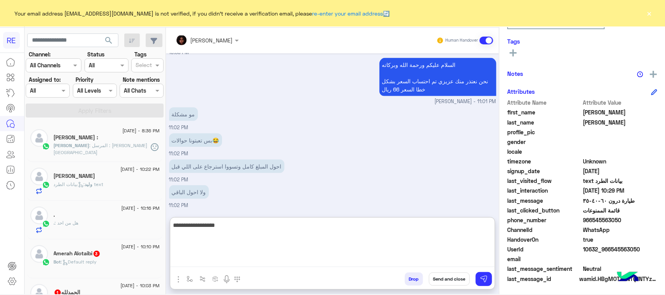
type textarea "**********"
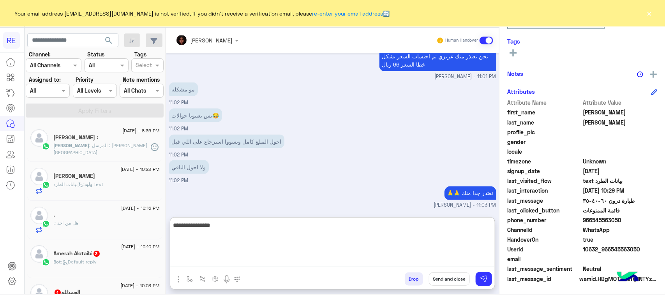
type textarea "**********"
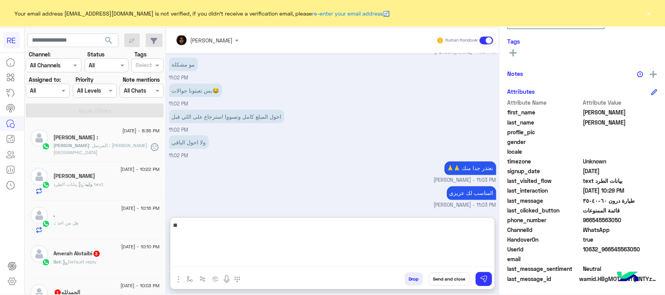
type textarea "*"
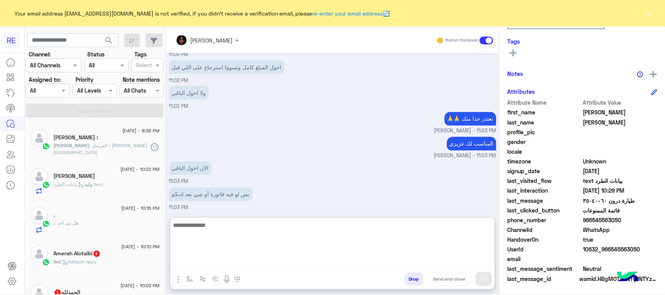
scroll to position [1965, 0]
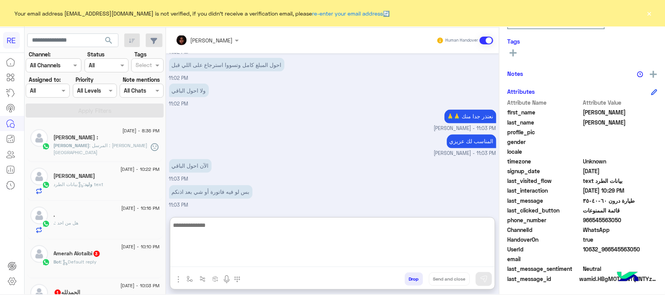
click at [234, 228] on textarea at bounding box center [332, 244] width 325 height 47
type textarea "**********"
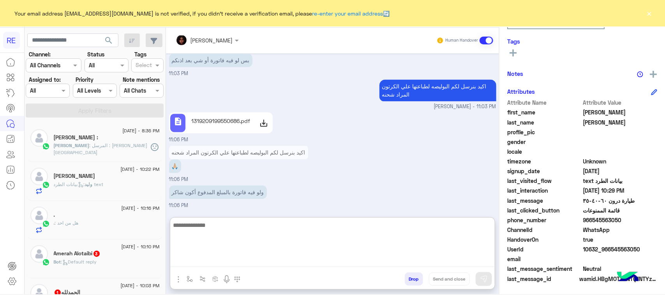
scroll to position [2048, 0]
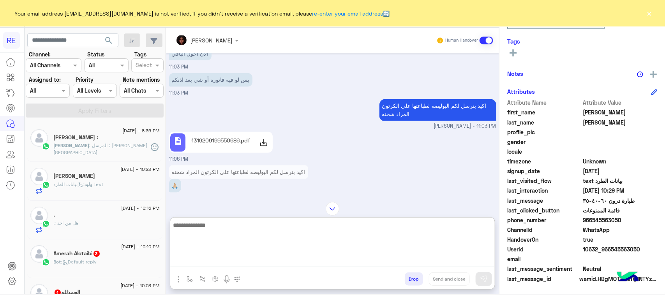
click at [183, 279] on img "button" at bounding box center [178, 279] width 9 height 9
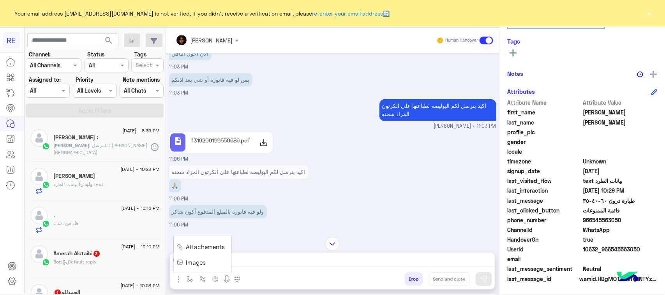
click at [217, 249] on span "Attachements" at bounding box center [205, 247] width 39 height 9
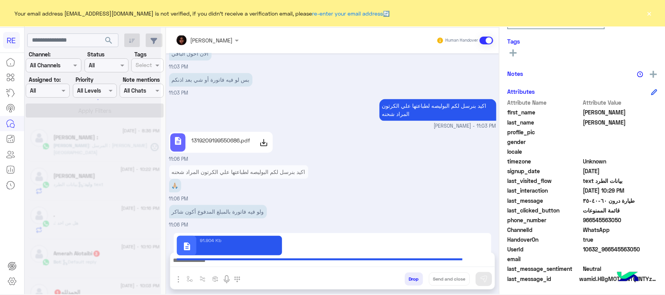
type textarea "**********"
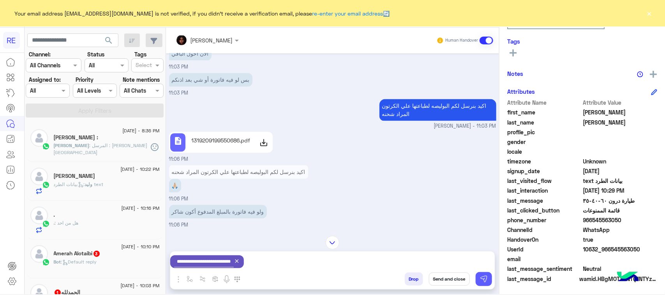
click at [492, 279] on button at bounding box center [484, 279] width 16 height 14
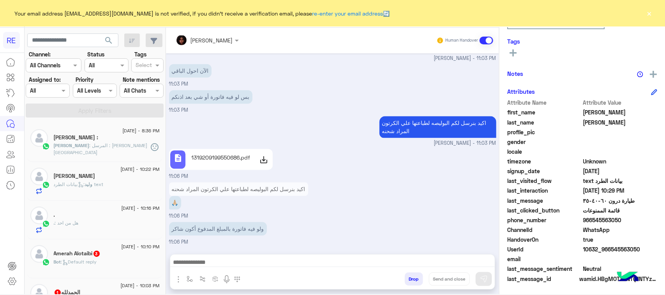
scroll to position [2059, 0]
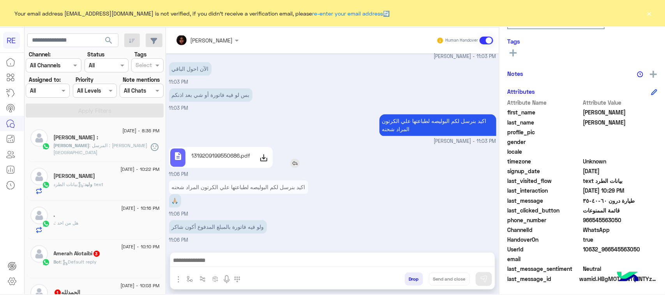
click at [250, 157] on p "1319209199550686.pdf" at bounding box center [220, 156] width 59 height 8
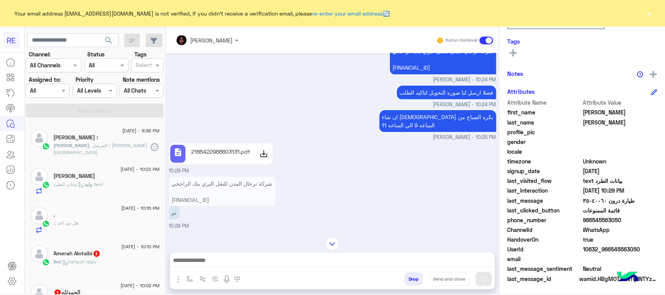
scroll to position [1314, 0]
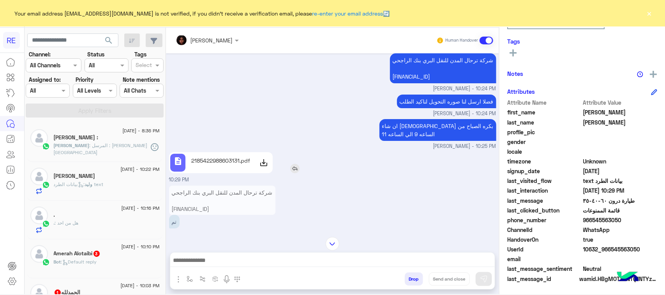
click at [252, 161] on div "2185422988603131.pdf" at bounding box center [221, 163] width 65 height 18
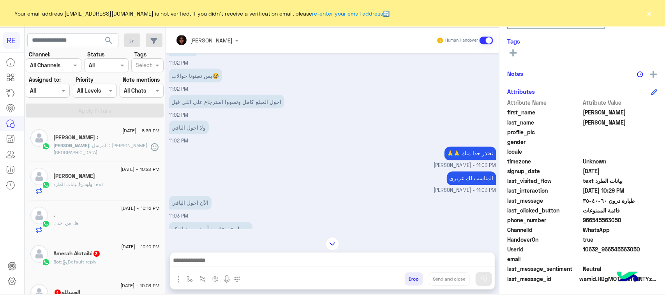
scroll to position [2093, 0]
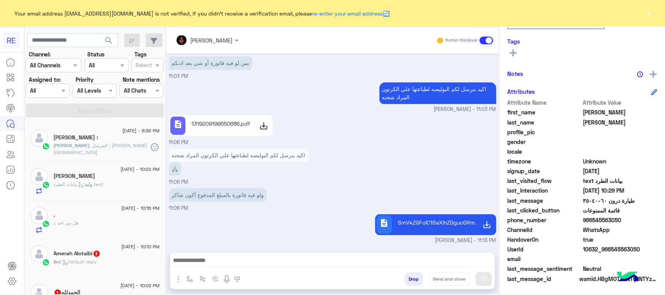
click at [116, 150] on div "Ibrahim : المرسل : أبي محمد الشاطبي حي الاجواد" at bounding box center [107, 149] width 106 height 14
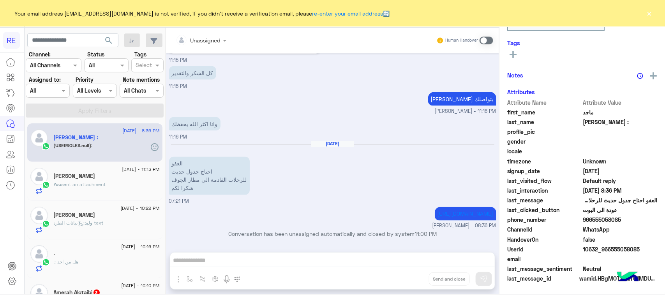
scroll to position [124, 0]
click at [205, 171] on p "العفو احتاج جدول حديث للرحلات القادمة الى مطار الجوف شكرا لكم" at bounding box center [209, 176] width 81 height 38
click at [202, 166] on p "العفو احتاج جدول حديث للرحلات القادمة الى مطار الجوف شكرا لكم" at bounding box center [209, 176] width 81 height 38
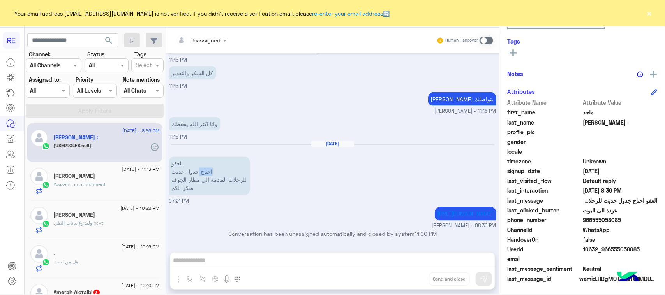
click at [202, 166] on p "العفو احتاج جدول حديث للرحلات القادمة الى مطار الجوف شكرا لكم" at bounding box center [209, 176] width 81 height 38
click at [210, 177] on p "العفو احتاج جدول حديث للرحلات القادمة الى مطار الجوف شكرا لكم" at bounding box center [209, 176] width 81 height 38
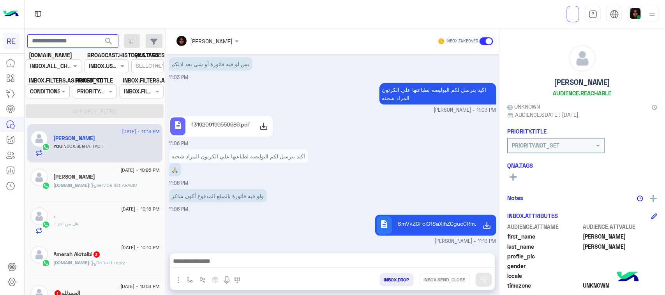
click at [86, 46] on input "text" at bounding box center [72, 41] width 91 height 14
paste input "*********"
click at [113, 43] on span "search" at bounding box center [108, 41] width 9 height 9
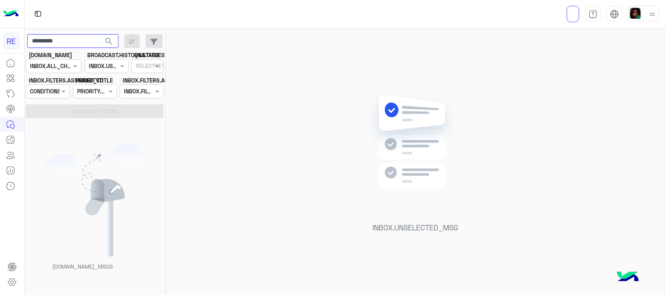
click at [87, 37] on input "*********" at bounding box center [72, 41] width 91 height 14
paste input "text"
type input "*********"
click at [108, 44] on span "search" at bounding box center [108, 41] width 9 height 9
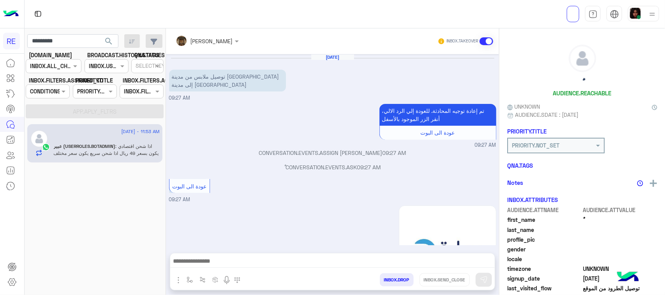
scroll to position [705, 0]
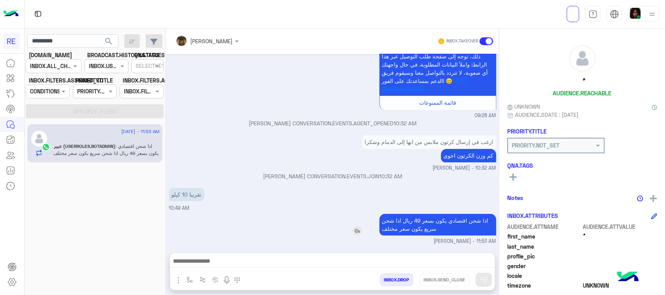
click at [417, 233] on p "اذا شحن اقتصادي يكون بسعر 49 ريال اذا شحن سريع يكون سعر مختلف" at bounding box center [438, 225] width 117 height 22
click at [352, 203] on div "تقريبا 10 كيلو 10:49 AM" at bounding box center [332, 199] width 327 height 26
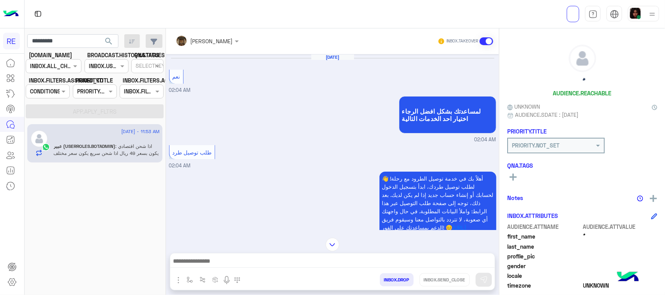
scroll to position [1484, 0]
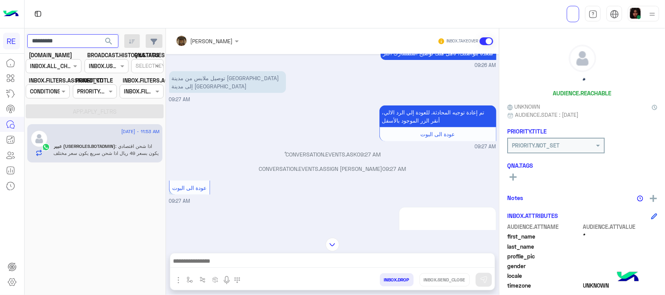
click at [71, 42] on input "*********" at bounding box center [72, 41] width 91 height 14
click at [104, 42] on span "search" at bounding box center [108, 41] width 9 height 9
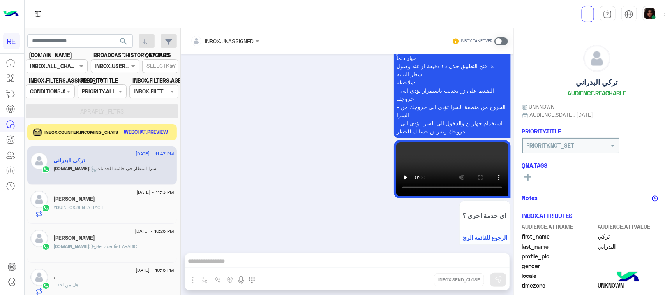
click at [147, 134] on button "WEBCHAT.PREVIEW" at bounding box center [146, 132] width 50 height 11
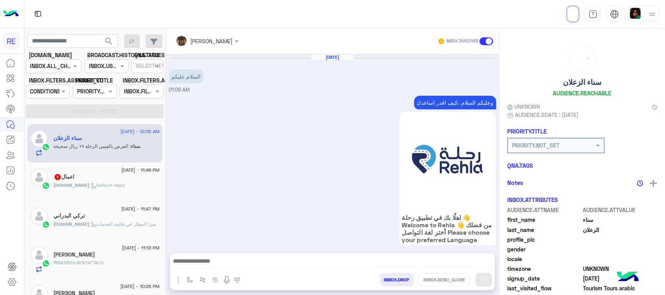
scroll to position [916, 0]
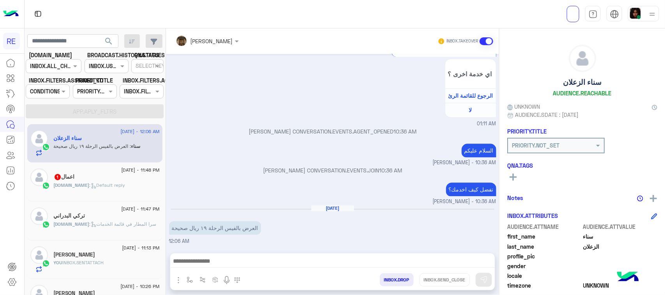
click at [120, 190] on div "INBOX.BOT : Default reply" at bounding box center [107, 189] width 106 height 14
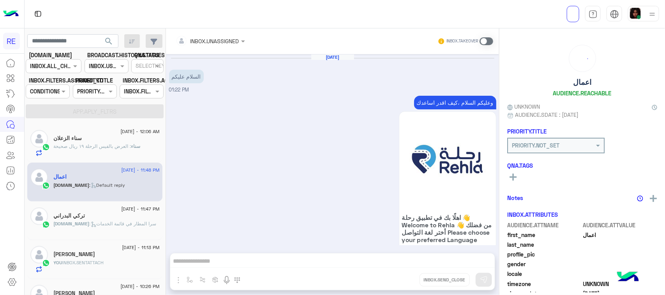
scroll to position [520, 0]
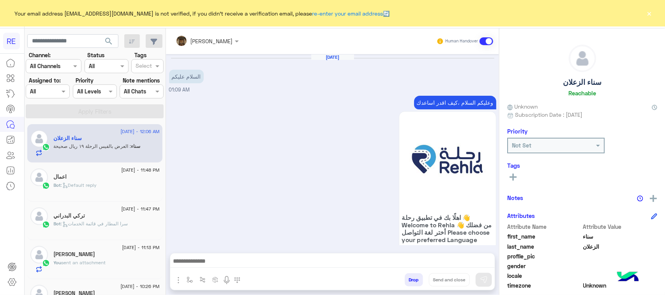
scroll to position [916, 0]
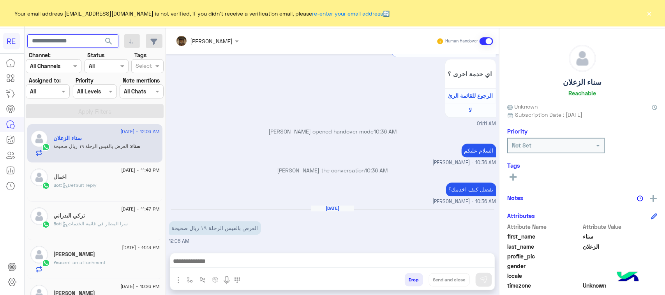
paste input "*********"
type input "*********"
click at [113, 43] on span "search" at bounding box center [108, 41] width 9 height 9
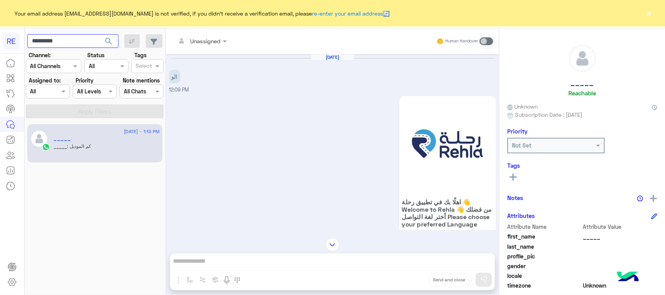
click at [83, 41] on input "*********" at bounding box center [72, 41] width 91 height 14
click at [108, 41] on span "search" at bounding box center [108, 41] width 9 height 9
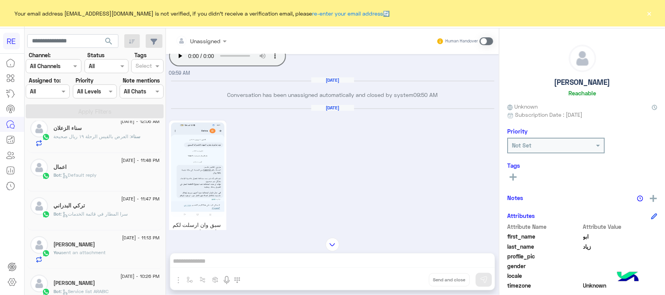
scroll to position [495, 0]
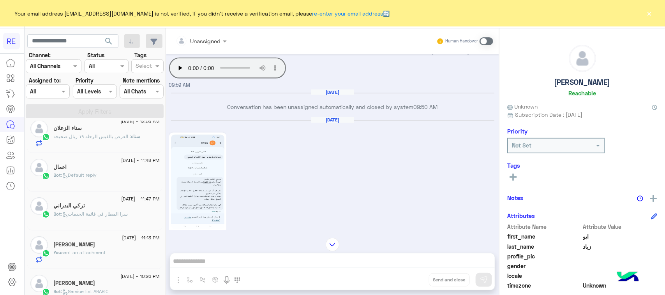
click at [215, 172] on img at bounding box center [197, 182] width 53 height 95
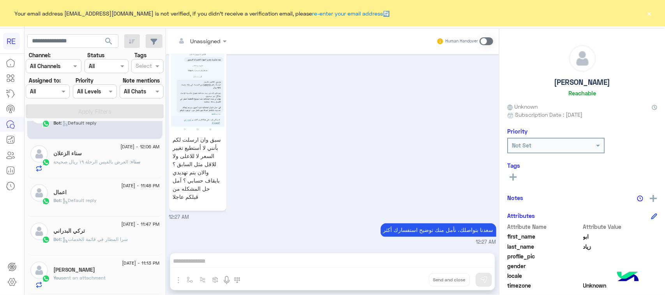
scroll to position [0, 0]
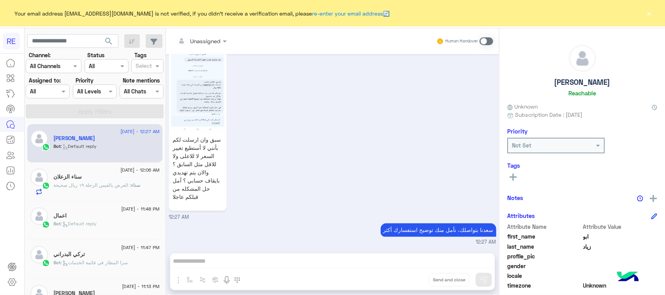
click at [224, 108] on img at bounding box center [197, 84] width 53 height 95
click at [493, 40] on span at bounding box center [487, 41] width 14 height 8
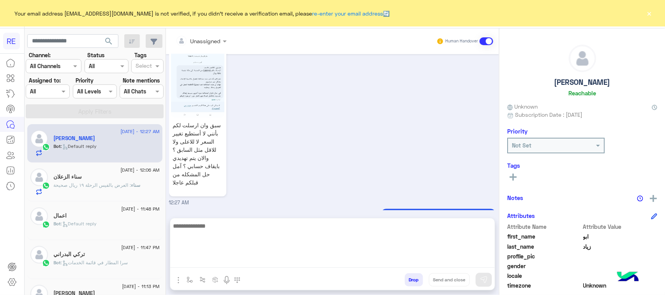
click at [314, 262] on textarea at bounding box center [332, 244] width 325 height 47
type textarea "**********"
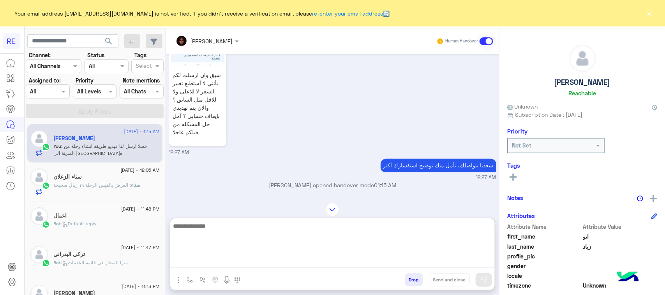
scroll to position [640, 0]
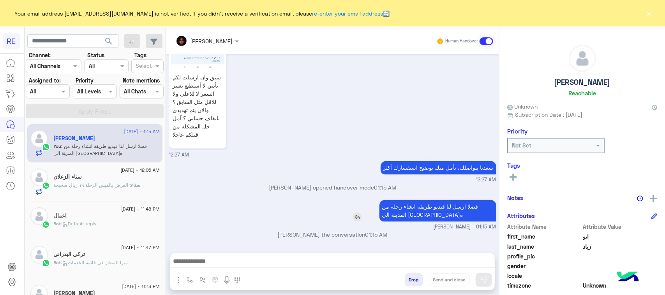
click at [437, 177] on div "Aug 28, 2025 رجعوا حقنا 11:38 AM Conversation was assigned to Zahraa Alfadhl 11…" at bounding box center [332, 149] width 333 height 191
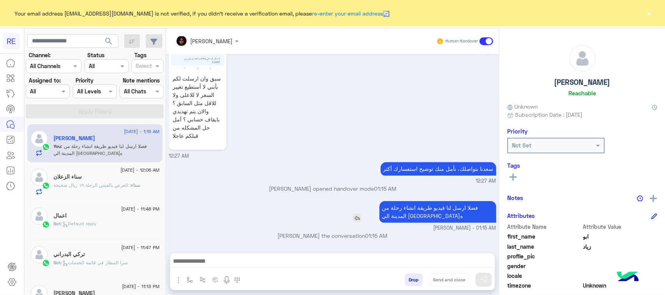
click at [437, 178] on small "12:27 AM" at bounding box center [332, 181] width 327 height 7
click at [424, 221] on p "فضلا ارسل لنا فيديو طريقة انشاء رحلة من المدينة الي مكة المكرمه" at bounding box center [438, 212] width 117 height 22
click at [366, 203] on div "فضلا ارسل لنا فيديو طريقة انشاء رحلة من المدينة الي مكة المكرمه" at bounding box center [415, 212] width 161 height 22
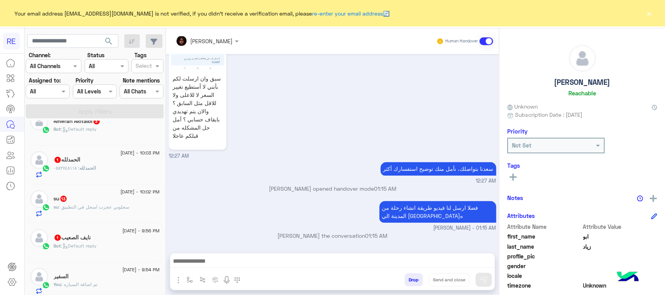
scroll to position [341, 0]
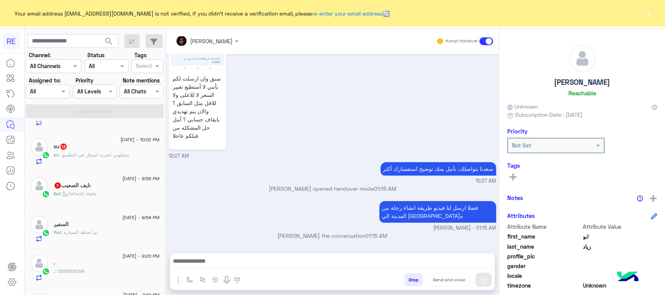
click at [160, 191] on div "نايف الصعيب 1" at bounding box center [107, 186] width 106 height 8
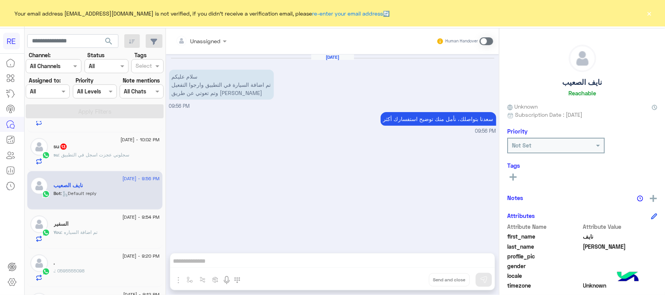
click at [493, 41] on span at bounding box center [487, 41] width 14 height 8
click at [193, 281] on img "button" at bounding box center [190, 280] width 6 height 6
drag, startPoint x: 340, startPoint y: 254, endPoint x: 342, endPoint y: 261, distance: 7.6
click at [343, 258] on div at bounding box center [332, 263] width 325 height 19
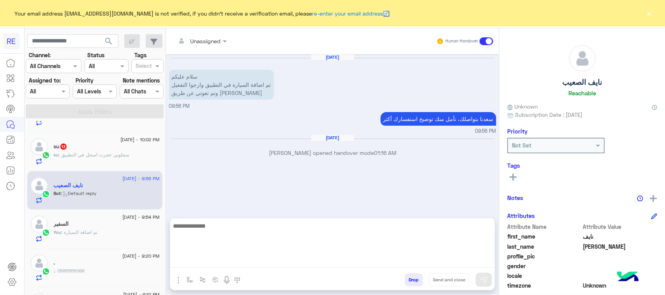
click at [342, 261] on textarea at bounding box center [332, 244] width 325 height 47
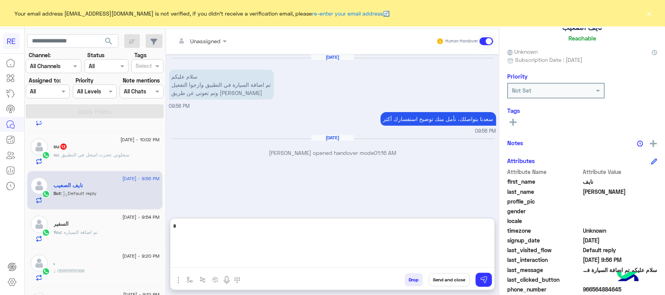
scroll to position [124, 0]
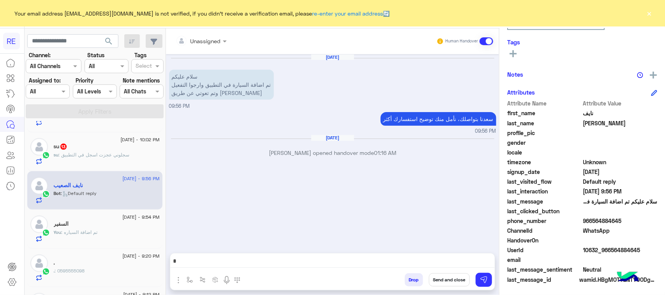
drag, startPoint x: 650, startPoint y: 221, endPoint x: 617, endPoint y: 221, distance: 32.7
click at [617, 221] on span "966564884645" at bounding box center [620, 221] width 74 height 8
copy span "564884645"
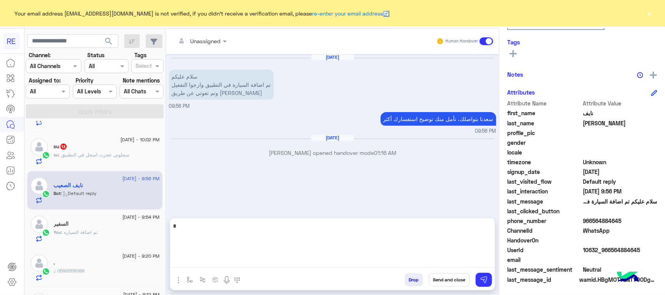
click at [299, 259] on textarea "*" at bounding box center [332, 244] width 325 height 47
type textarea "**********"
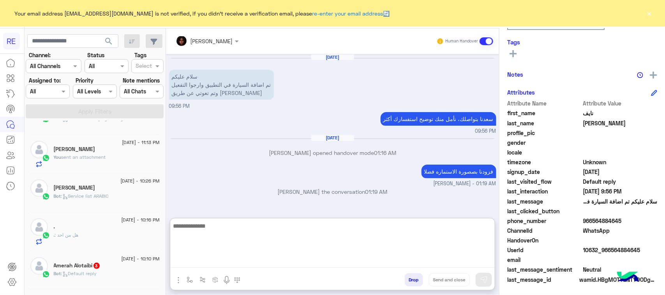
scroll to position [195, 0]
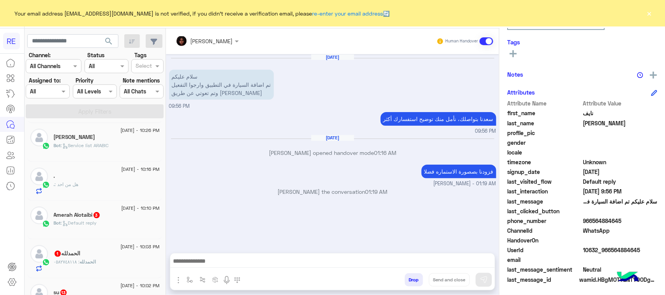
click at [121, 222] on div "Bot : Default reply" at bounding box center [107, 227] width 106 height 14
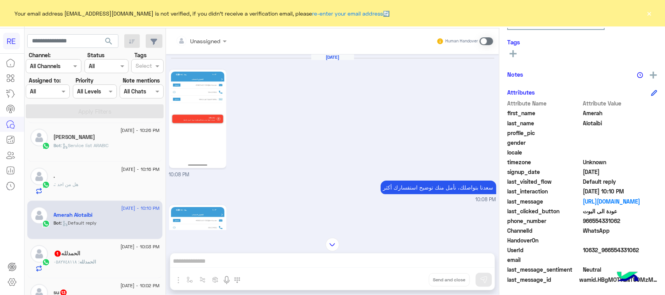
click at [72, 260] on p "الحمدلله : ٠٥٨٢٧٤٨١١٨" at bounding box center [75, 262] width 42 height 7
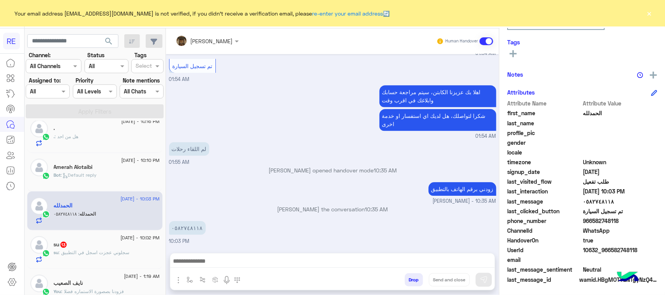
scroll to position [244, 0]
click at [124, 242] on div "su 13" at bounding box center [107, 245] width 106 height 8
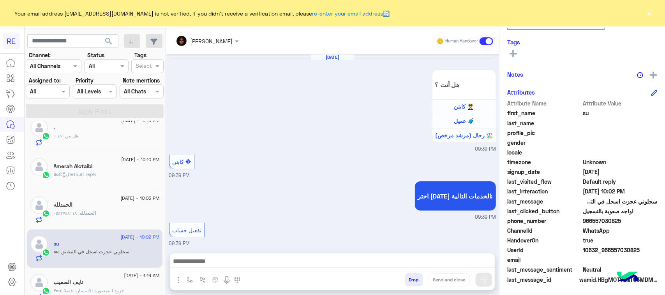
scroll to position [1102, 0]
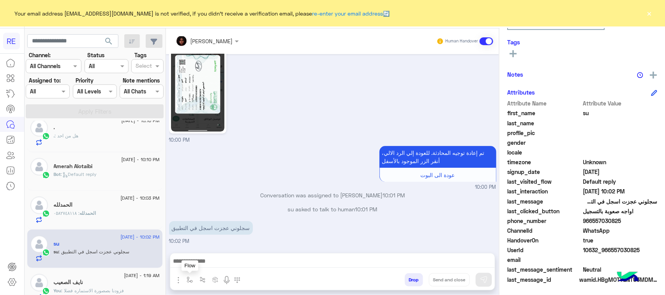
click at [193, 283] on img "button" at bounding box center [190, 280] width 6 height 6
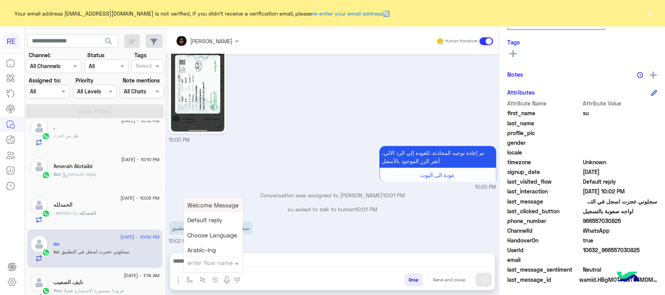
click at [223, 269] on div "enter flow name" at bounding box center [213, 263] width 59 height 14
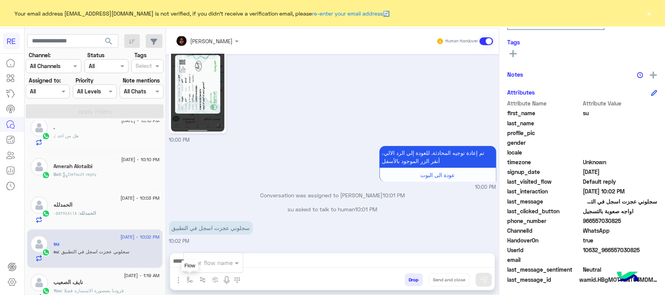
click at [196, 279] on button "button" at bounding box center [190, 280] width 13 height 13
click at [196, 281] on button "button" at bounding box center [190, 280] width 13 height 13
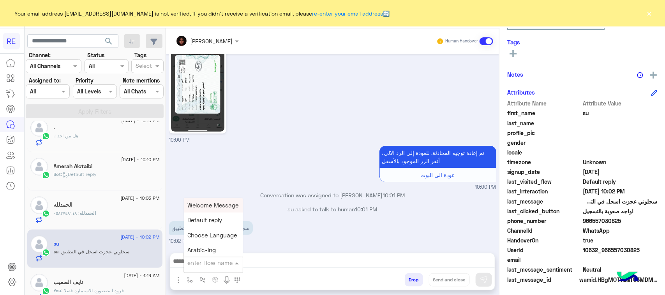
click at [220, 261] on input "text" at bounding box center [204, 263] width 32 height 9
type input "**"
click at [223, 238] on div "فيديو تسجيل سيارة" at bounding box center [213, 234] width 58 height 15
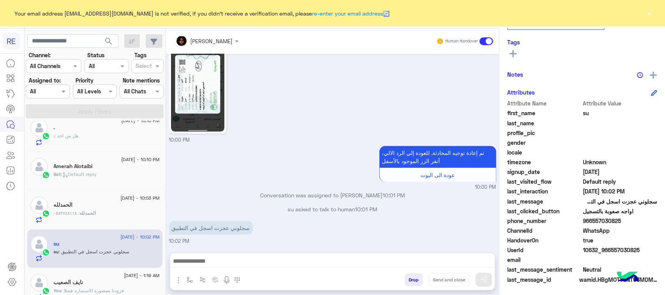
type textarea "**********"
click at [492, 282] on button at bounding box center [484, 280] width 16 height 14
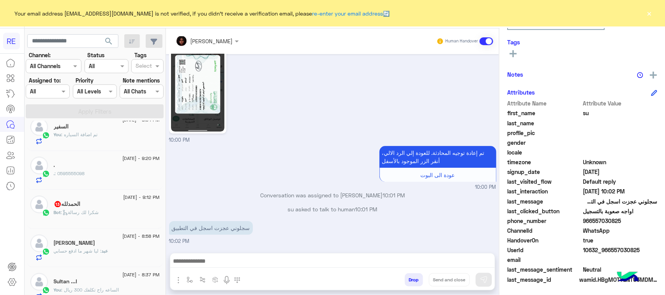
click at [134, 223] on div "Bot : شكرا لك رسالة" at bounding box center [107, 216] width 106 height 14
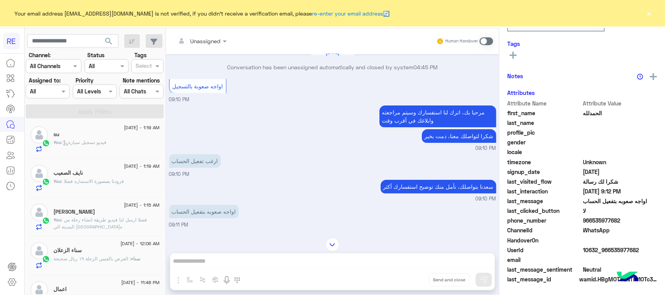
scroll to position [124, 0]
